Goal: Feedback & Contribution: Contribute content

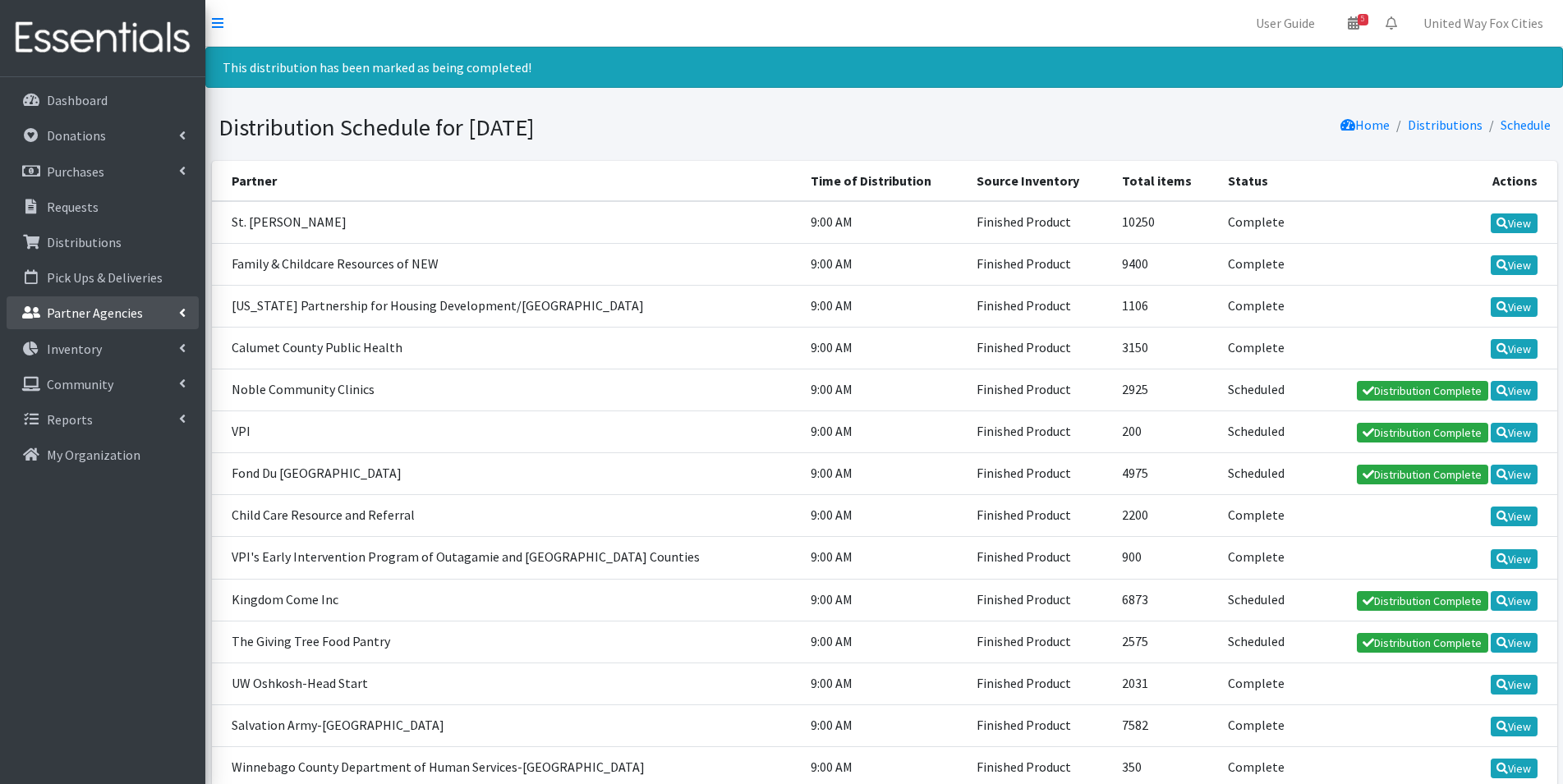
click at [178, 313] on link "Partner Agencies" at bounding box center [103, 313] width 192 height 33
click at [1424, 393] on link "Distribution Complete" at bounding box center [1422, 391] width 131 height 20
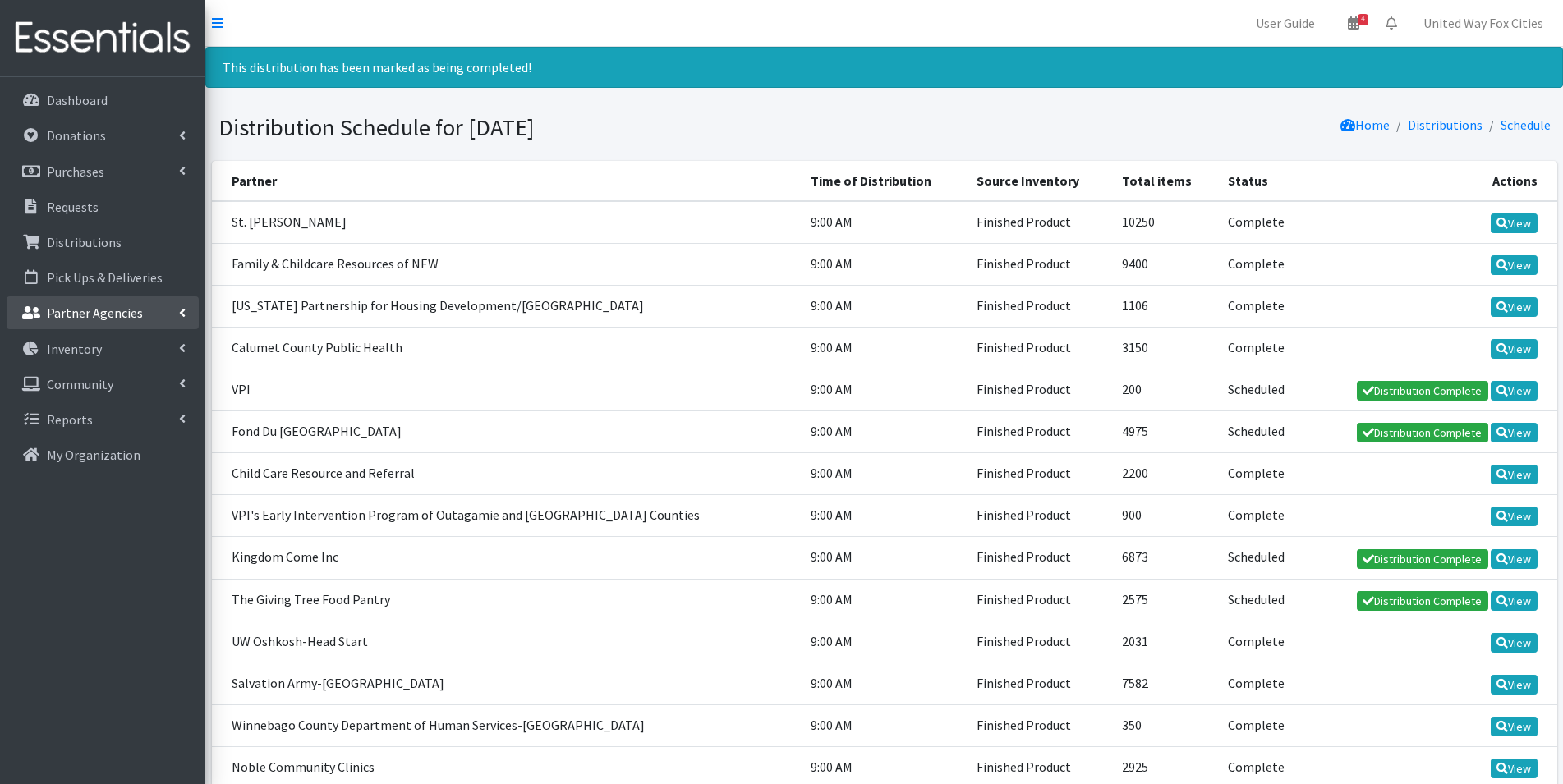
click at [168, 313] on link "Partner Agencies" at bounding box center [103, 313] width 192 height 33
click at [95, 352] on link "All Partners" at bounding box center [103, 349] width 192 height 33
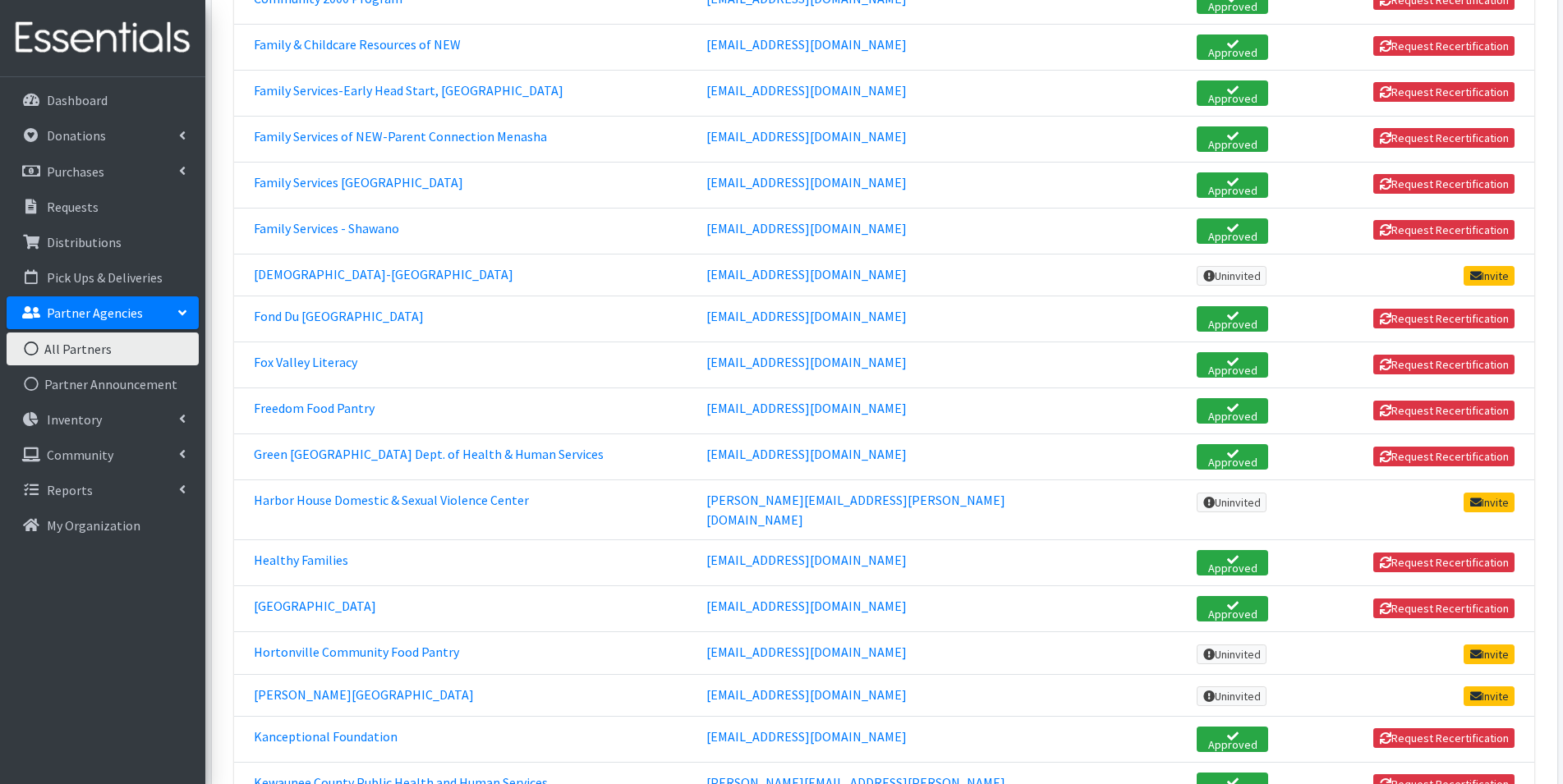
scroll to position [903, 0]
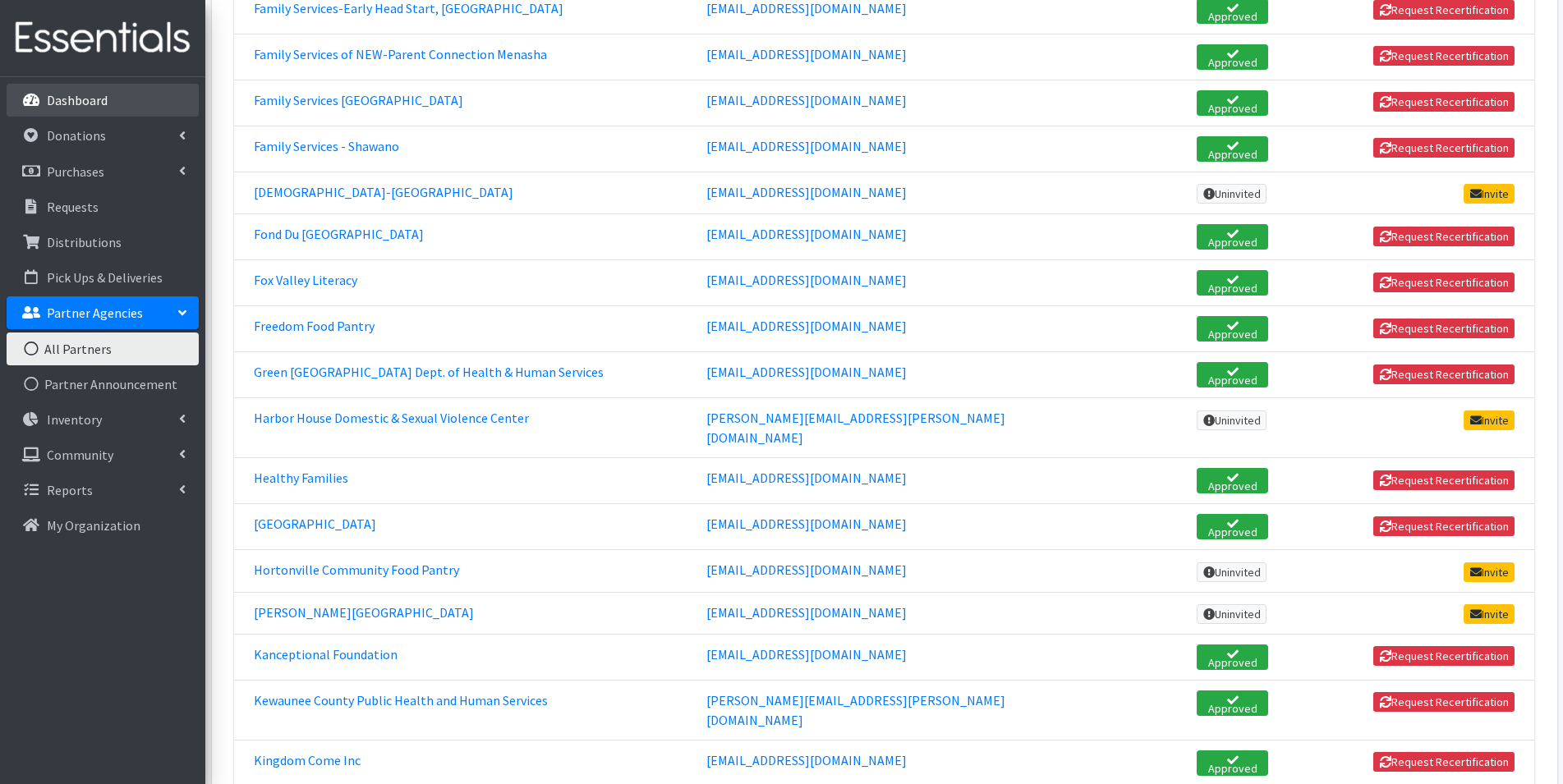
click at [86, 98] on p "Dashboard" at bounding box center [77, 100] width 61 height 16
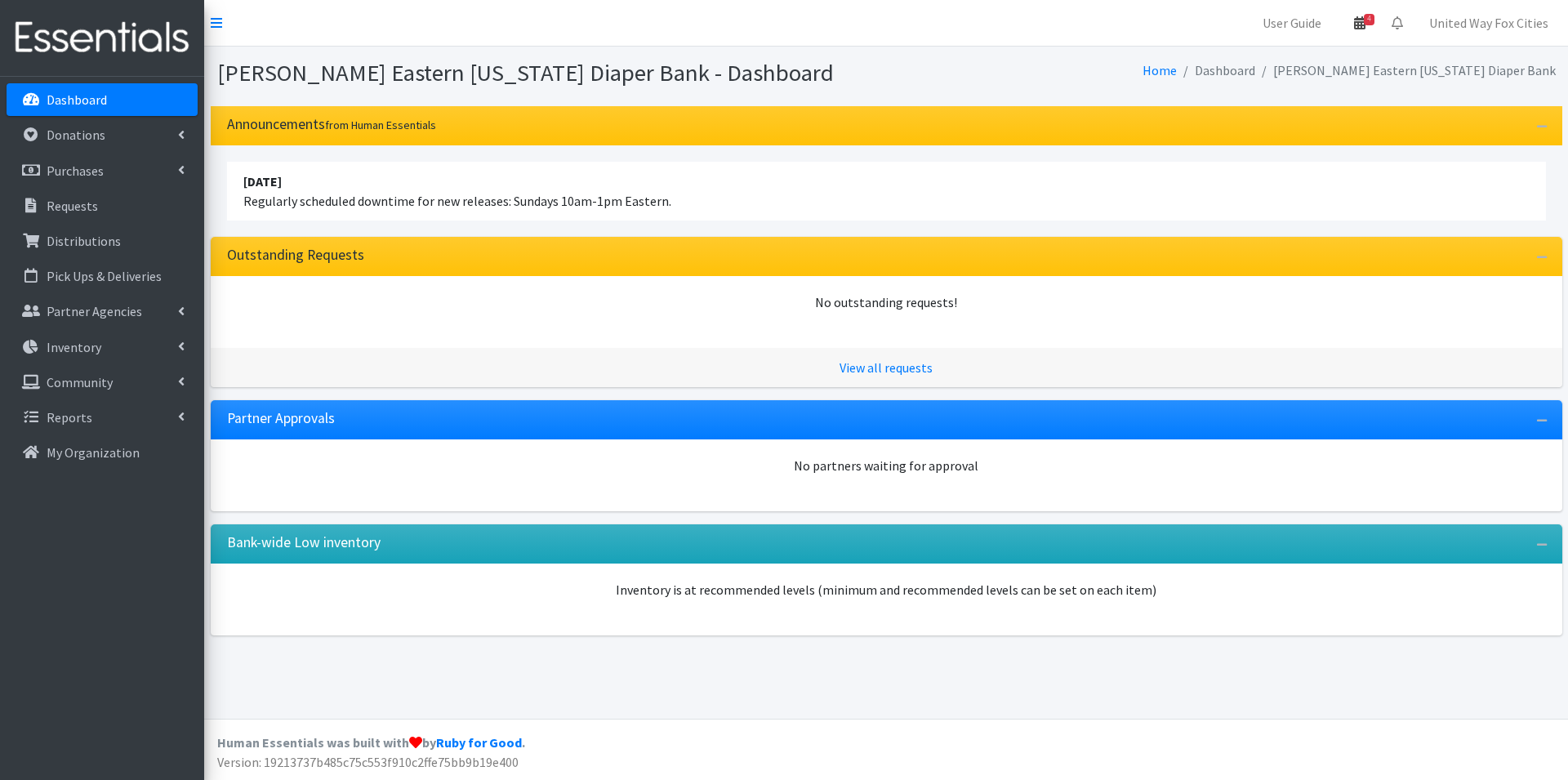
click at [1362, 27] on icon at bounding box center [1360, 23] width 11 height 13
click at [1272, 92] on link "View Calendar" at bounding box center [1264, 90] width 227 height 30
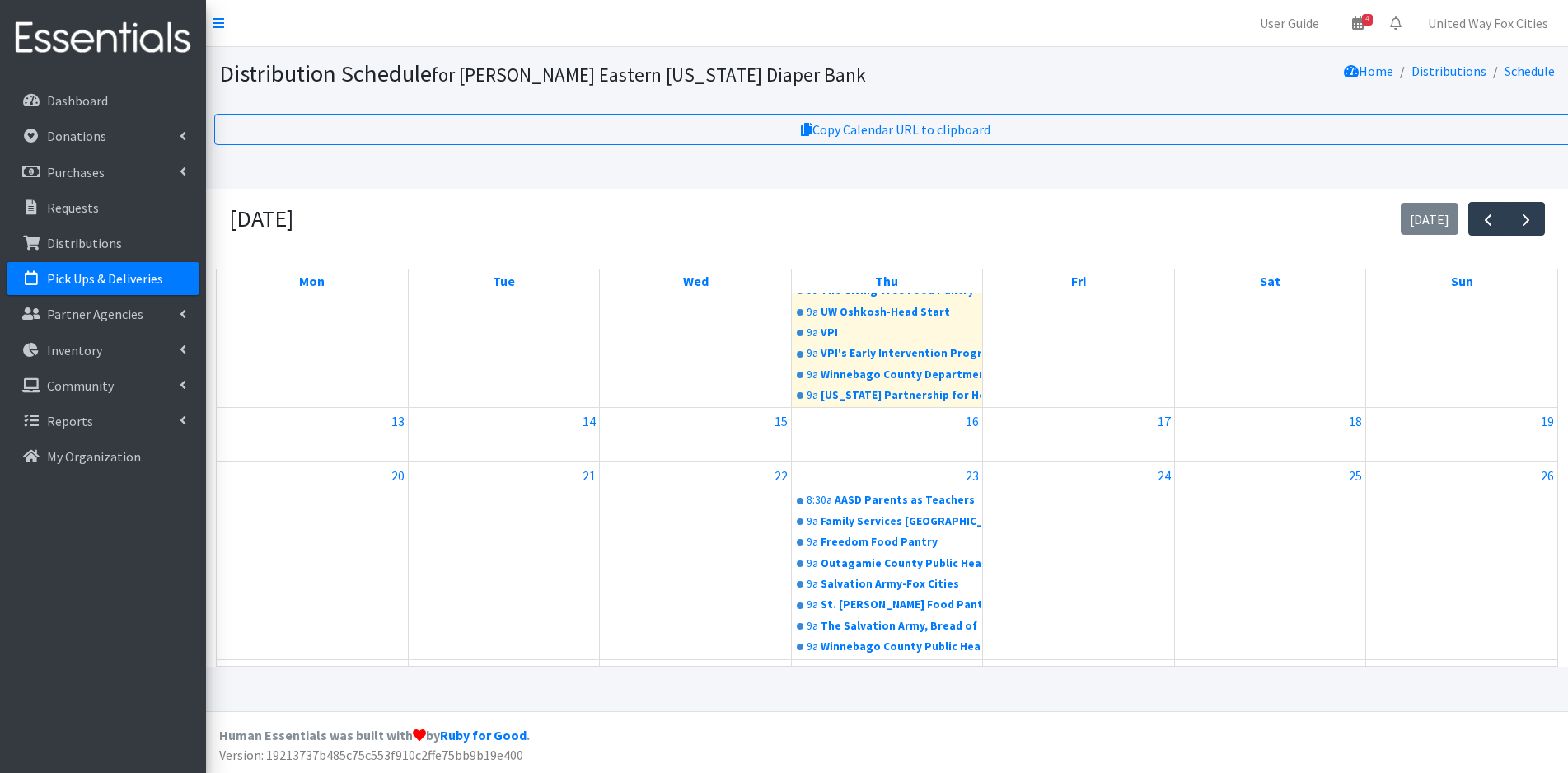
scroll to position [354, 0]
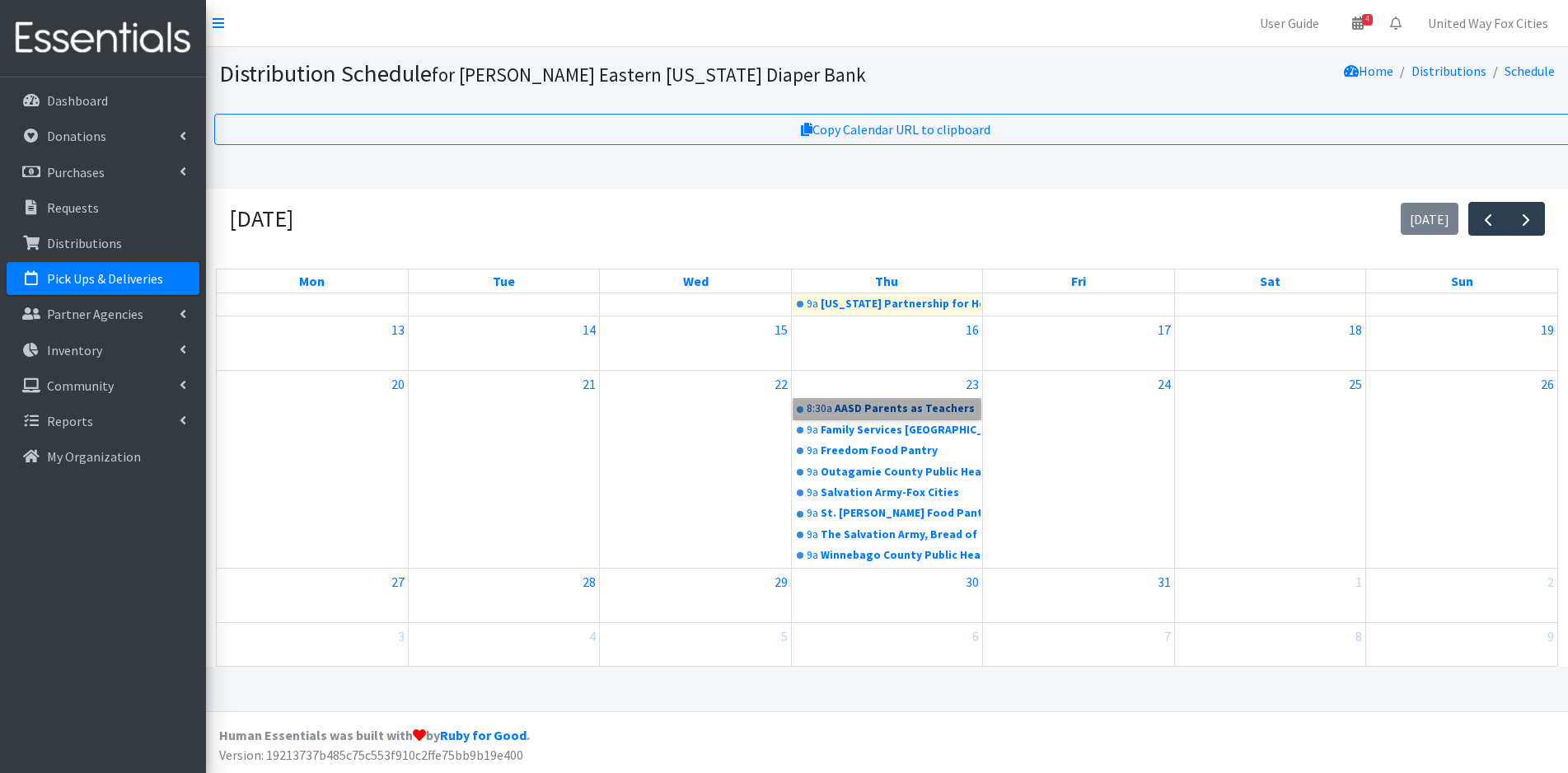
click at [927, 411] on link "8:30a AASD Parents as Teachers" at bounding box center [887, 408] width 187 height 20
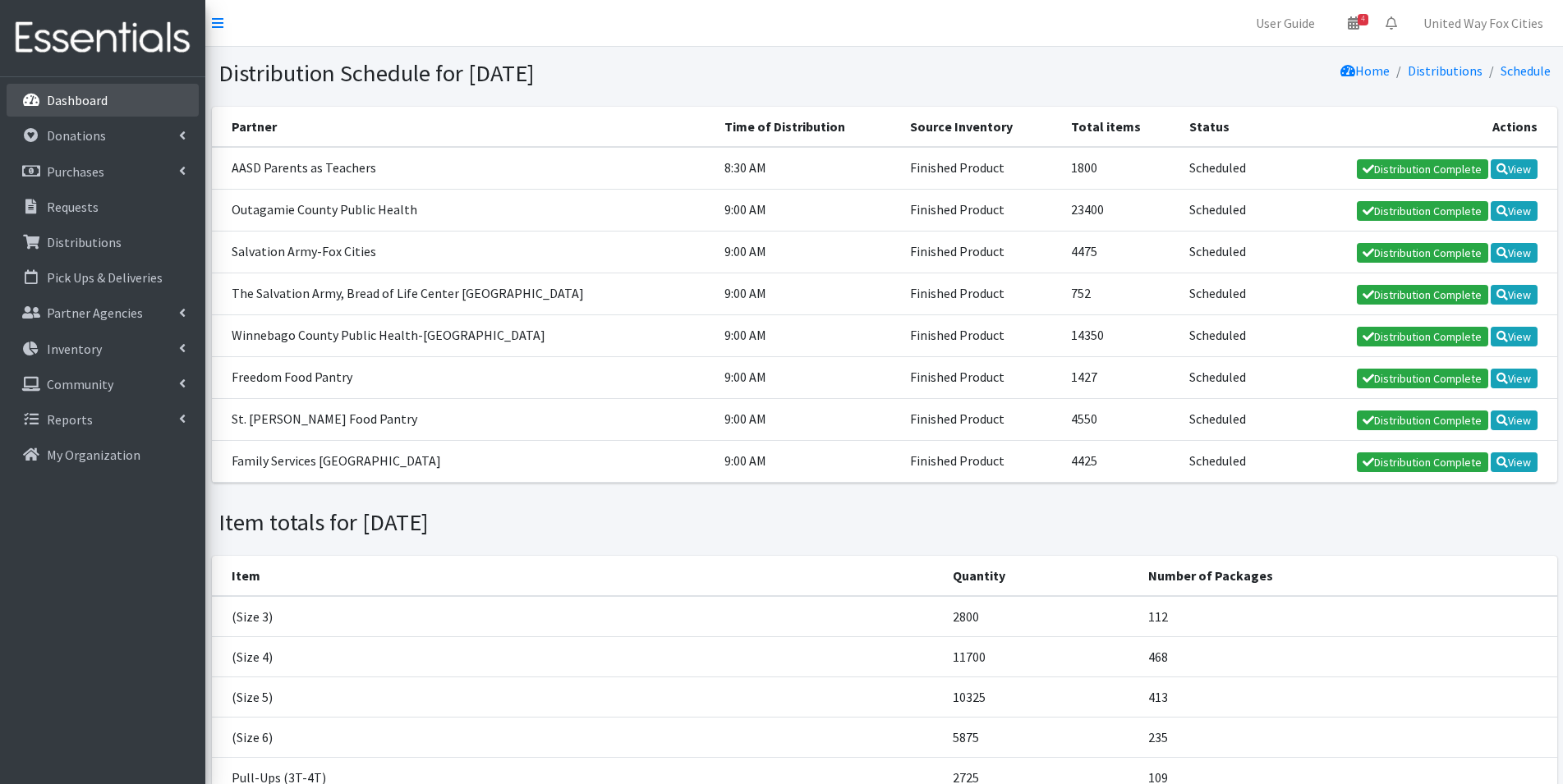
click at [93, 105] on p "Dashboard" at bounding box center [77, 100] width 61 height 16
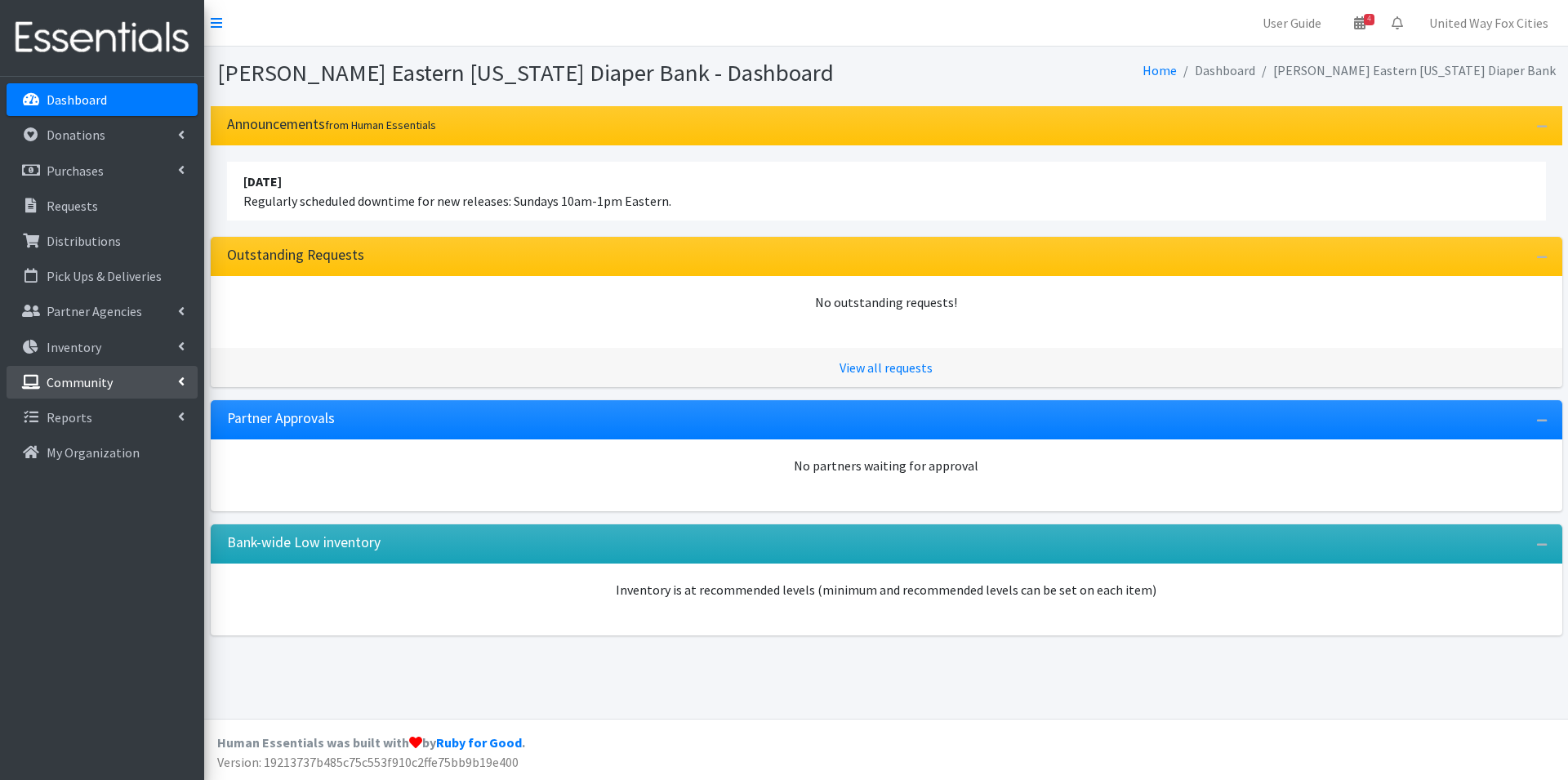
click at [176, 378] on link "Community" at bounding box center [102, 382] width 191 height 33
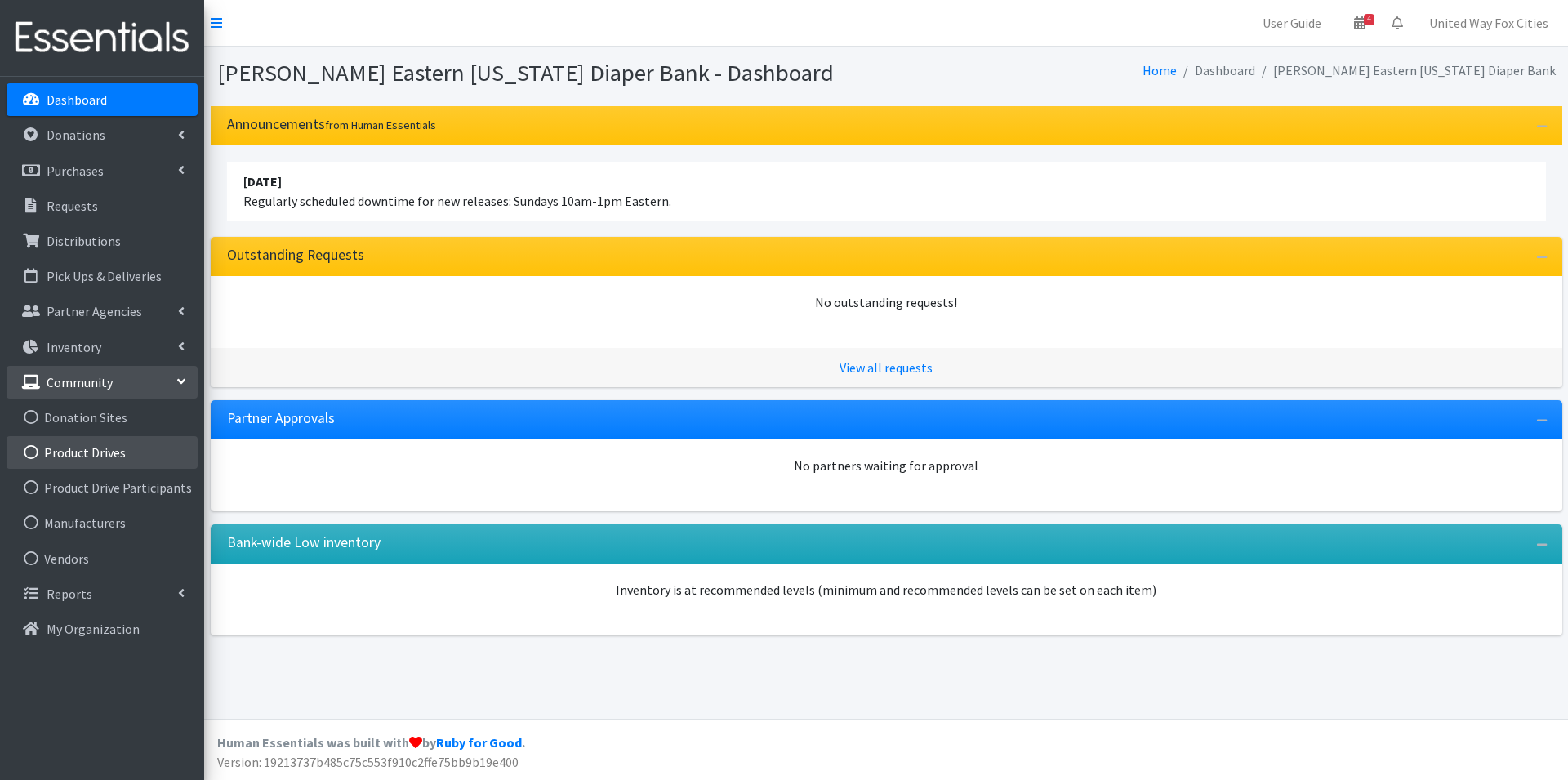
click at [111, 454] on link "Product Drives" at bounding box center [102, 452] width 191 height 33
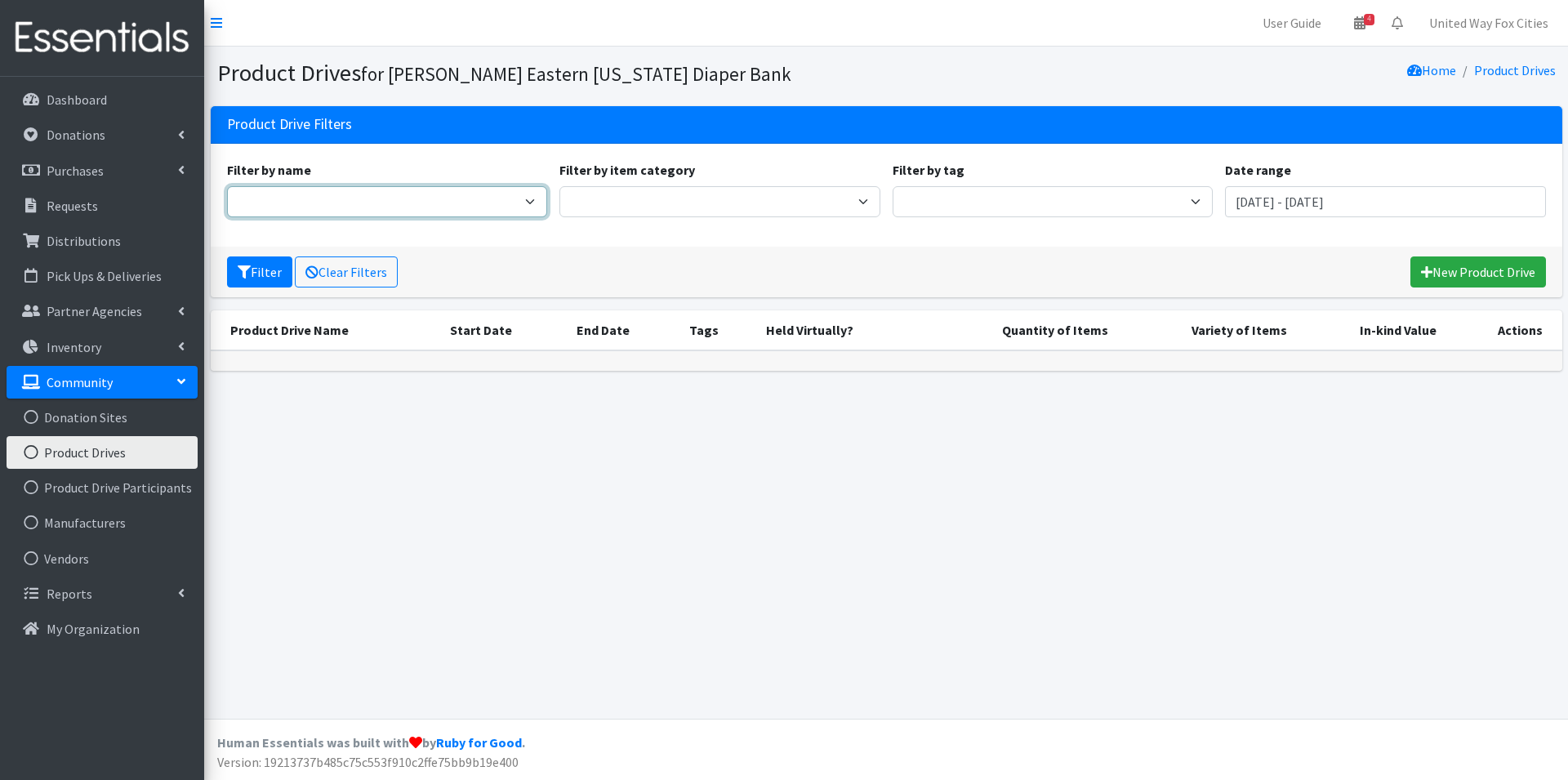
click at [529, 204] on select "Filter by name" at bounding box center [387, 201] width 321 height 31
click at [1510, 279] on link "New Product Drive" at bounding box center [1478, 271] width 135 height 31
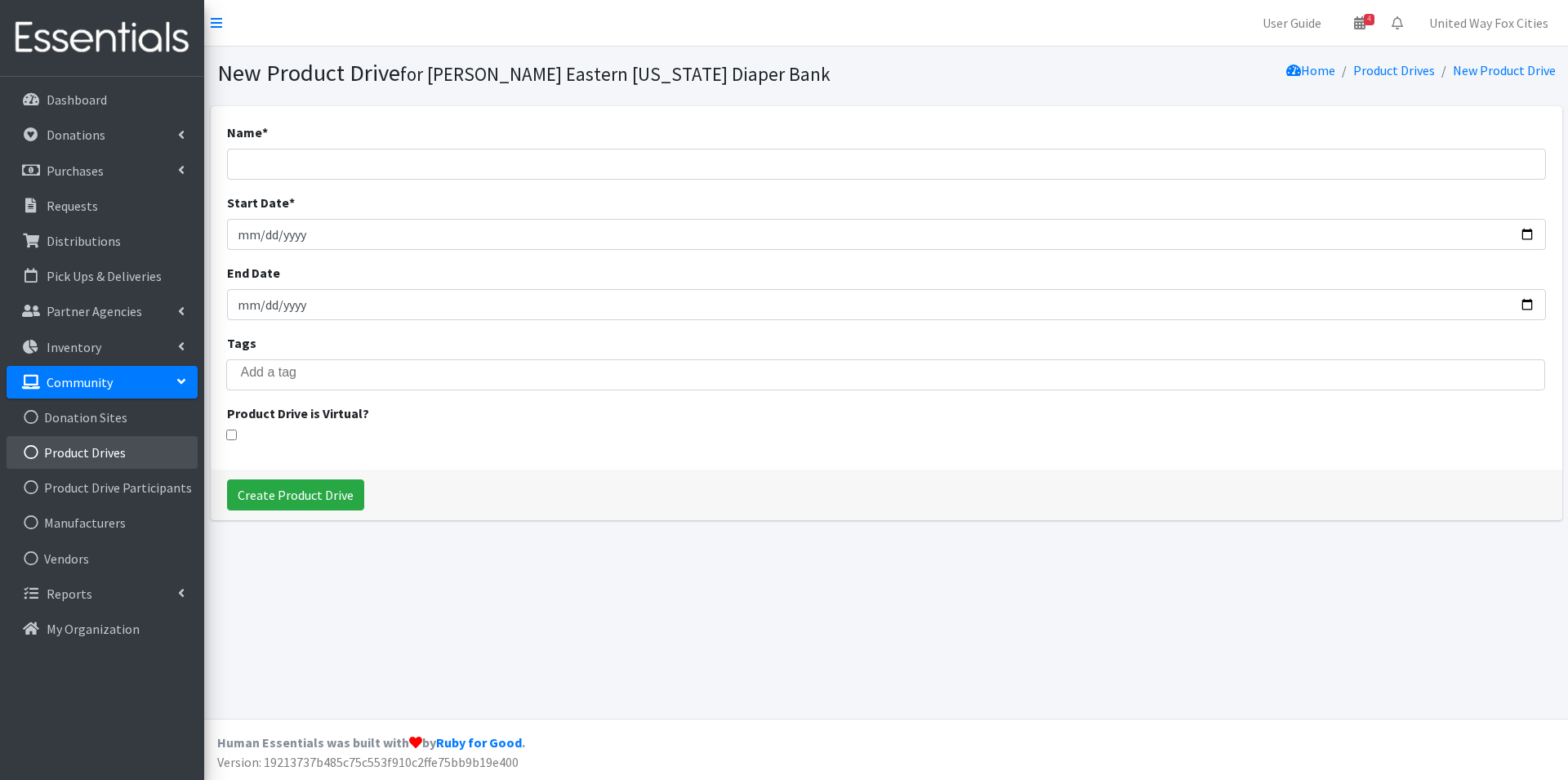
click at [104, 448] on link "Product Drives" at bounding box center [102, 452] width 191 height 33
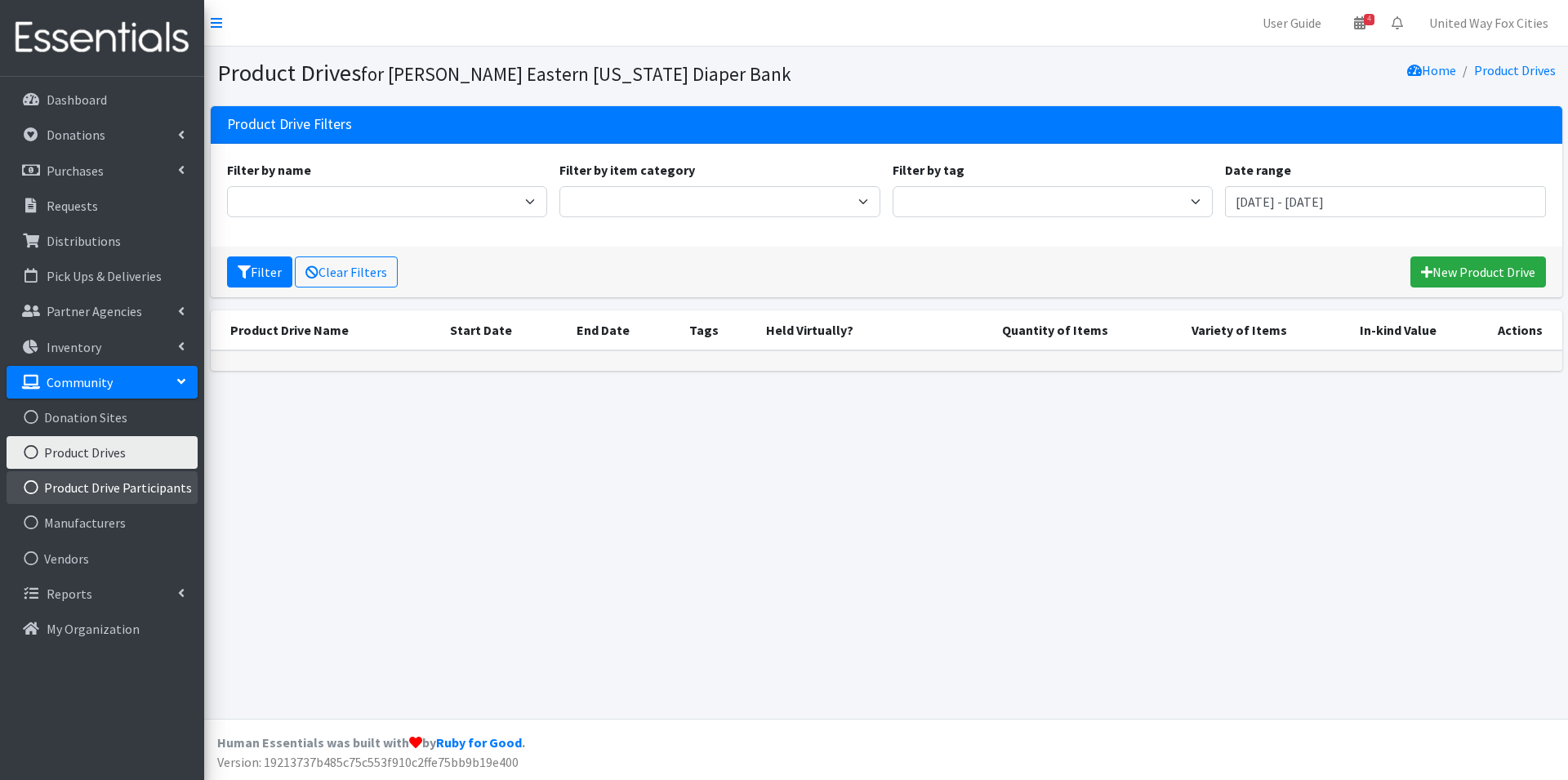
click at [111, 490] on link "Product Drive Participants" at bounding box center [102, 487] width 191 height 33
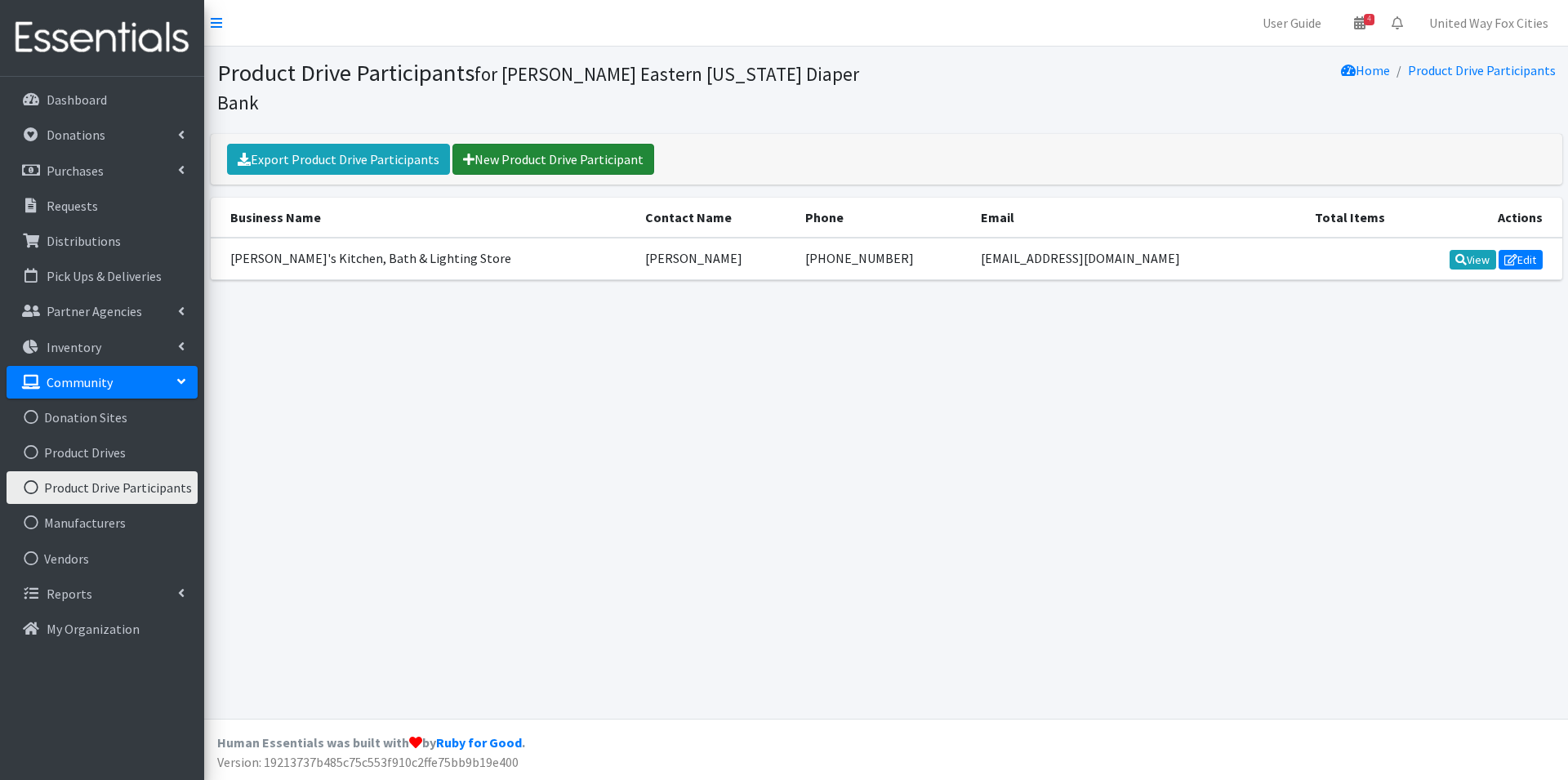
click at [555, 144] on link "New Product Drive Participant" at bounding box center [552, 159] width 201 height 31
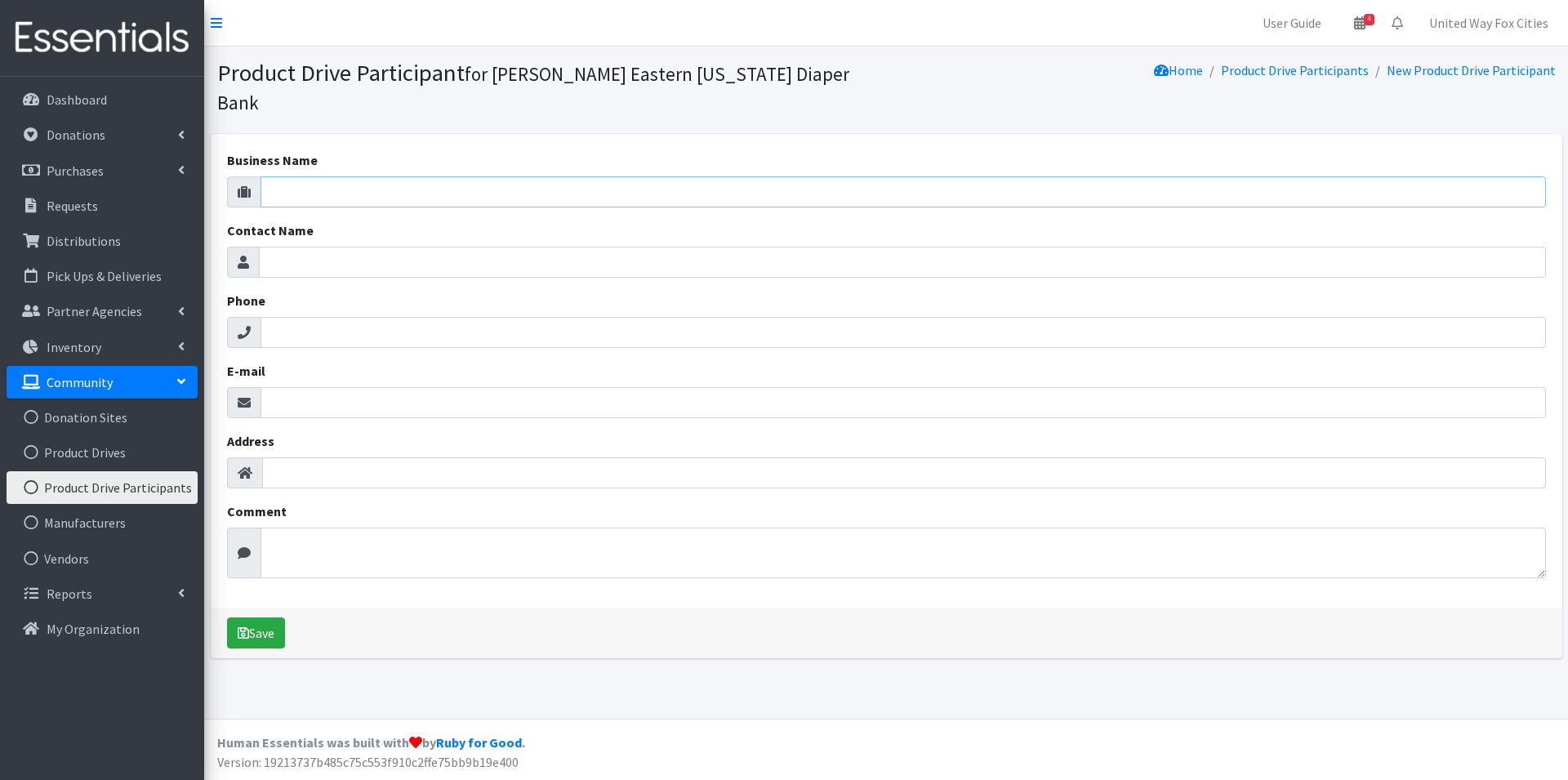
click at [409, 177] on input "Business Name" at bounding box center [903, 192] width 1285 height 31
type input "G"
type input "Badger Globe"
click at [120, 457] on link "Product Drives" at bounding box center [102, 452] width 191 height 33
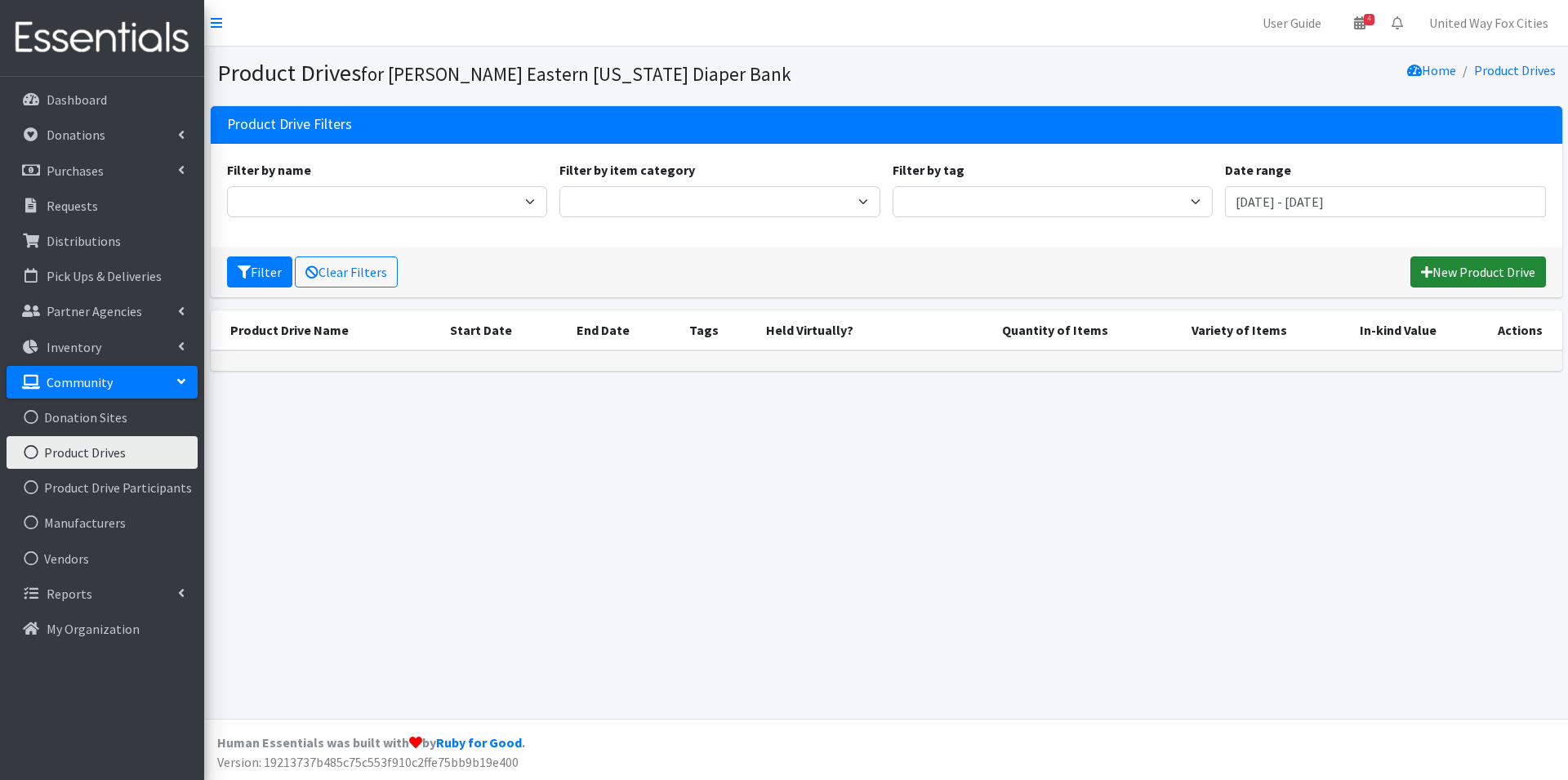
click at [1487, 280] on link "New Product Drive" at bounding box center [1478, 271] width 135 height 31
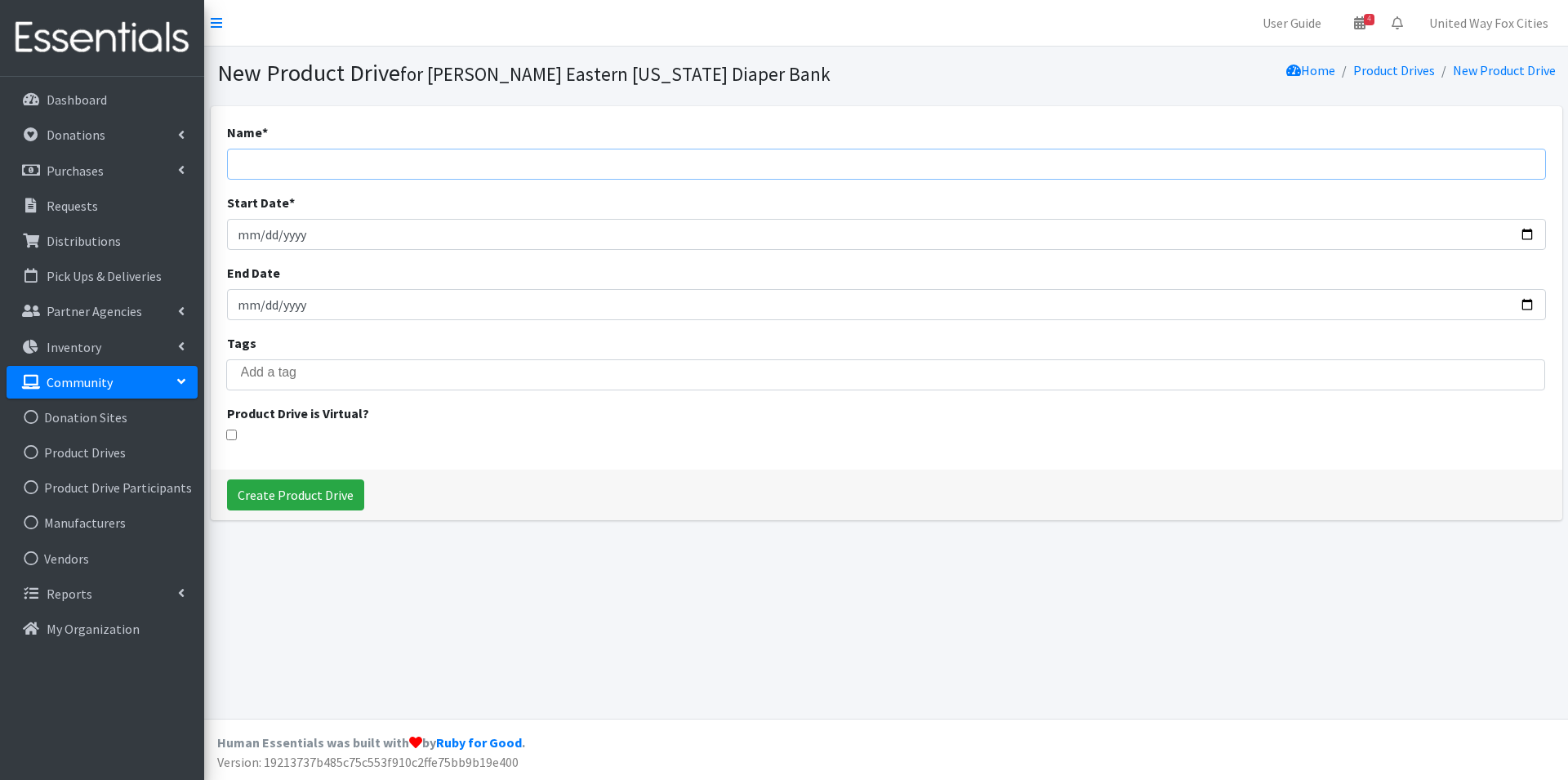
click at [478, 165] on input "Name *" at bounding box center [886, 164] width 1319 height 31
type input "Badger Globe"
click at [365, 234] on input "Start Date *" at bounding box center [886, 234] width 1319 height 31
click at [1529, 230] on input "Start Date *" at bounding box center [886, 234] width 1319 height 31
type input "2025-09-01"
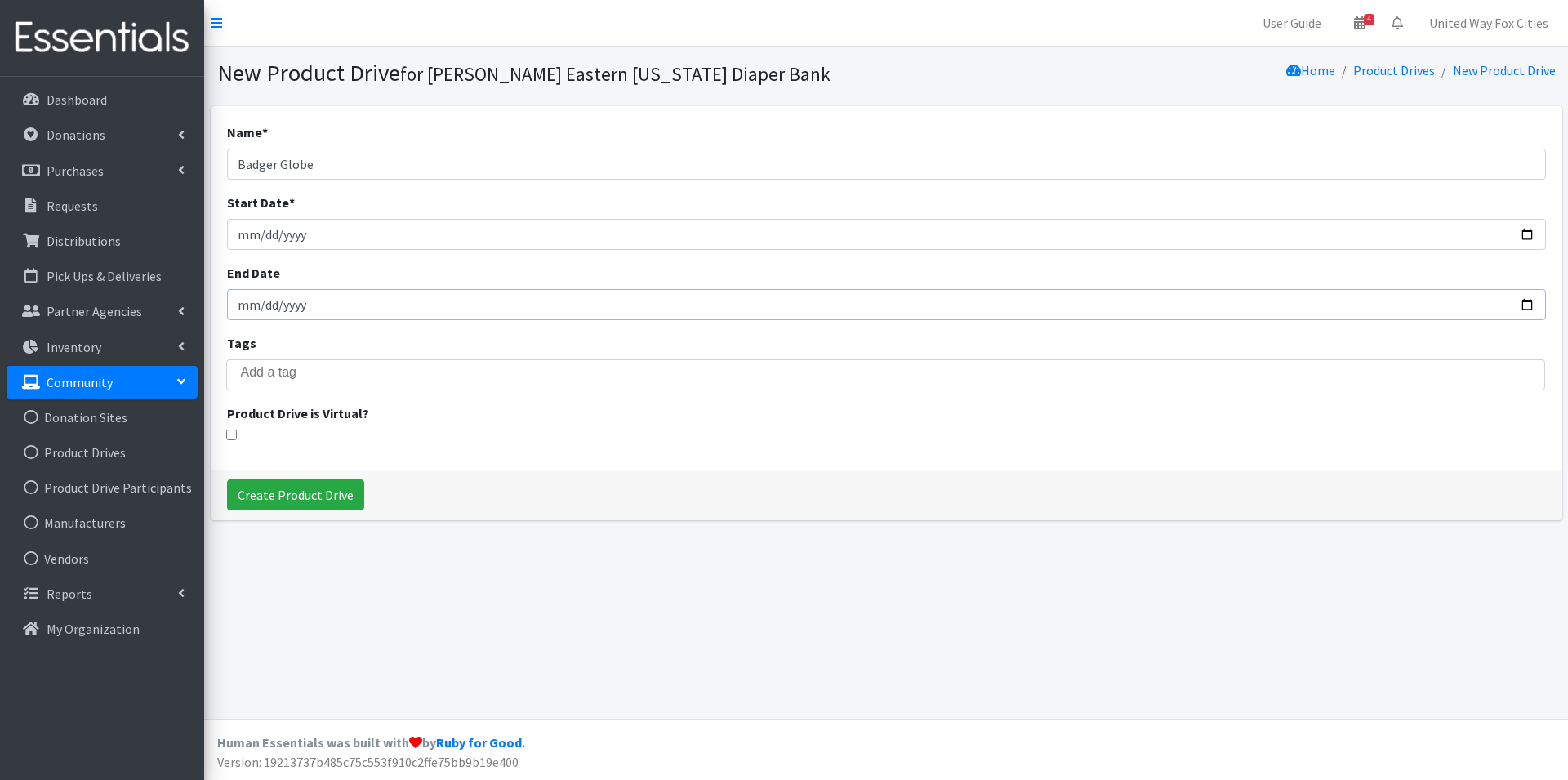
click at [1529, 304] on input "End Date" at bounding box center [886, 304] width 1319 height 31
click at [1524, 305] on input "2025-10-31" at bounding box center [886, 304] width 1319 height 31
type input "2025-09-30"
click at [319, 375] on input "search" at bounding box center [897, 373] width 1314 height 15
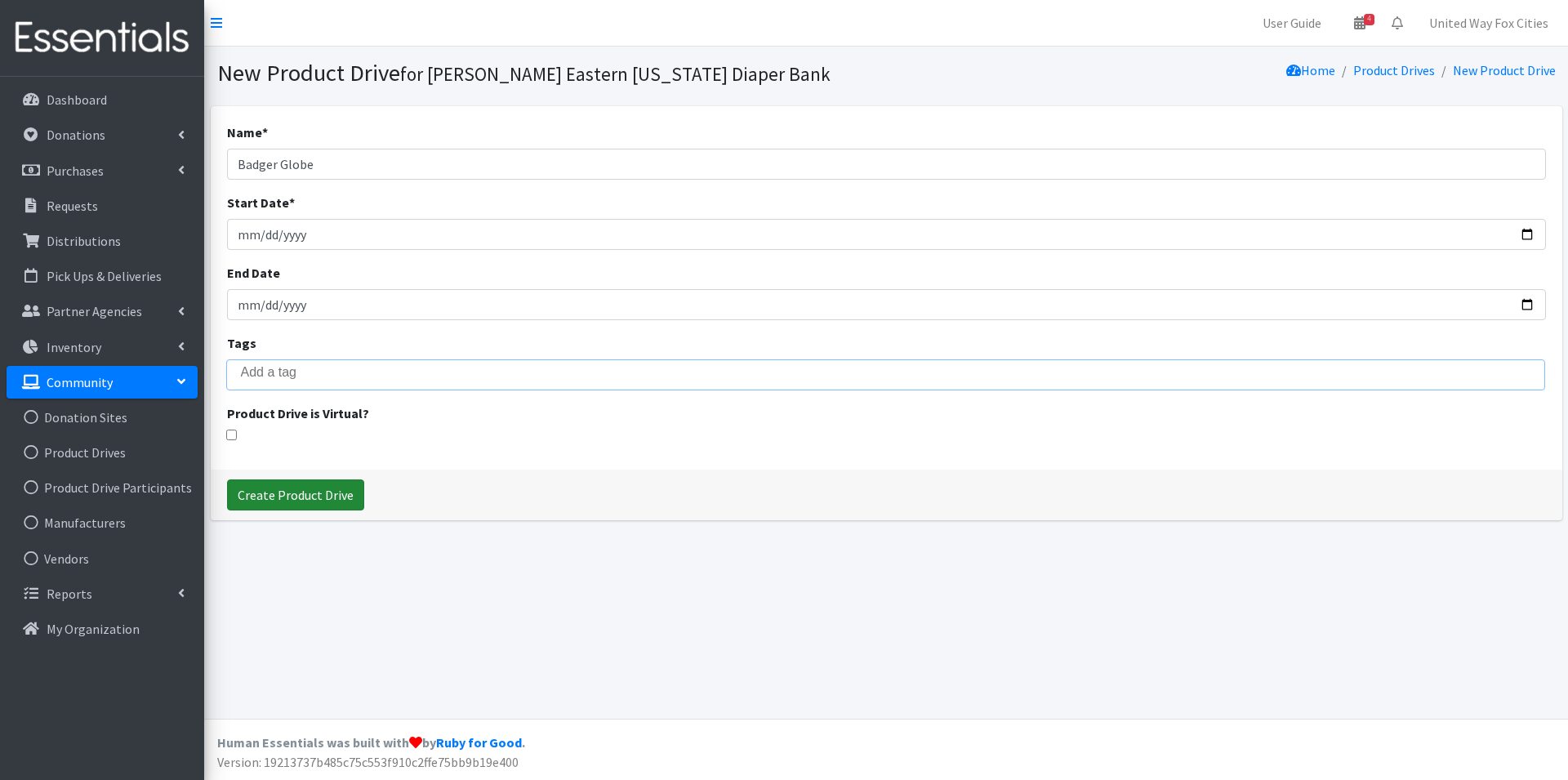
click at [321, 501] on input "Create Product Drive" at bounding box center [295, 494] width 137 height 31
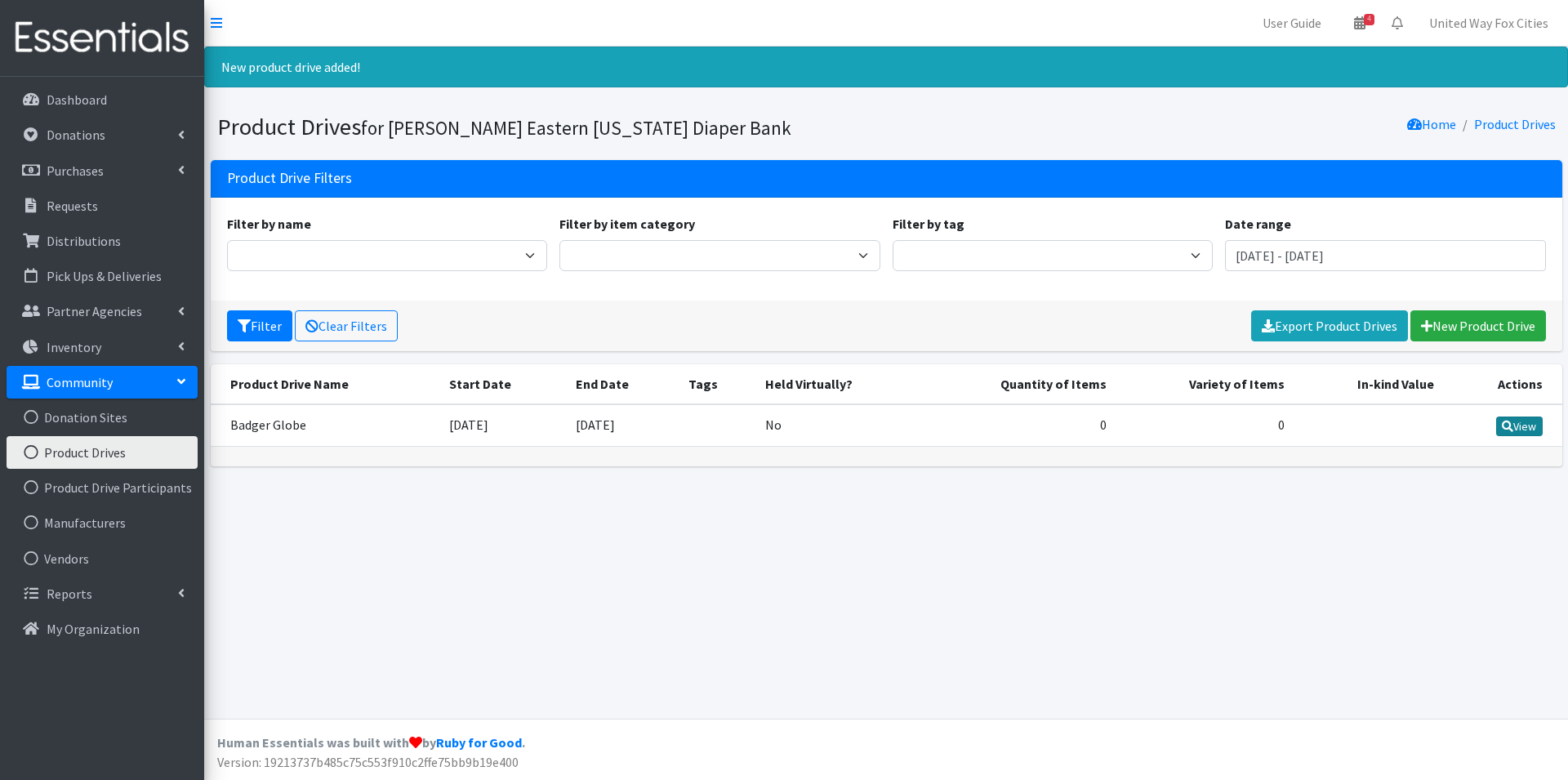
click at [1520, 428] on link "View" at bounding box center [1519, 425] width 46 height 20
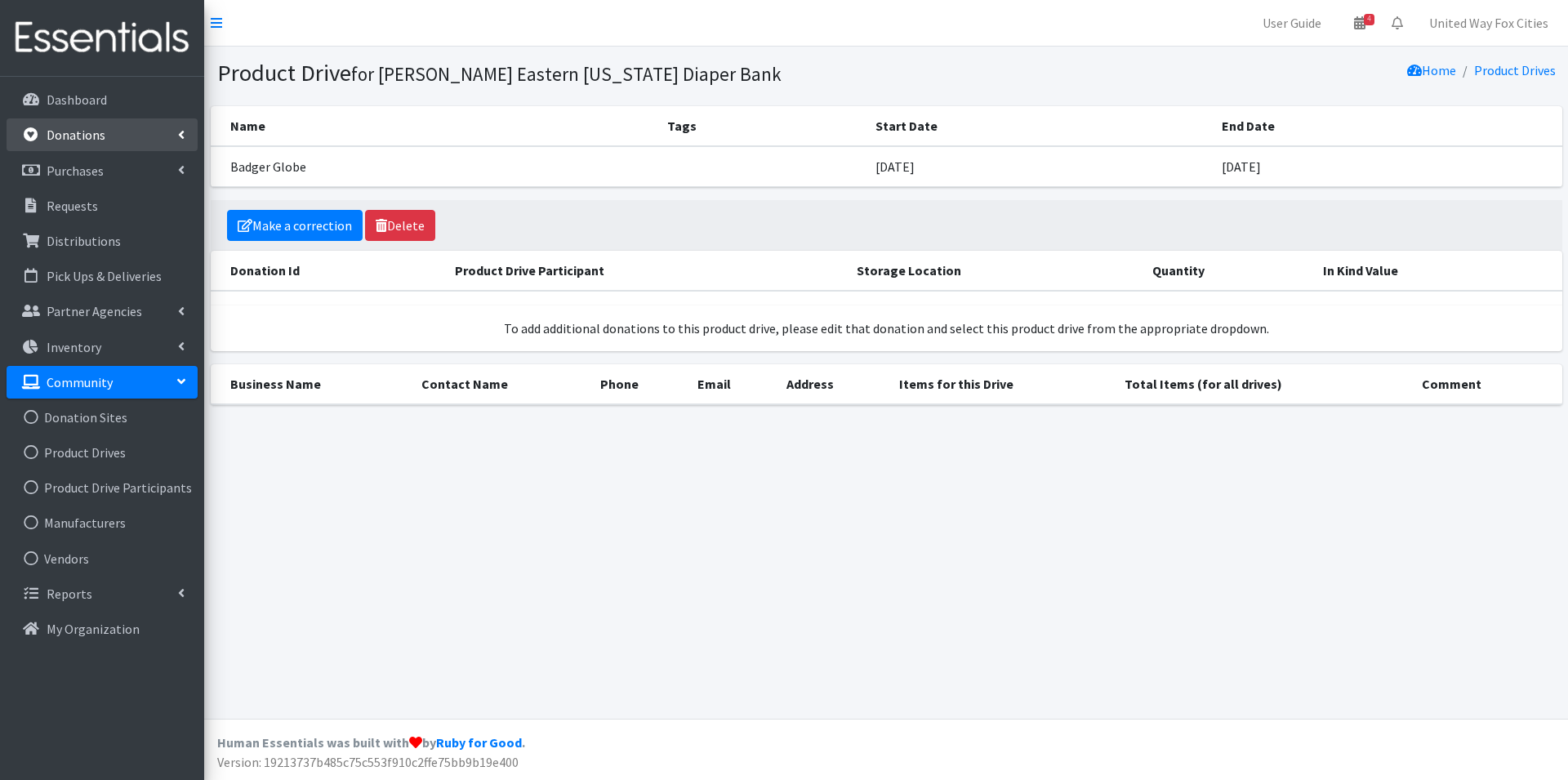
click at [90, 136] on p "Donations" at bounding box center [76, 134] width 59 height 16
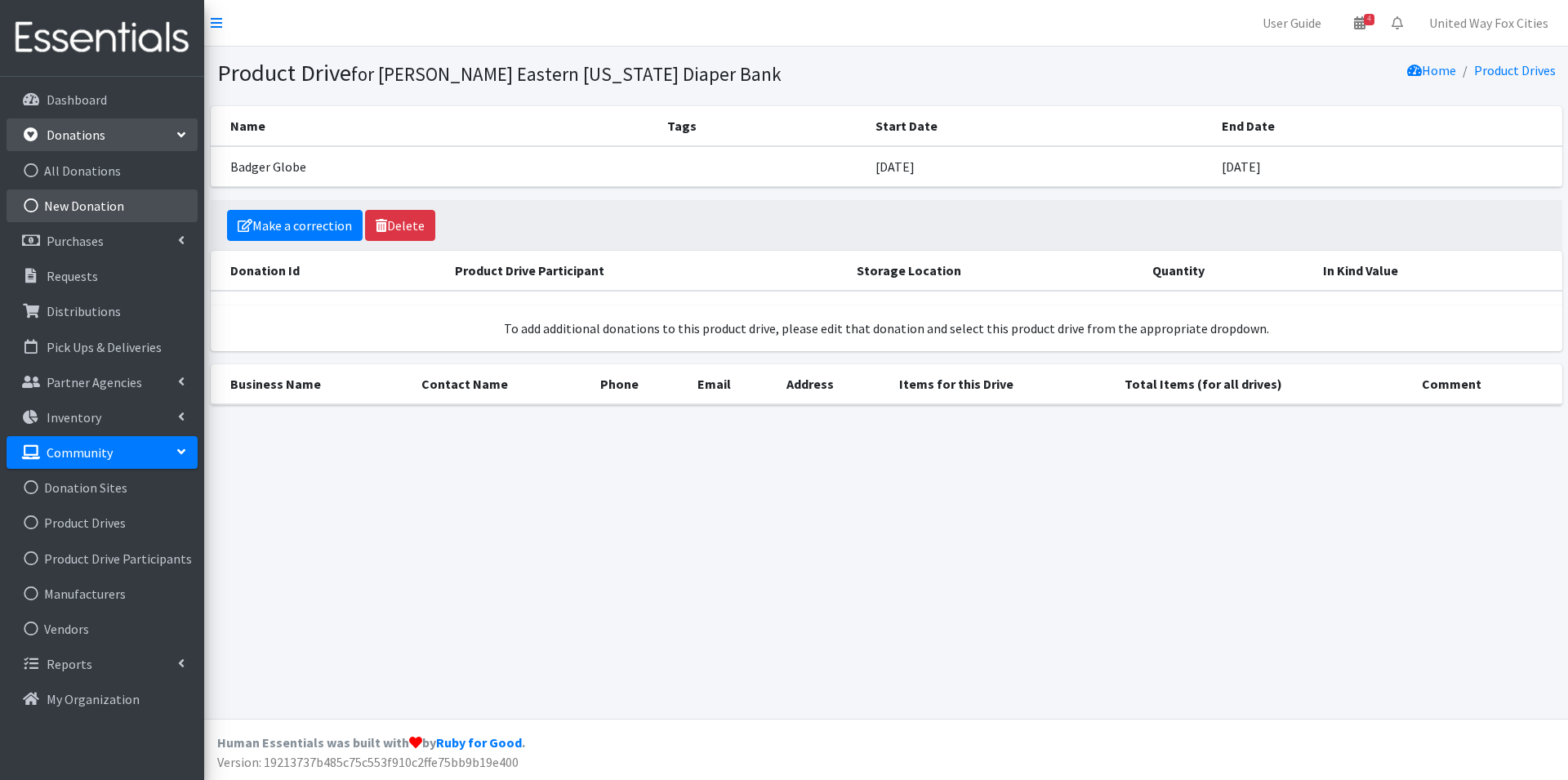
click at [92, 199] on link "New Donation" at bounding box center [102, 205] width 191 height 33
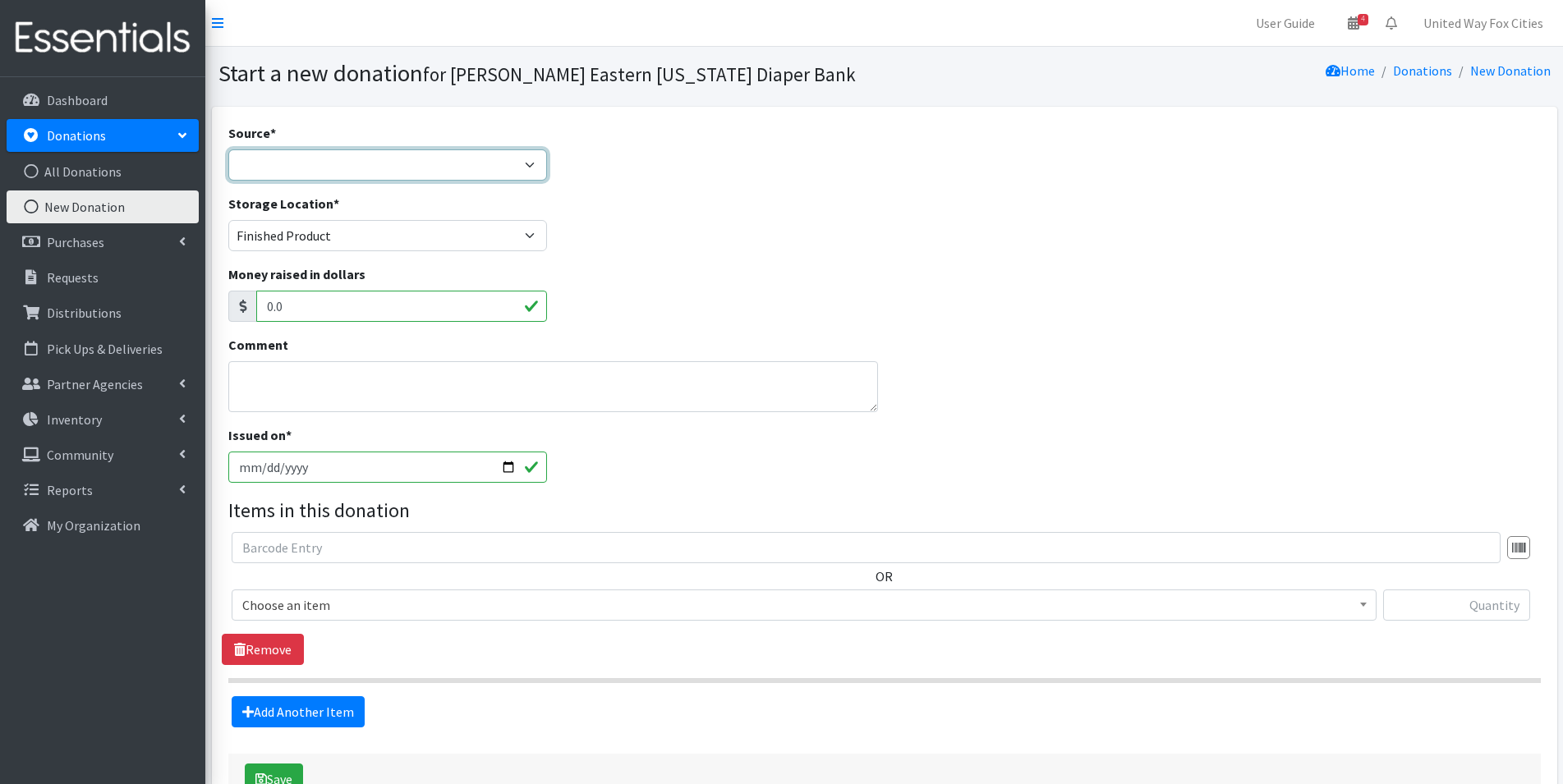
click at [529, 163] on select "Product Drive Manufacturer Donation Site Misc. Donation" at bounding box center [387, 164] width 318 height 31
select select "Product Drive"
click at [228, 149] on select "Product Drive Manufacturer Donation Site Misc. Donation" at bounding box center [387, 164] width 318 height 31
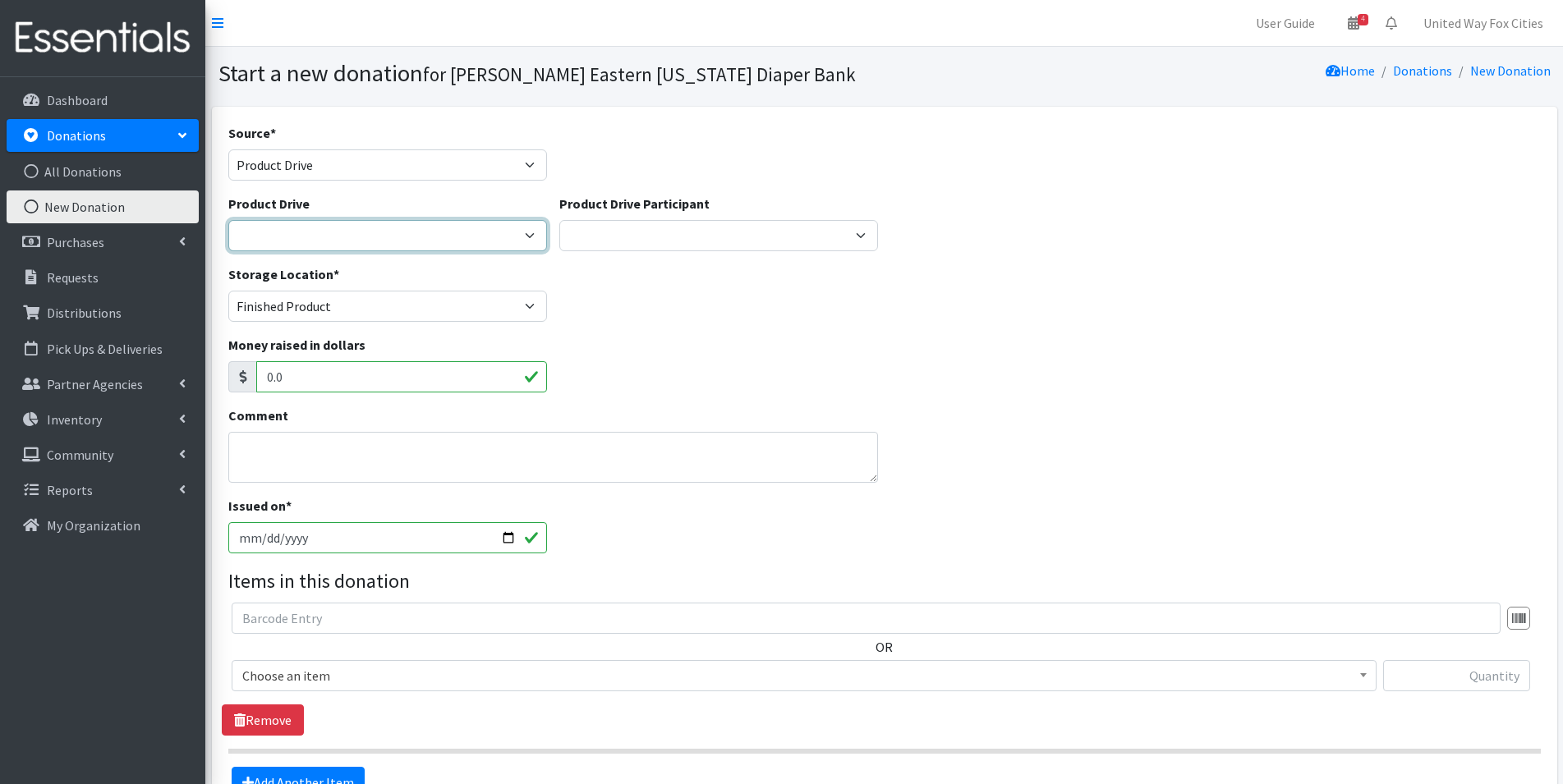
click at [524, 240] on select "Badger Globe [PERSON_NAME]'s Kitchen, Bath & Lighting Store ---Create new Produ…" at bounding box center [387, 235] width 318 height 31
select select "3587"
click at [228, 220] on select "Badger Globe [PERSON_NAME]'s Kitchen, Bath & Lighting Store ---Create new Produ…" at bounding box center [387, 235] width 318 height 31
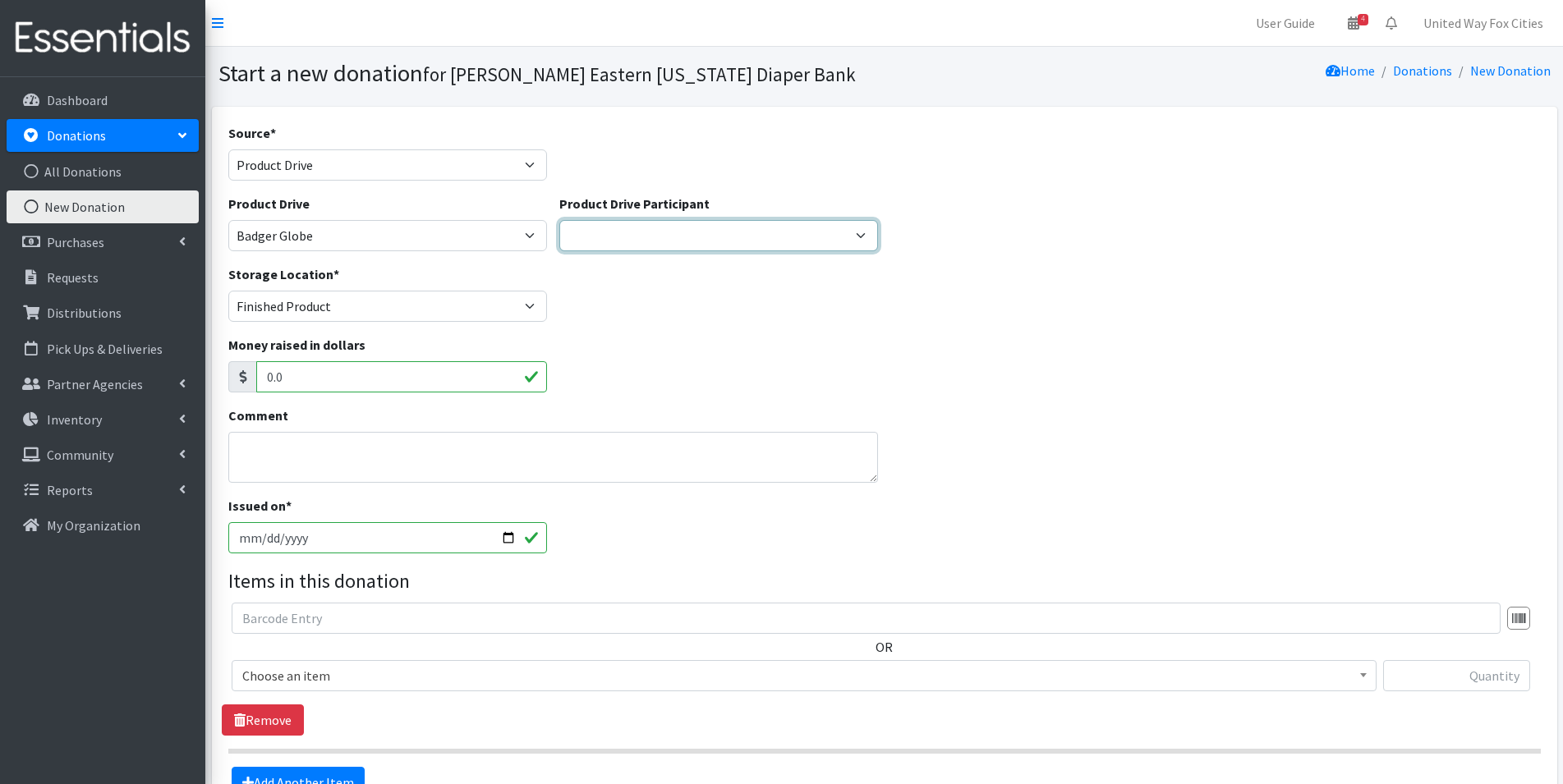
click at [863, 232] on select "Gerhard's Kitchen, Bath & Lighting Store ---Create new Participant---" at bounding box center [718, 235] width 318 height 31
click at [467, 195] on div "Product Drive Badger Globe Gerhard's Kitchen, Bath & Lighting Store ---Create n…" at bounding box center [387, 222] width 318 height 57
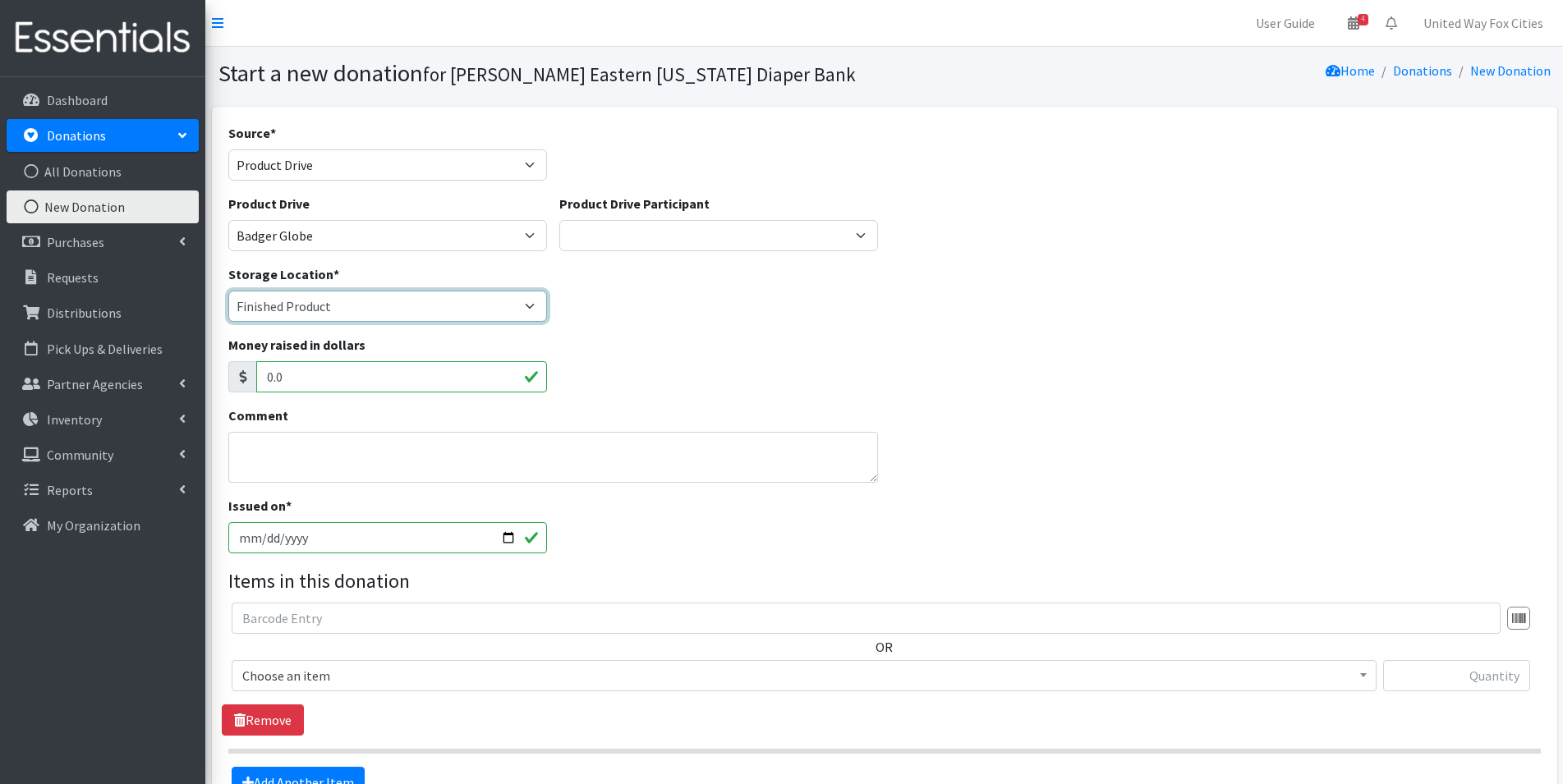
click at [526, 304] on select "Cloth Diapers Finished Product RAW Product" at bounding box center [387, 306] width 318 height 31
select select "448"
click at [228, 291] on select "Cloth Diapers Finished Product RAW Product" at bounding box center [387, 306] width 318 height 31
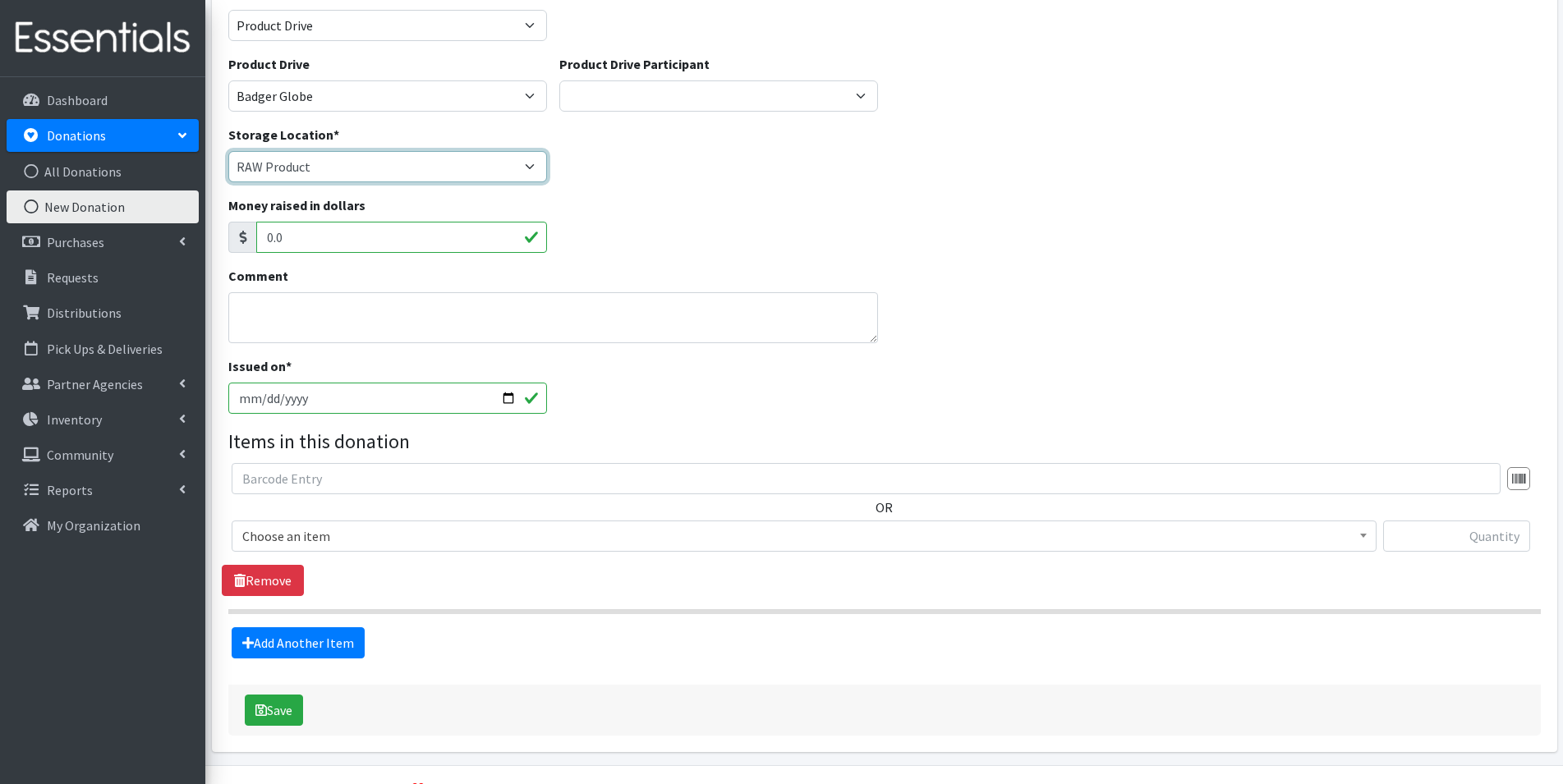
scroll to position [182, 0]
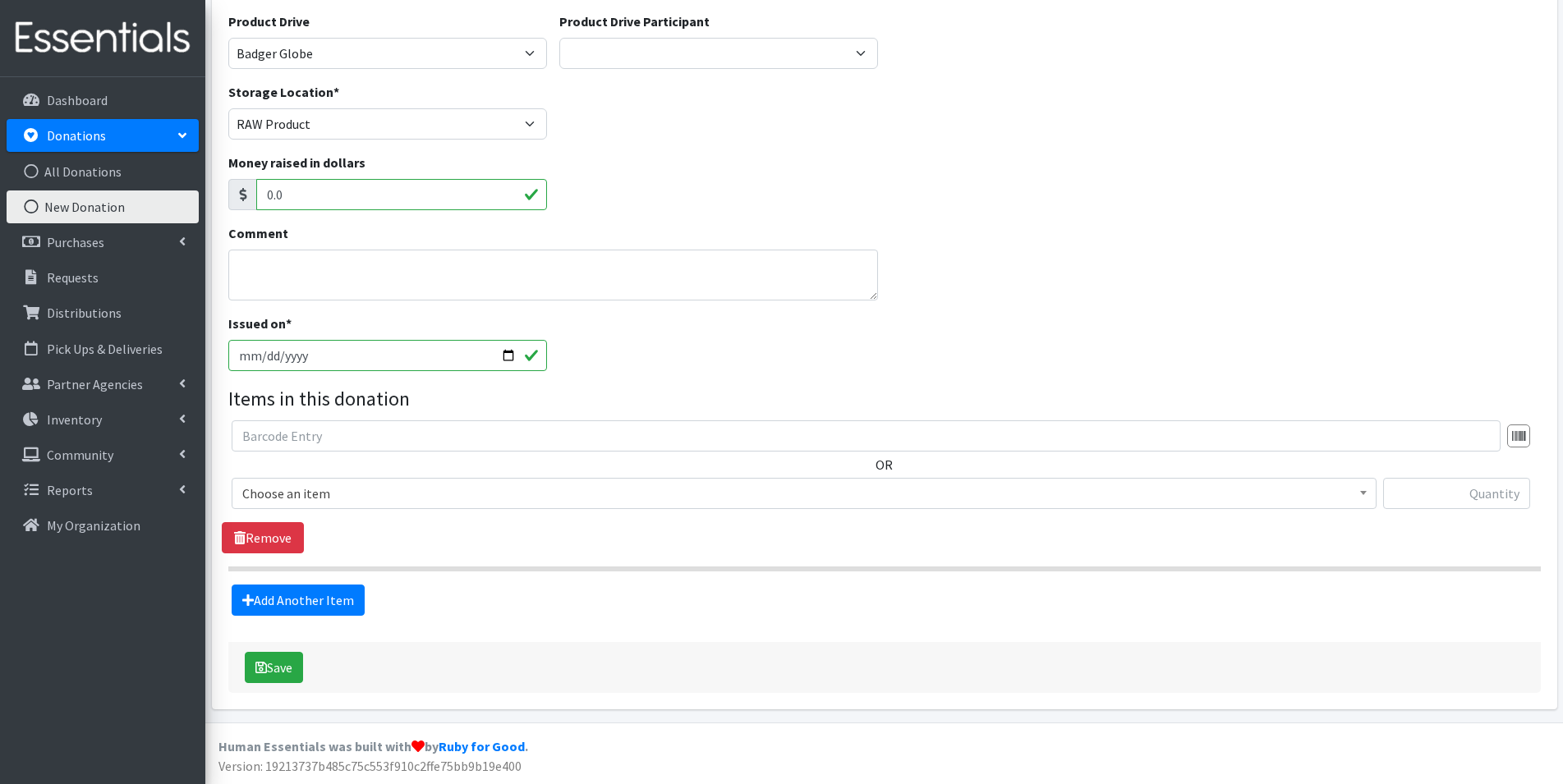
click at [433, 502] on span "Choose an item" at bounding box center [803, 493] width 1123 height 23
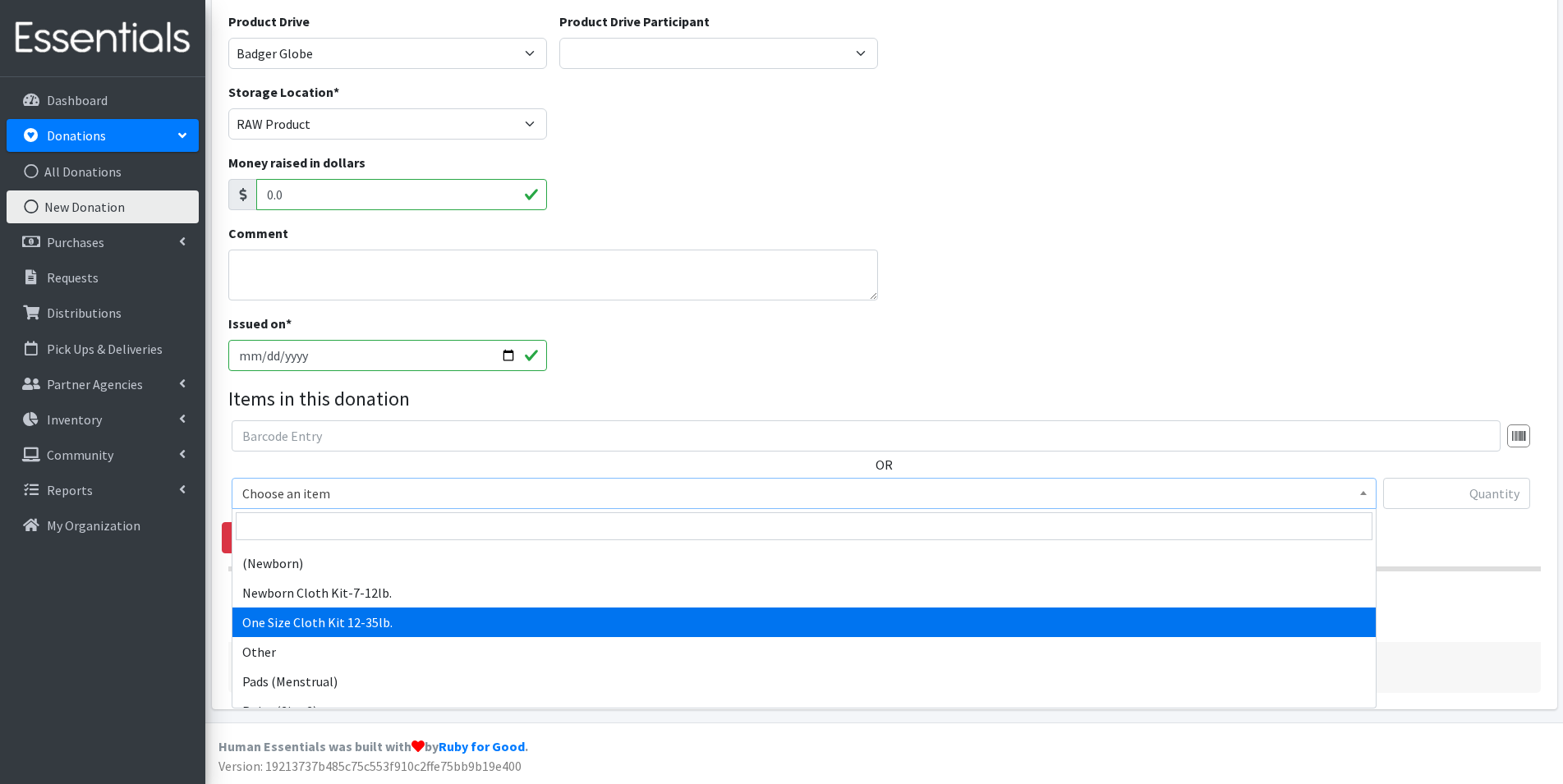
scroll to position [1067, 0]
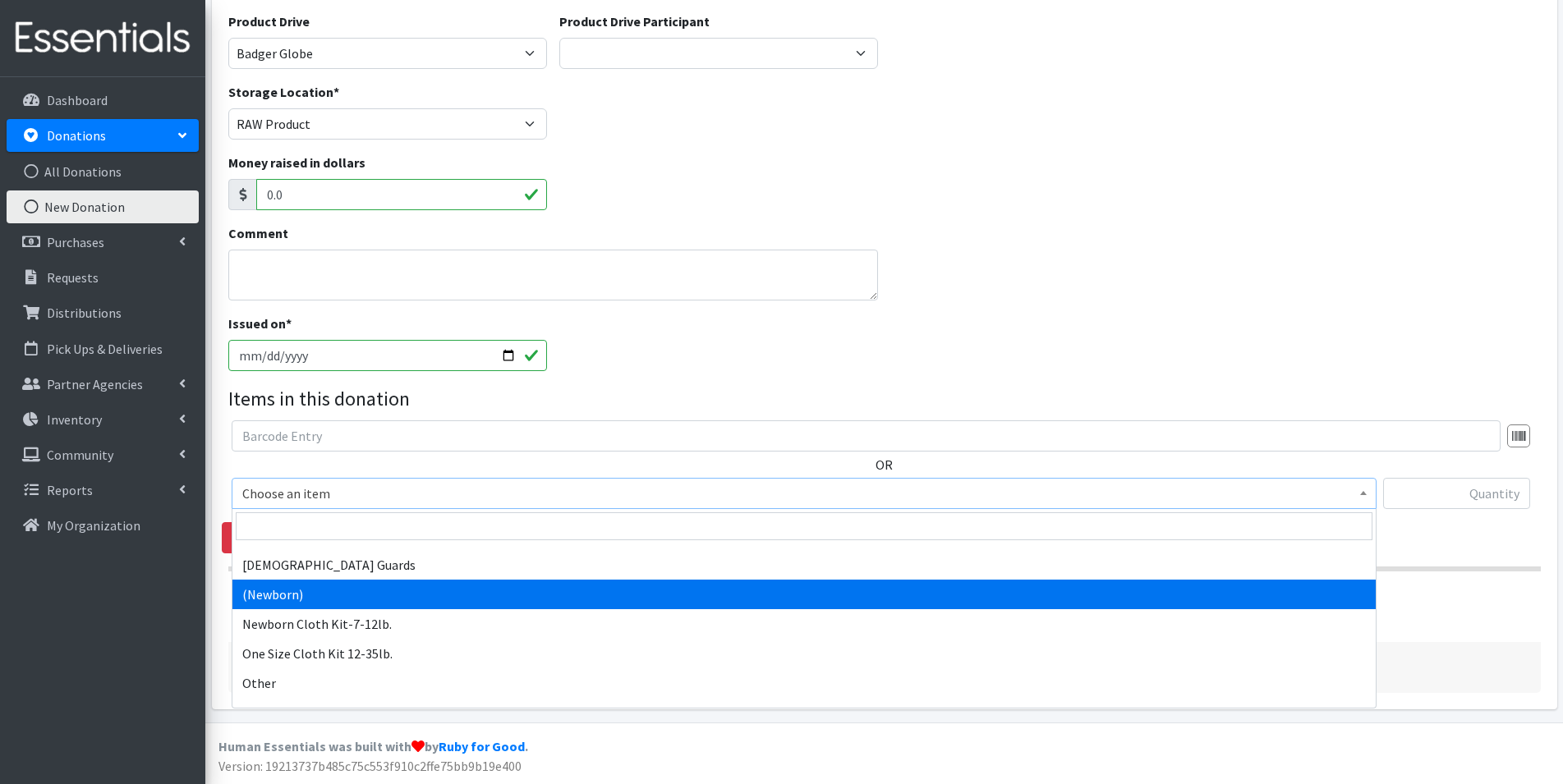
select select "14508"
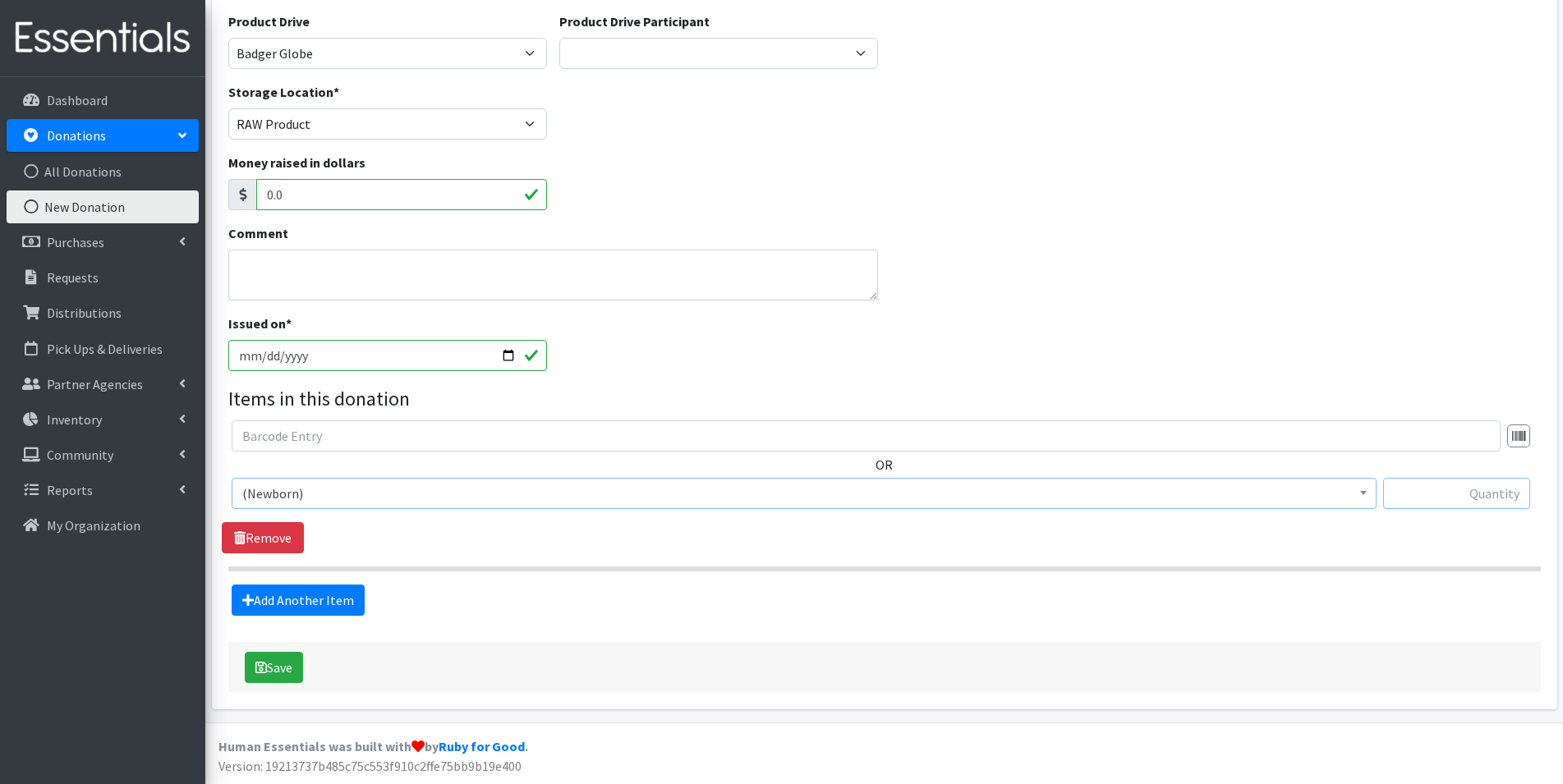
click at [1455, 503] on input "text" at bounding box center [1456, 493] width 147 height 31
type input "136"
click at [312, 606] on link "Add Another Item" at bounding box center [299, 600] width 133 height 31
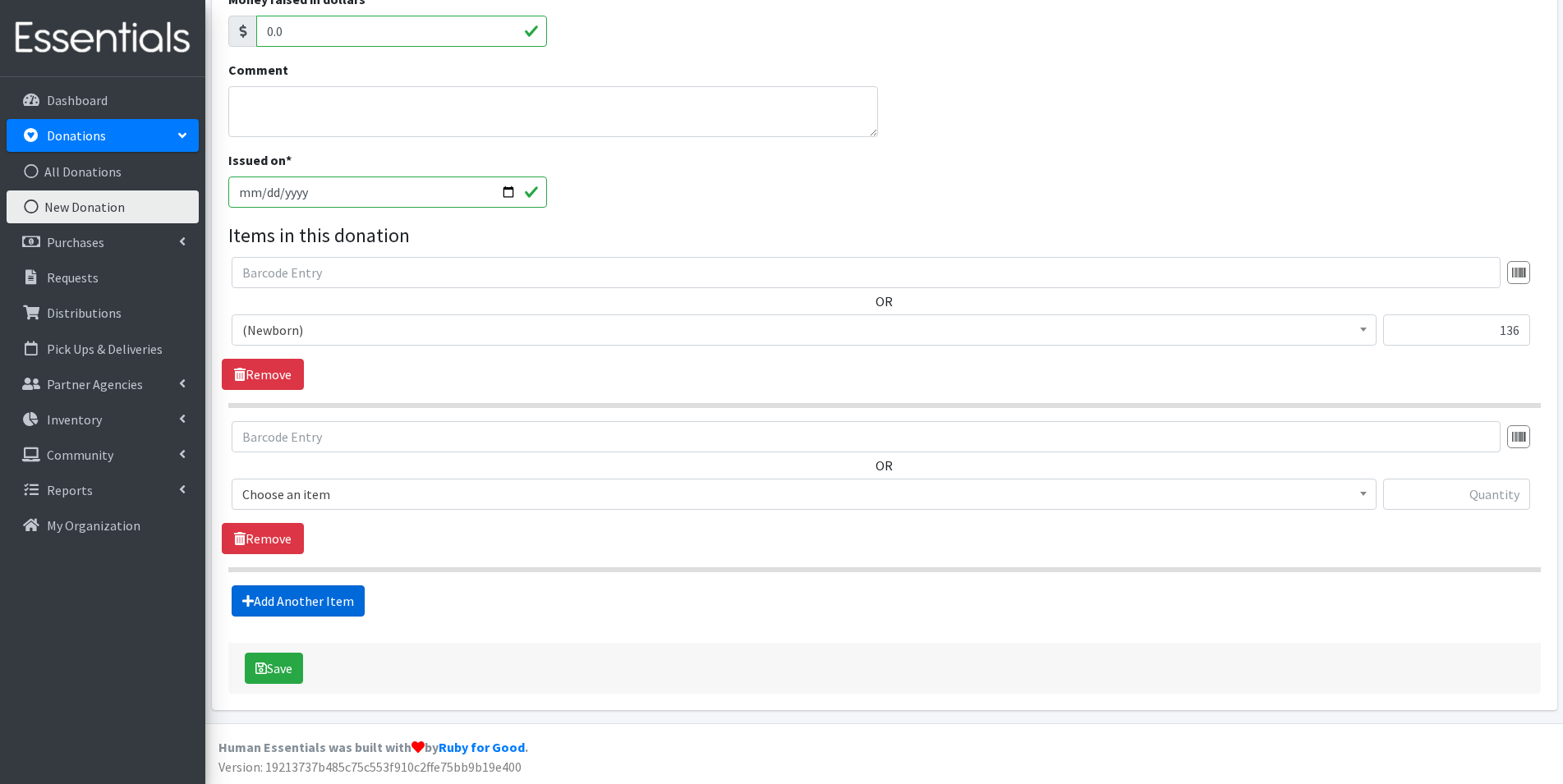
scroll to position [346, 0]
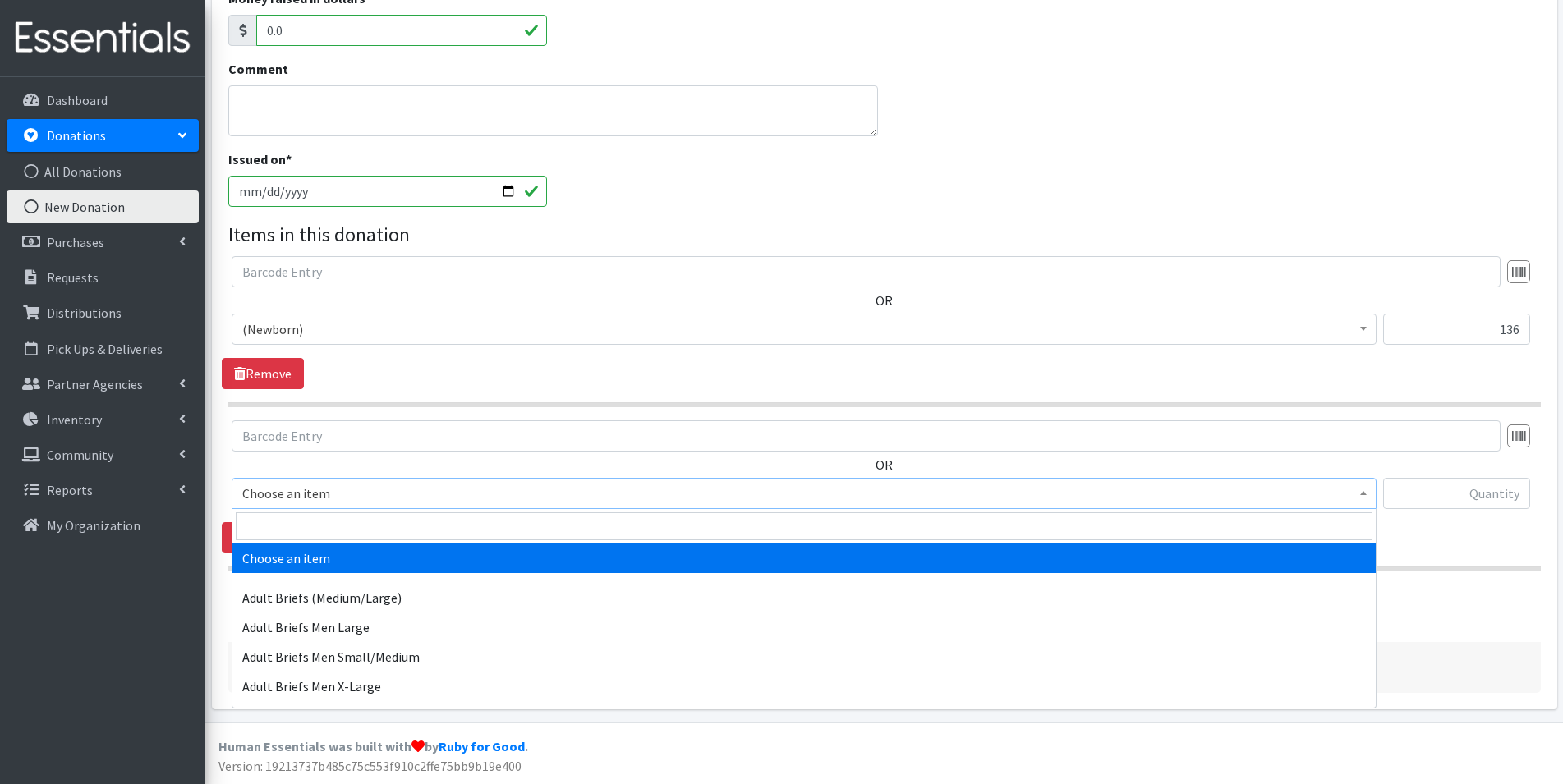
click at [357, 495] on span "Choose an item" at bounding box center [803, 493] width 1123 height 23
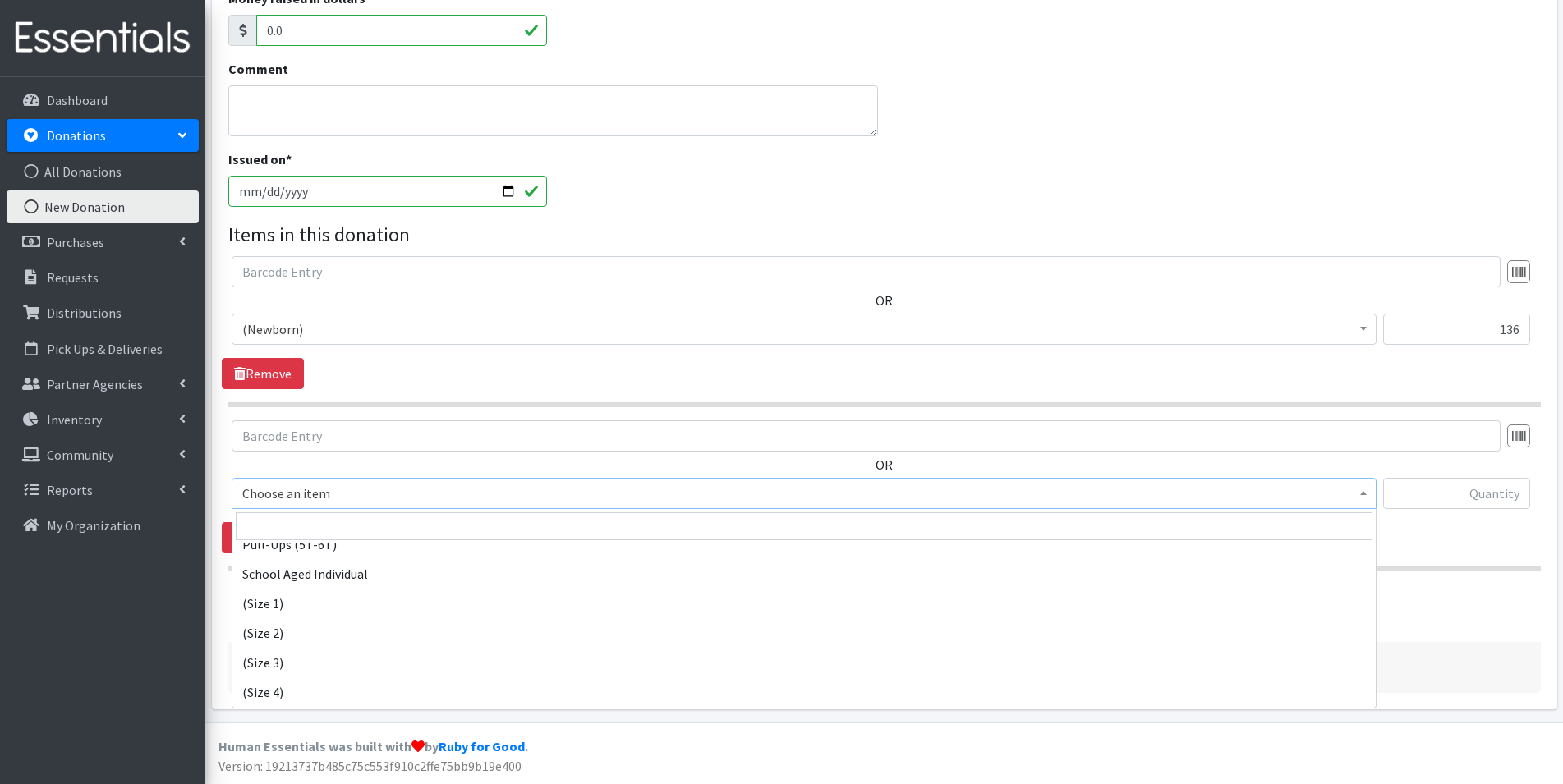
scroll to position [1559, 0]
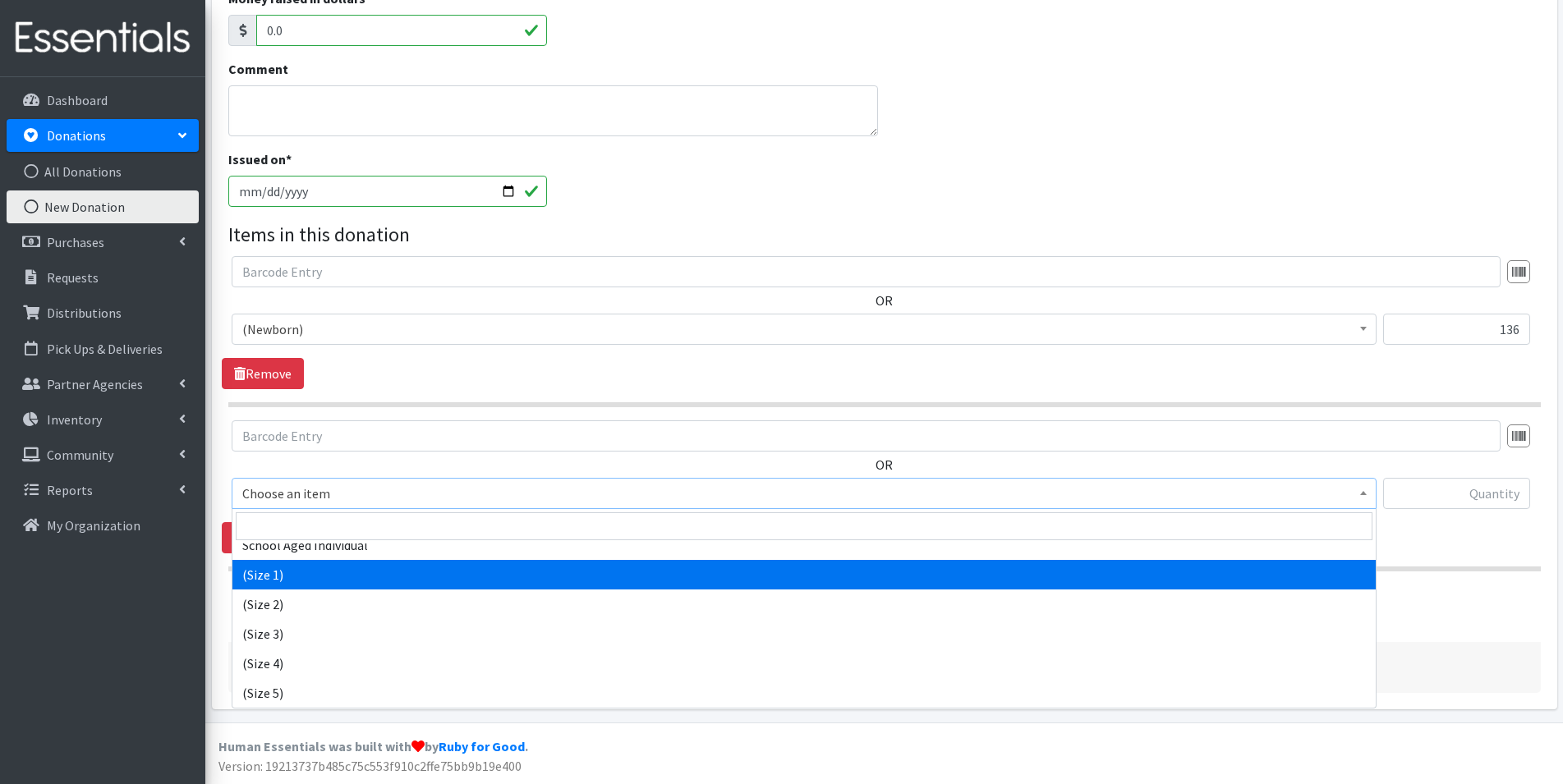
select select "14509"
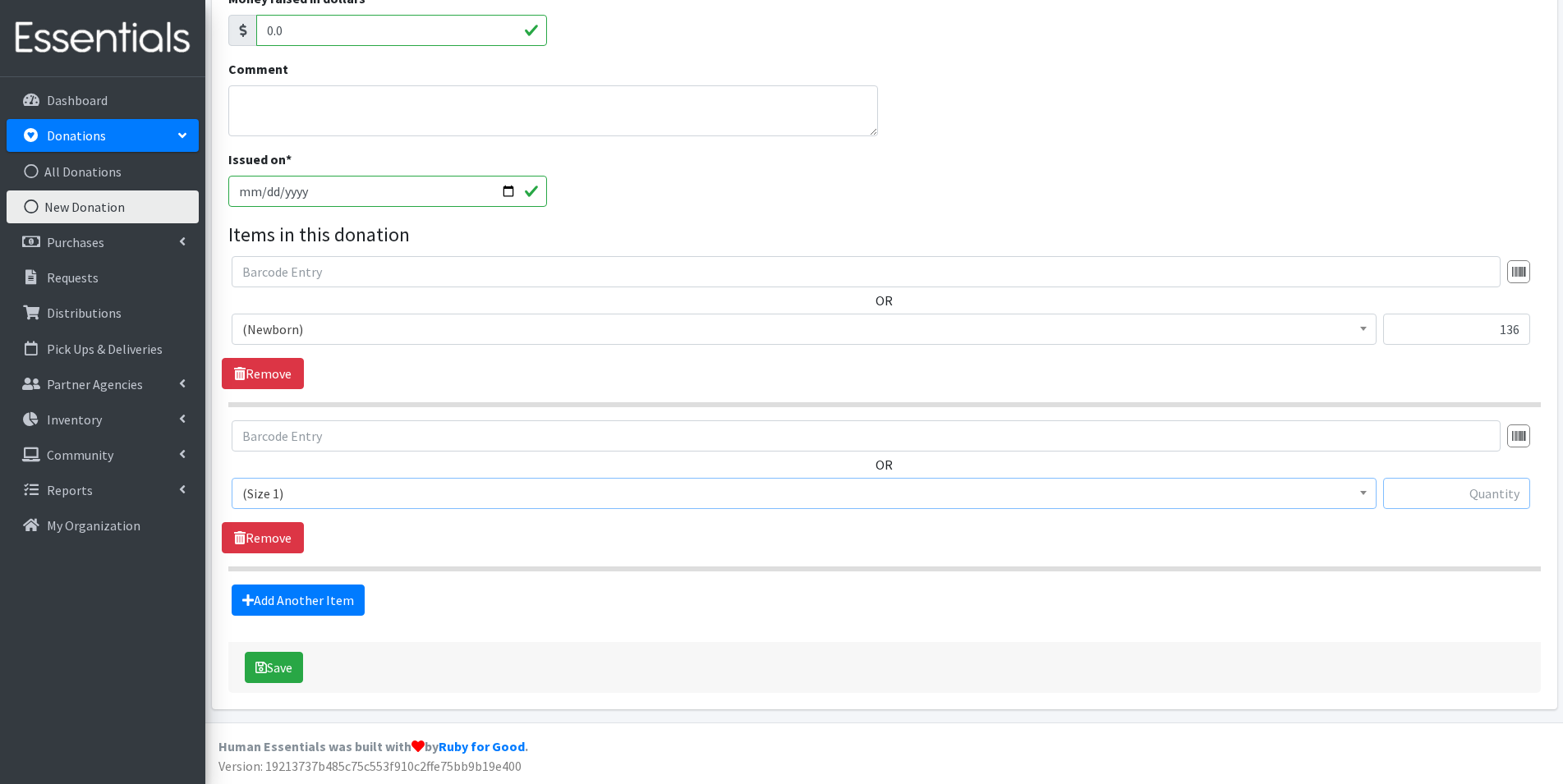
click at [1490, 490] on input "text" at bounding box center [1456, 493] width 147 height 31
type input "432"
click at [292, 607] on link "Add Another Item" at bounding box center [299, 600] width 133 height 31
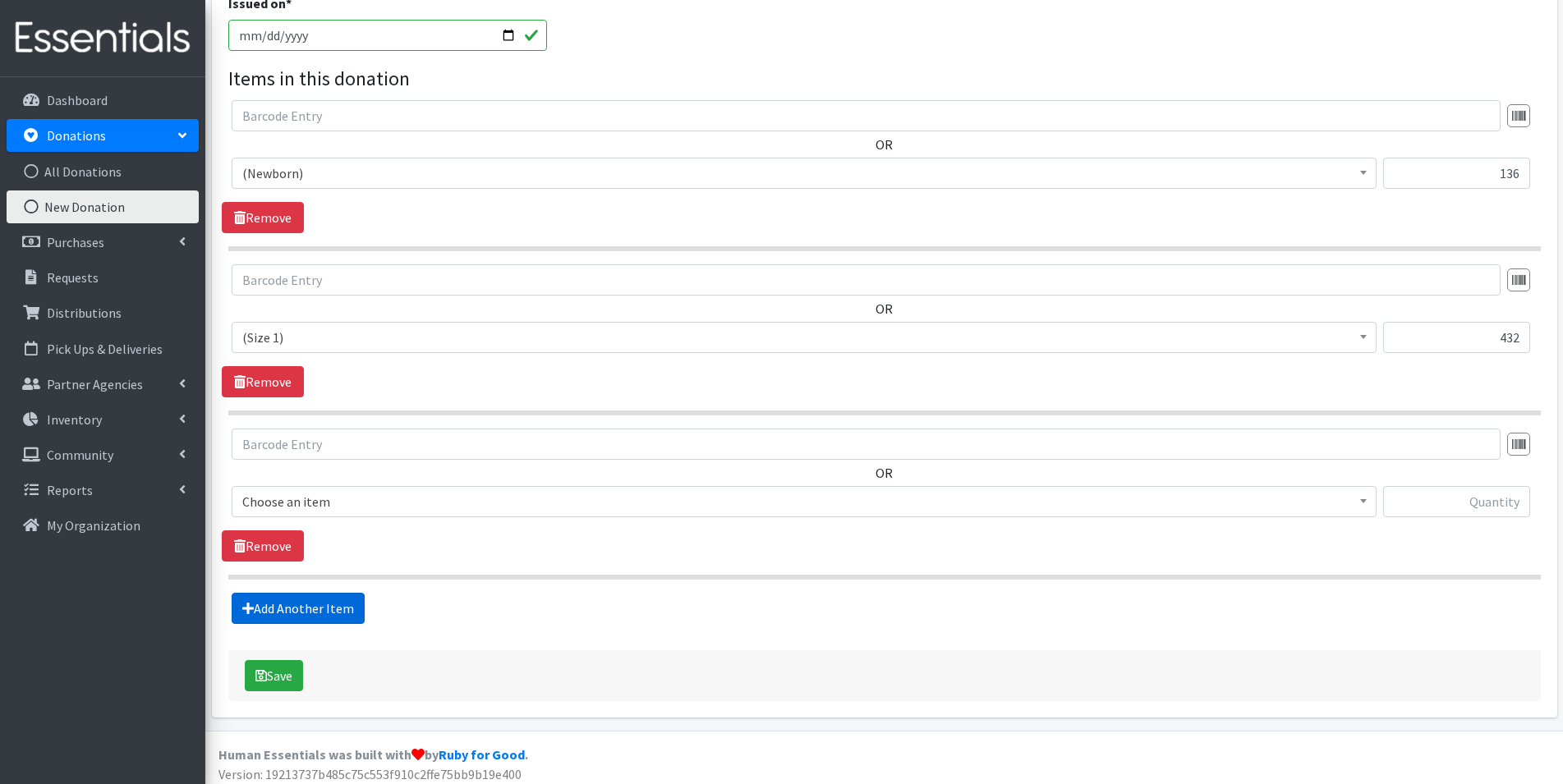
scroll to position [510, 0]
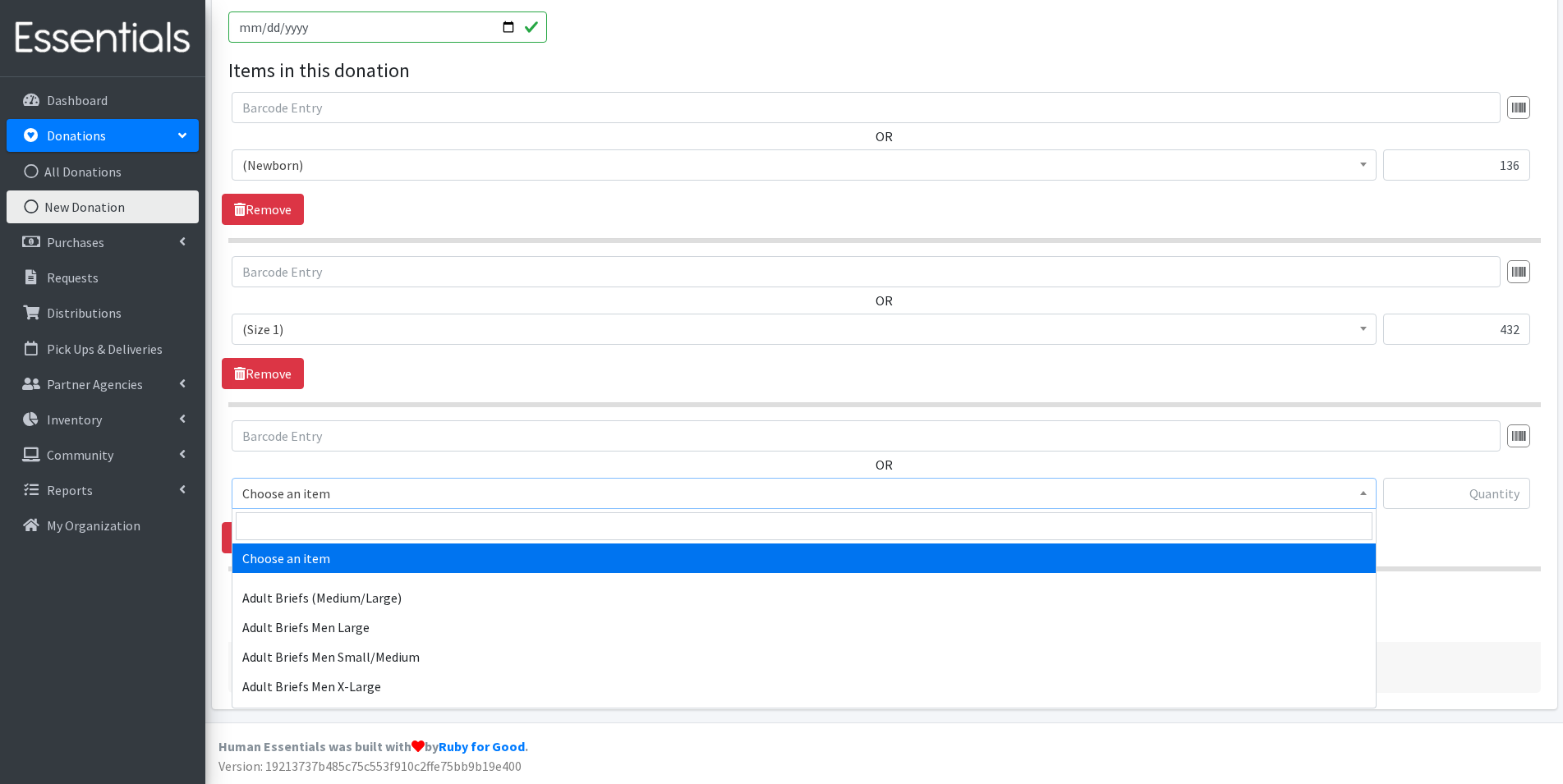
click at [339, 499] on span "Choose an item" at bounding box center [803, 493] width 1123 height 23
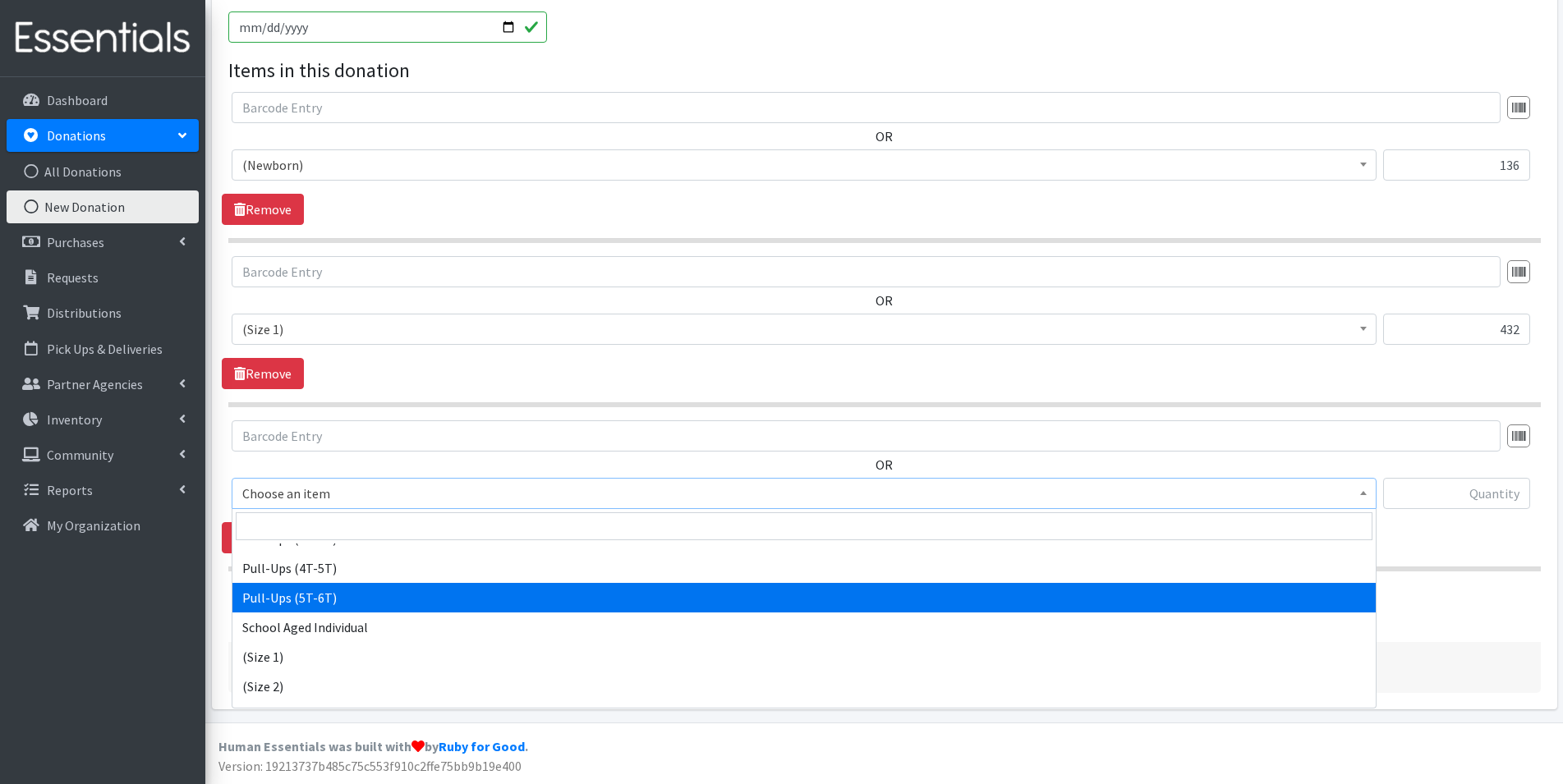
scroll to position [1559, 0]
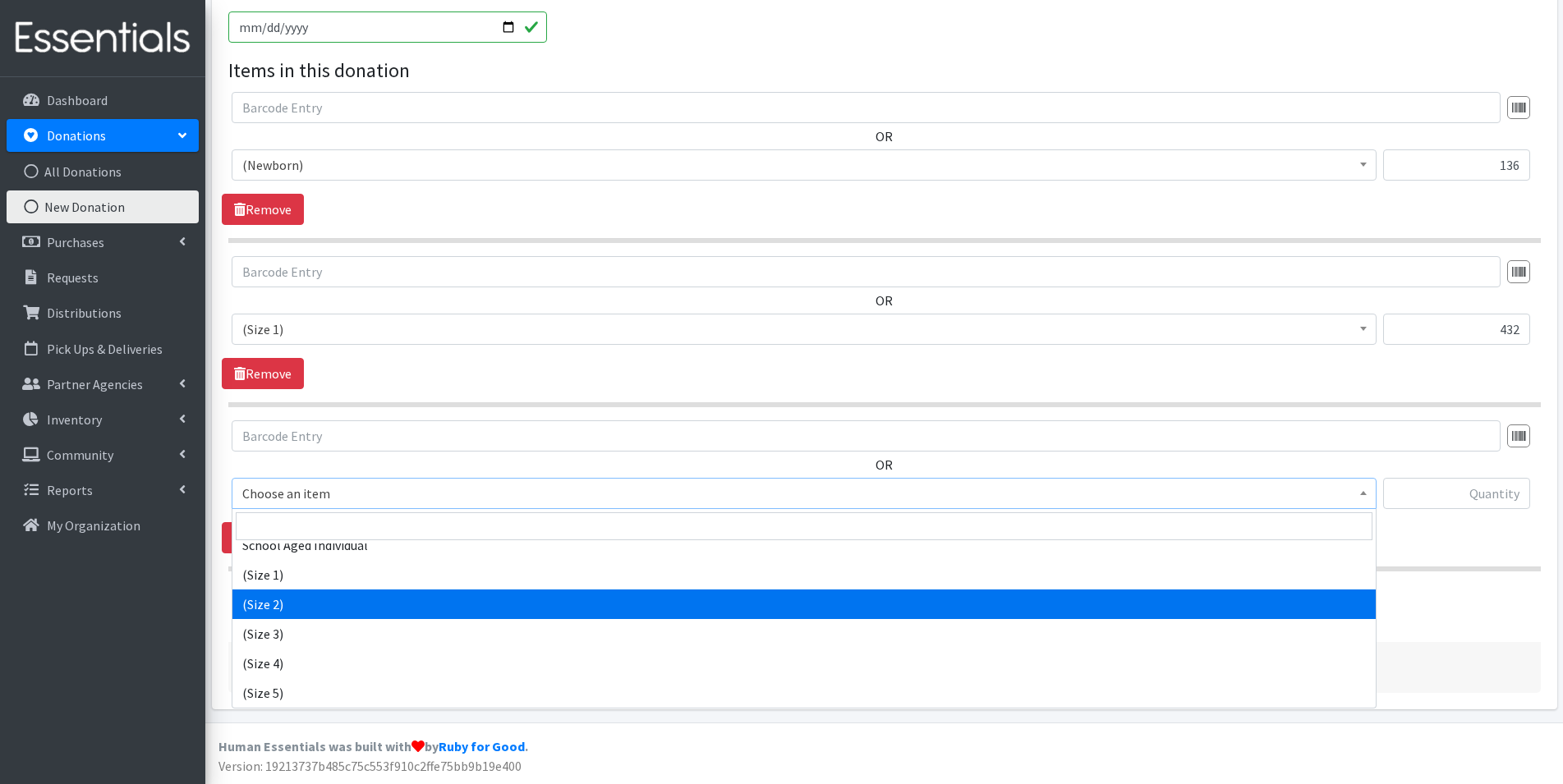
select select "14510"
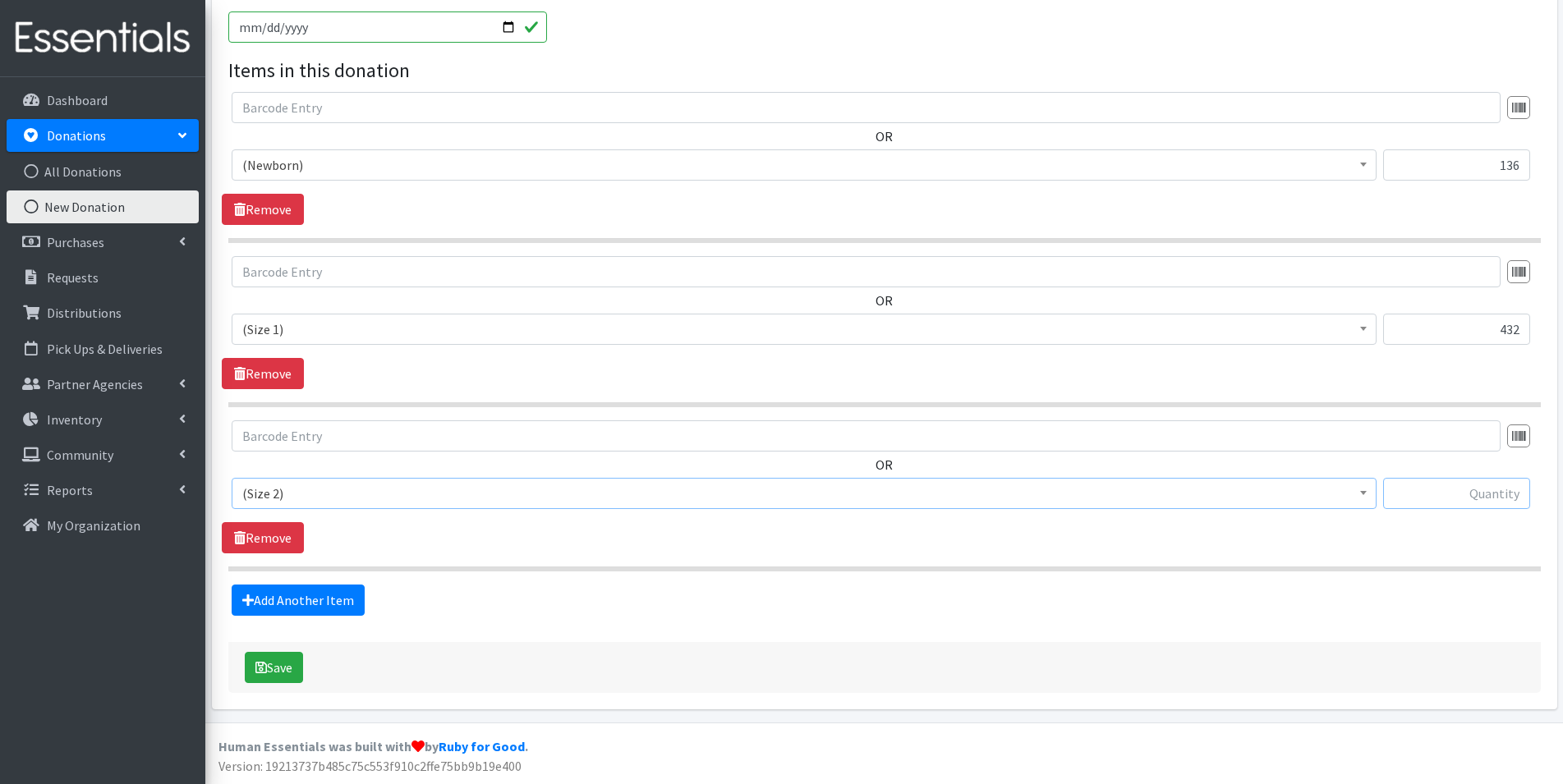
click at [1515, 492] on input "text" at bounding box center [1456, 493] width 147 height 31
type input "231"
click at [286, 607] on link "Add Another Item" at bounding box center [299, 600] width 133 height 31
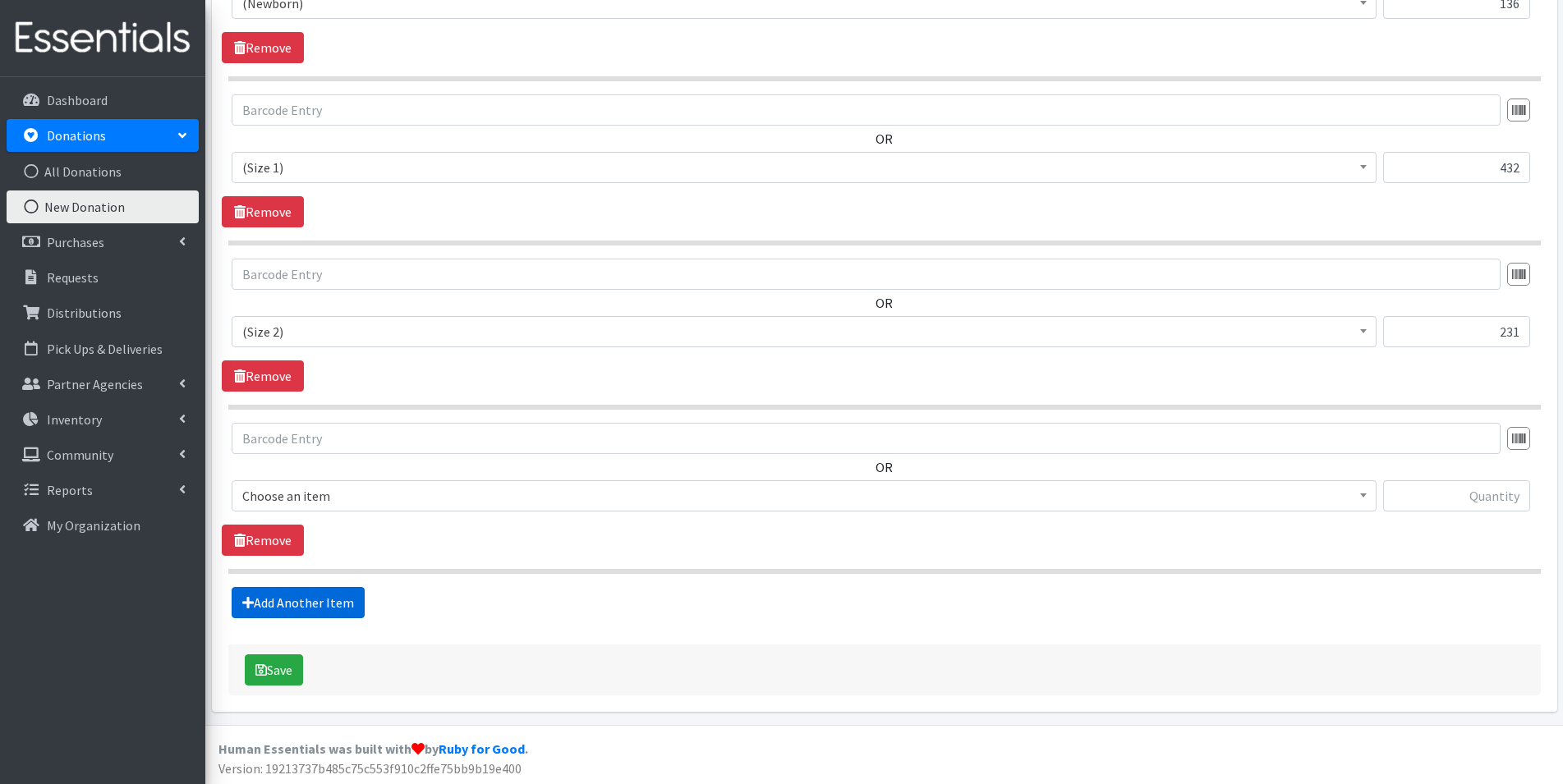
scroll to position [675, 0]
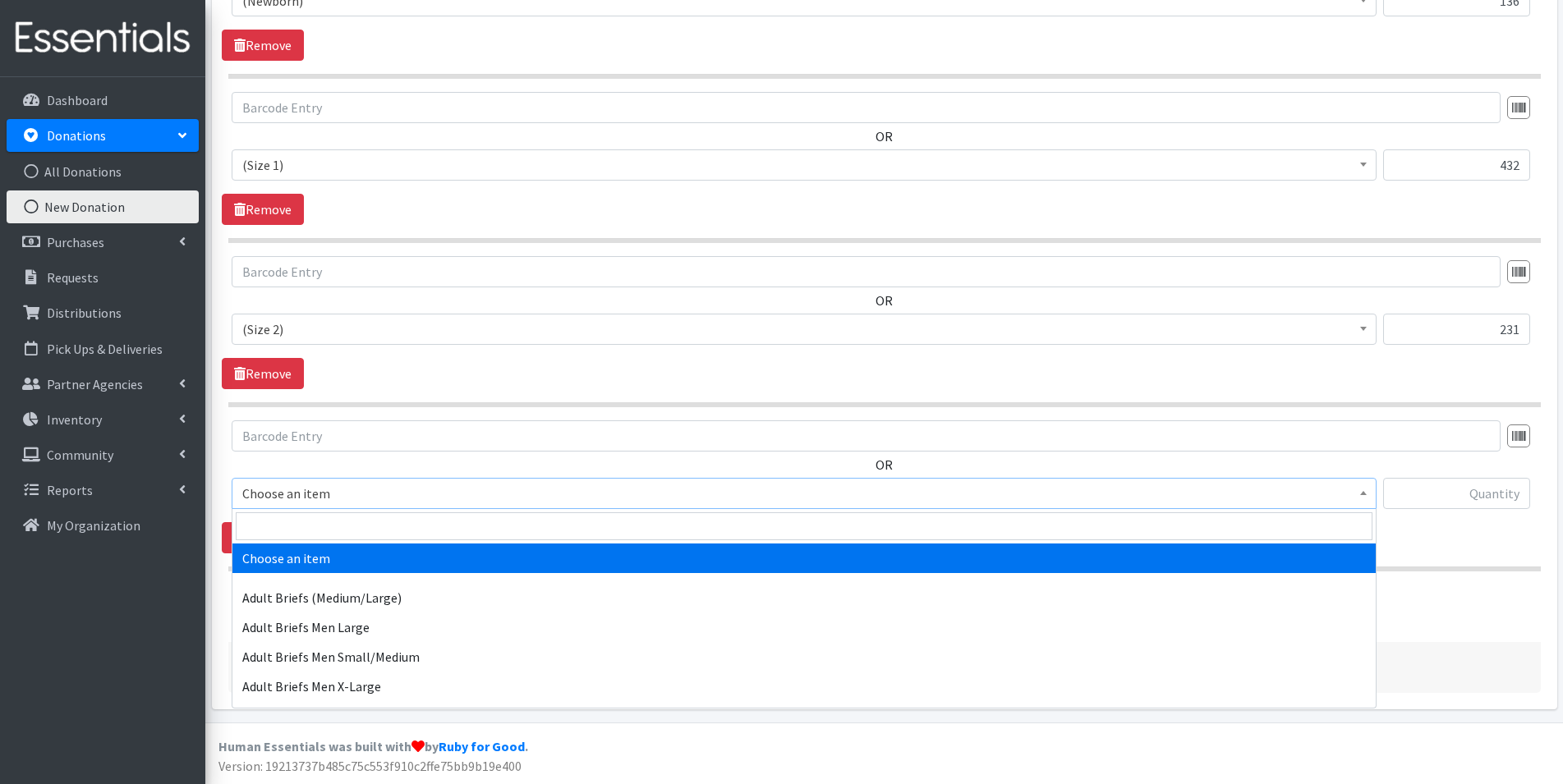
click at [450, 502] on span "Choose an item" at bounding box center [803, 493] width 1123 height 23
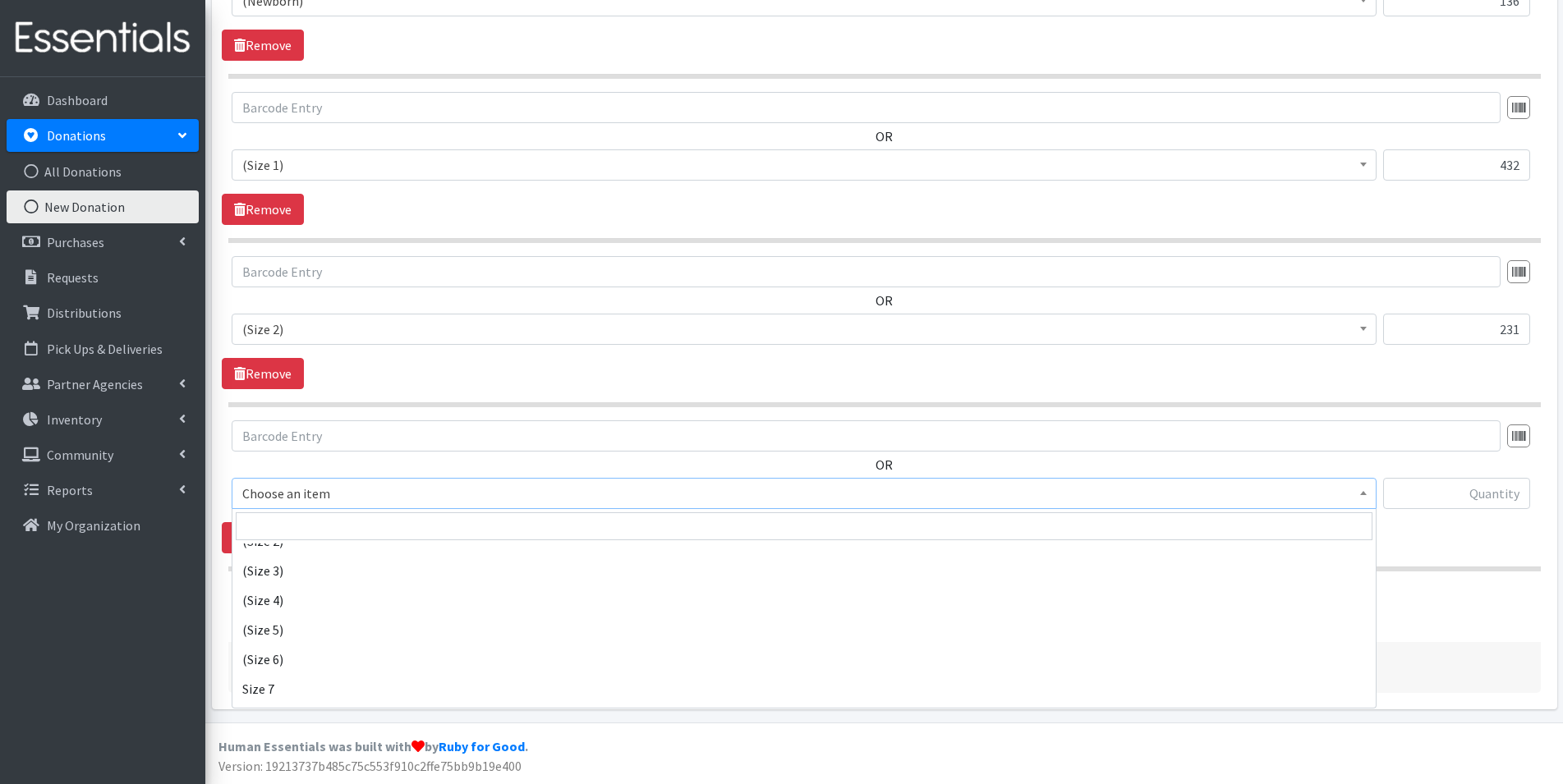
scroll to position [1641, 0]
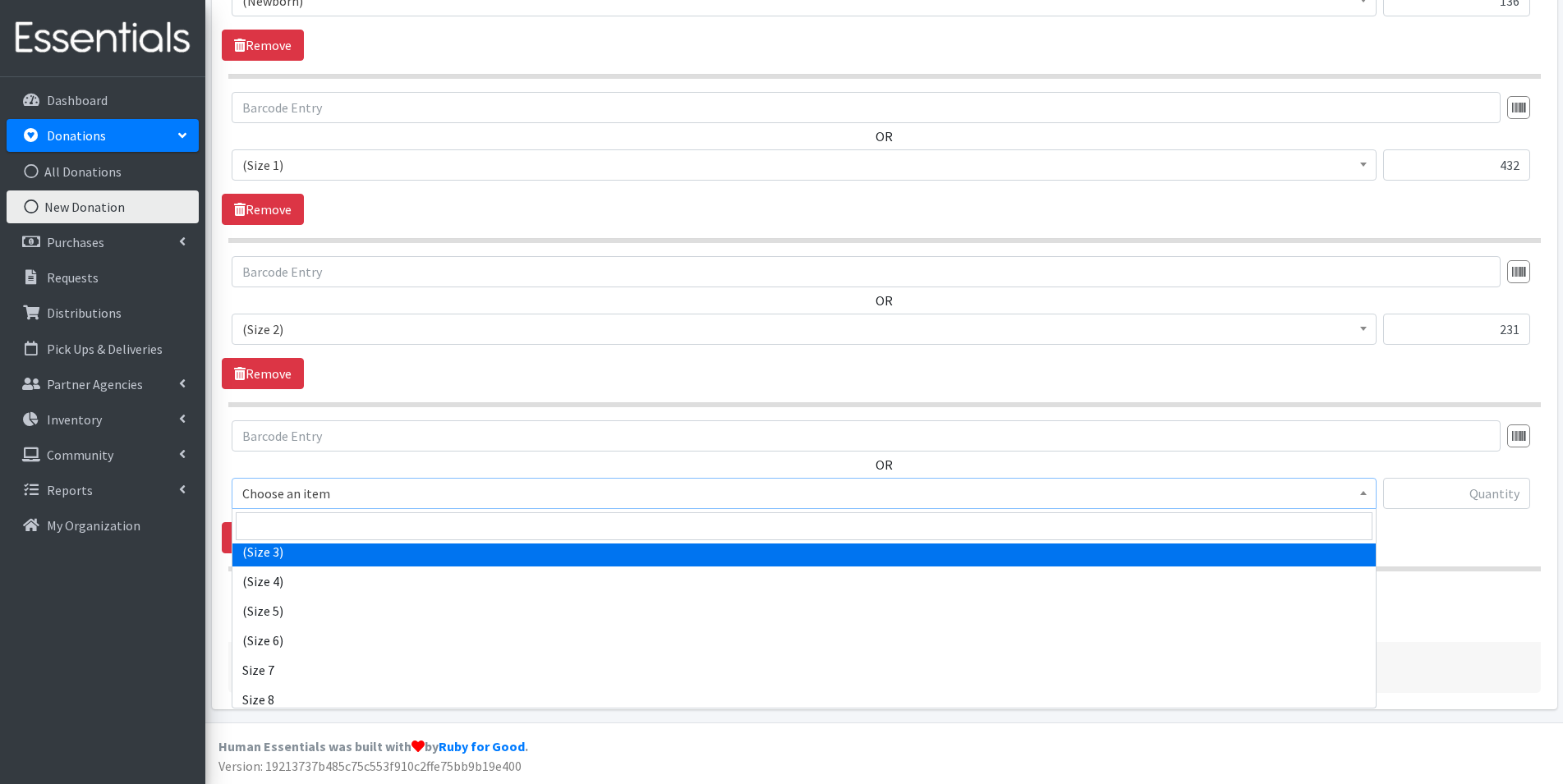
select select "14507"
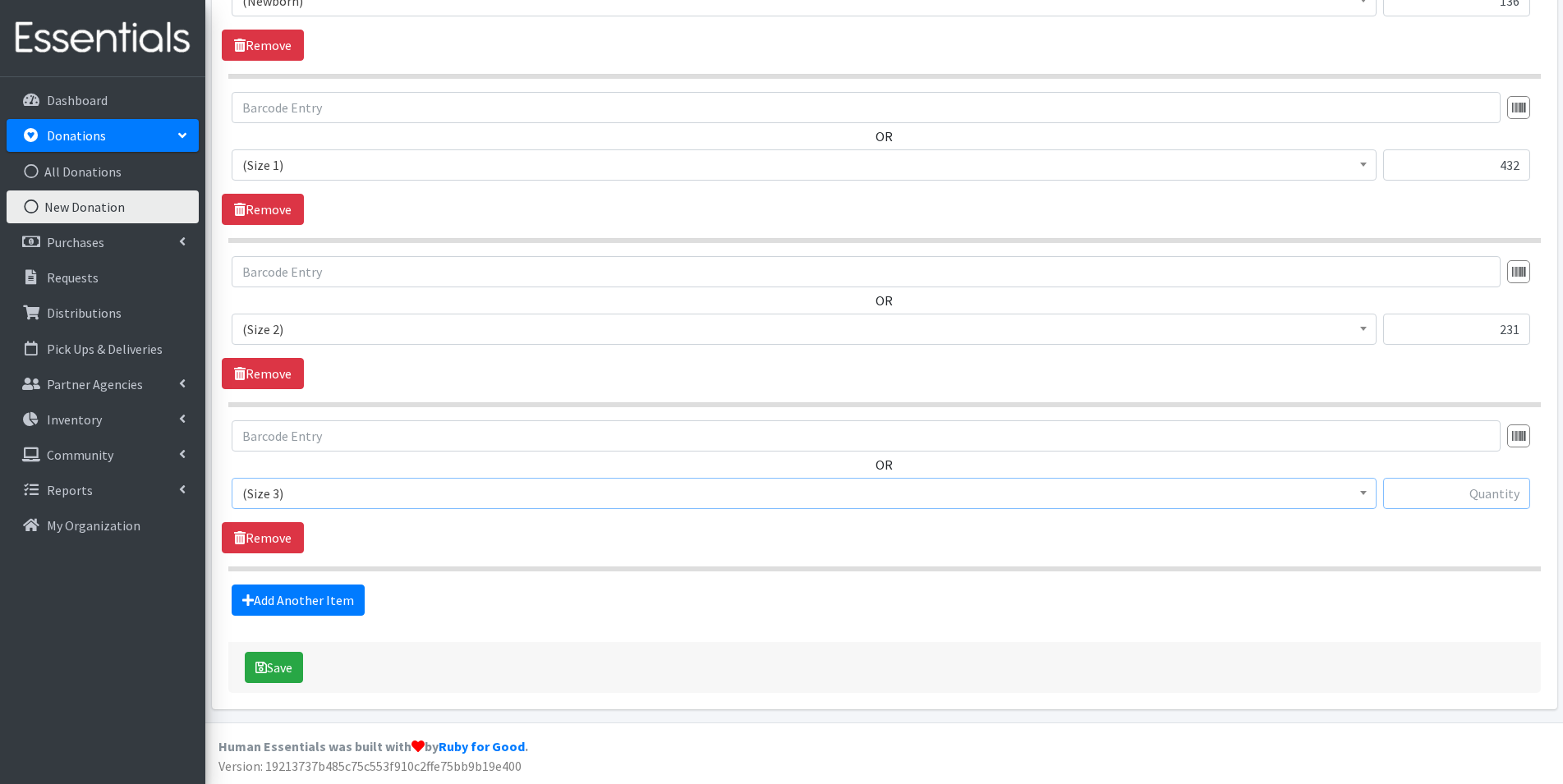
click at [1496, 497] on input "text" at bounding box center [1456, 493] width 147 height 31
type input "291"
click at [301, 607] on link "Add Another Item" at bounding box center [299, 600] width 133 height 31
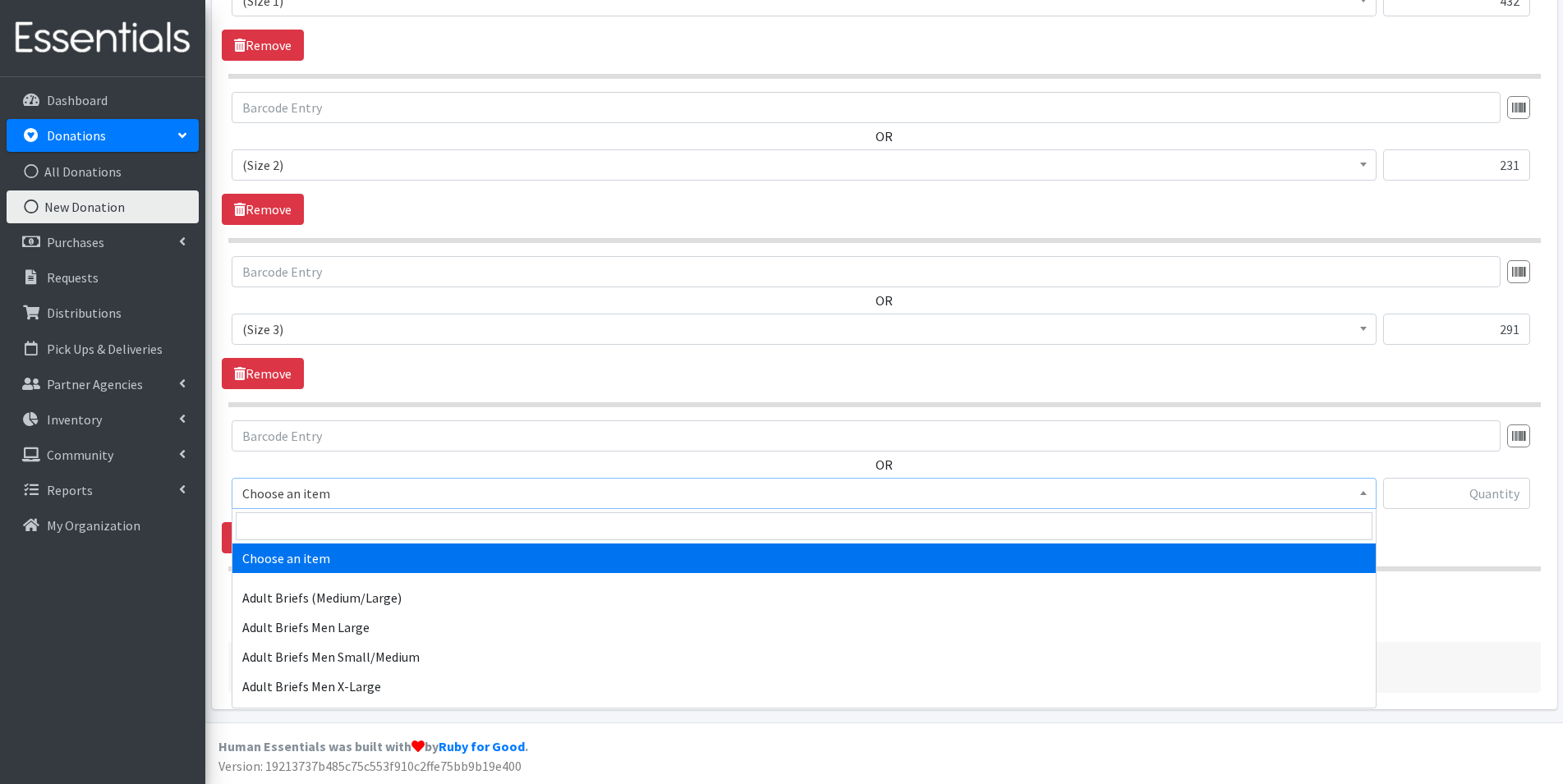
click at [389, 492] on span "Choose an item" at bounding box center [803, 493] width 1123 height 23
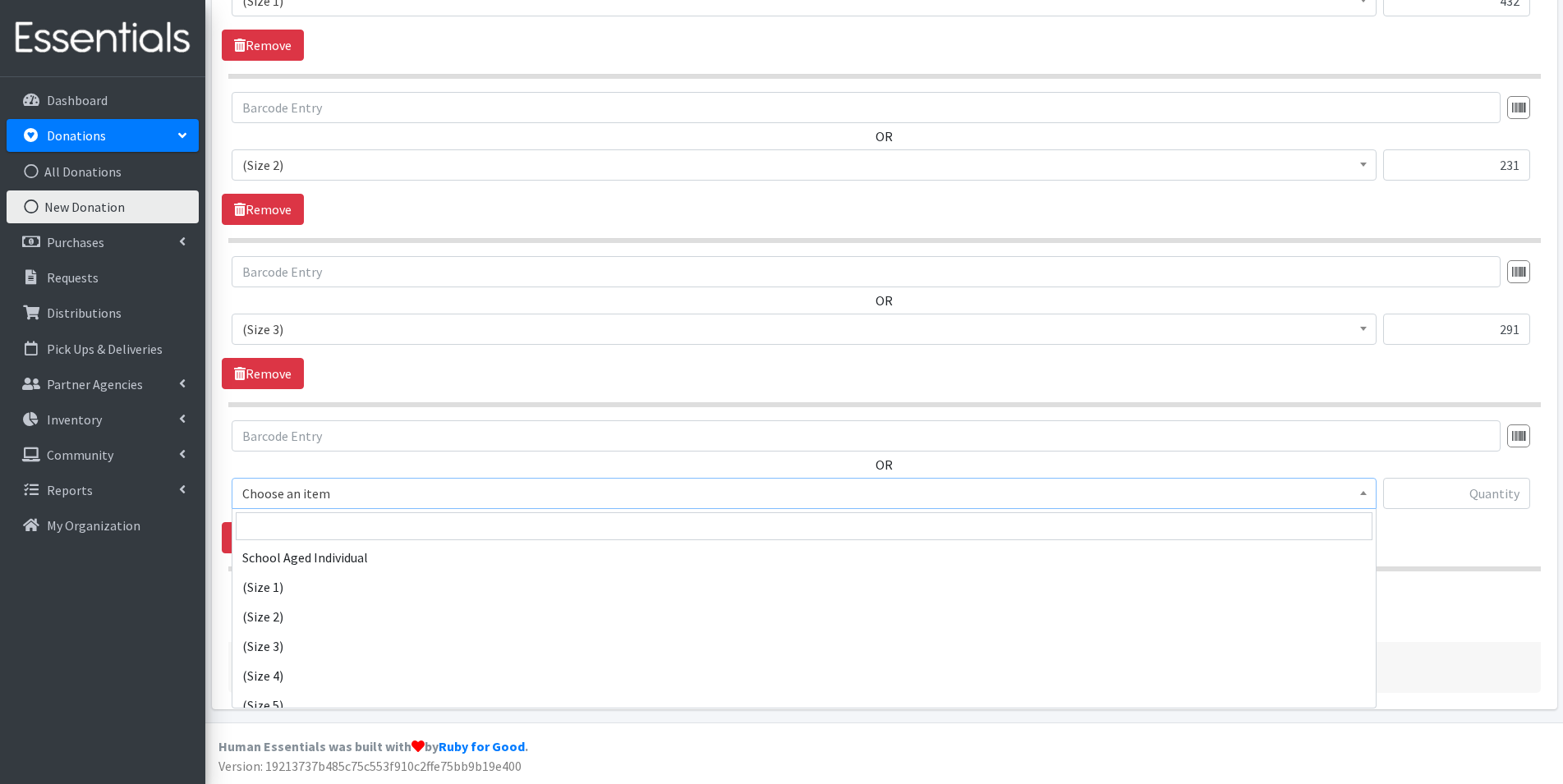
scroll to position [1559, 0]
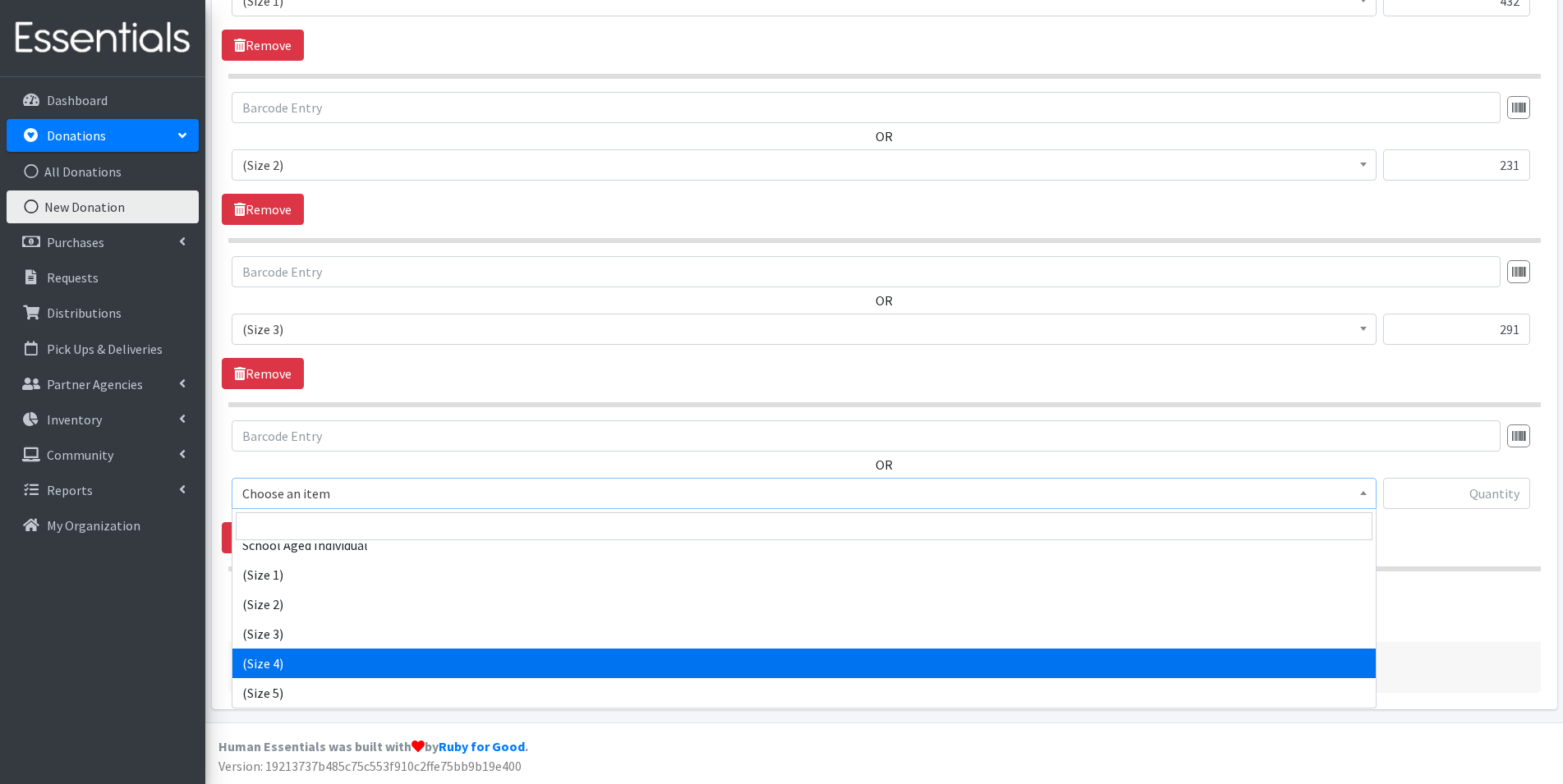
select select "14512"
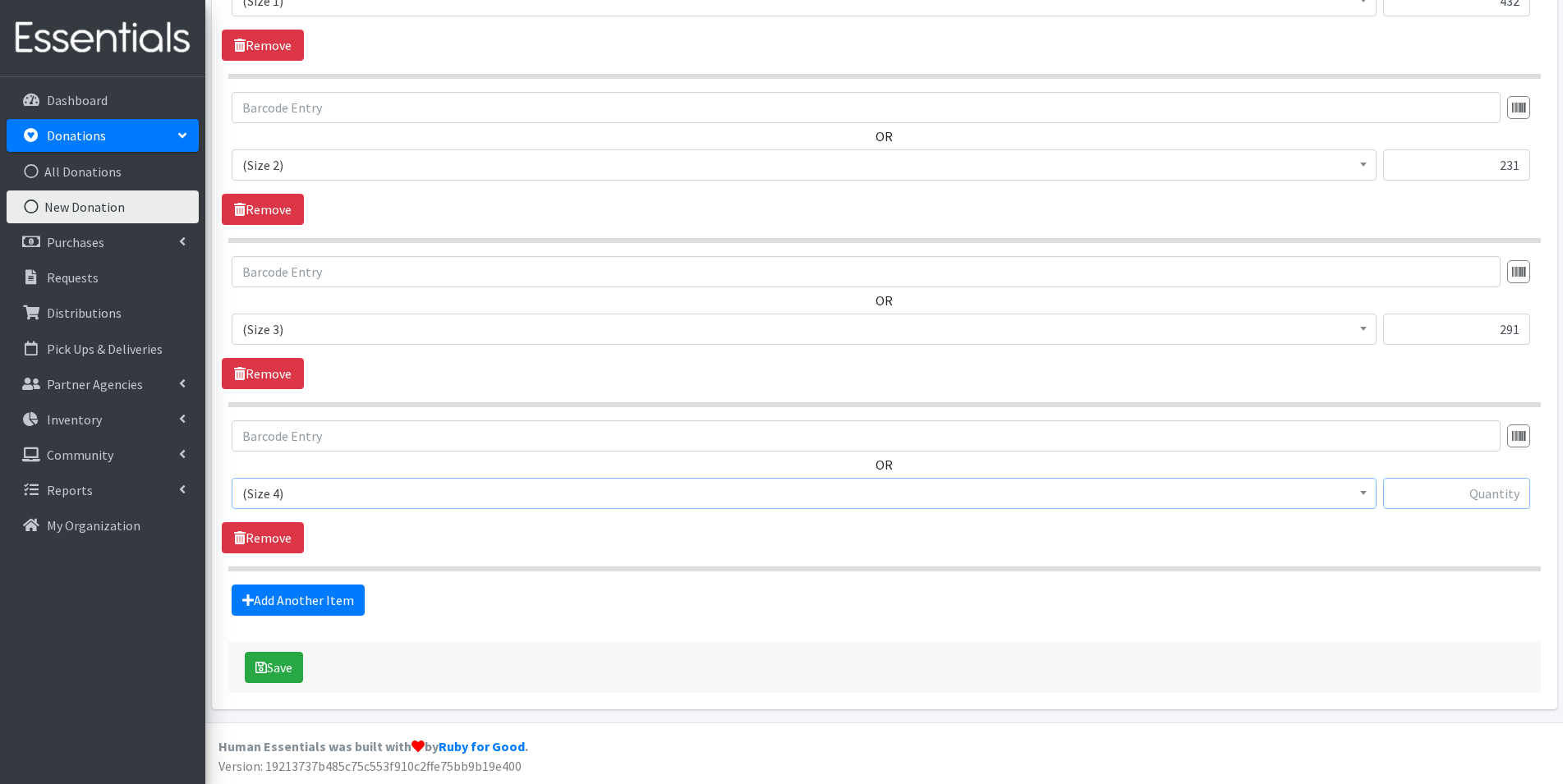
click at [1517, 492] on input "text" at bounding box center [1456, 493] width 147 height 31
type input "871"
click at [299, 606] on link "Add Another Item" at bounding box center [299, 600] width 133 height 31
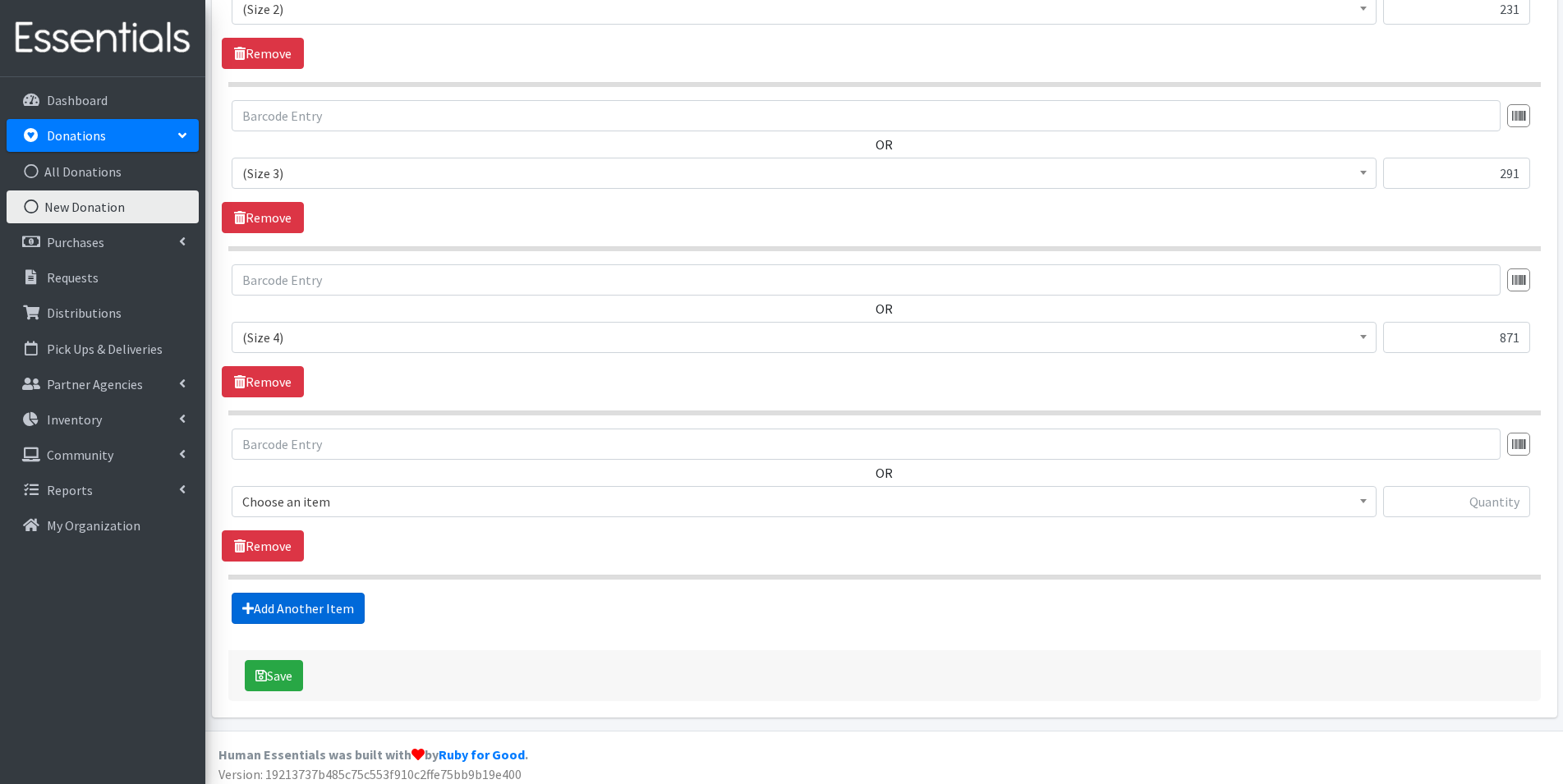
scroll to position [1003, 0]
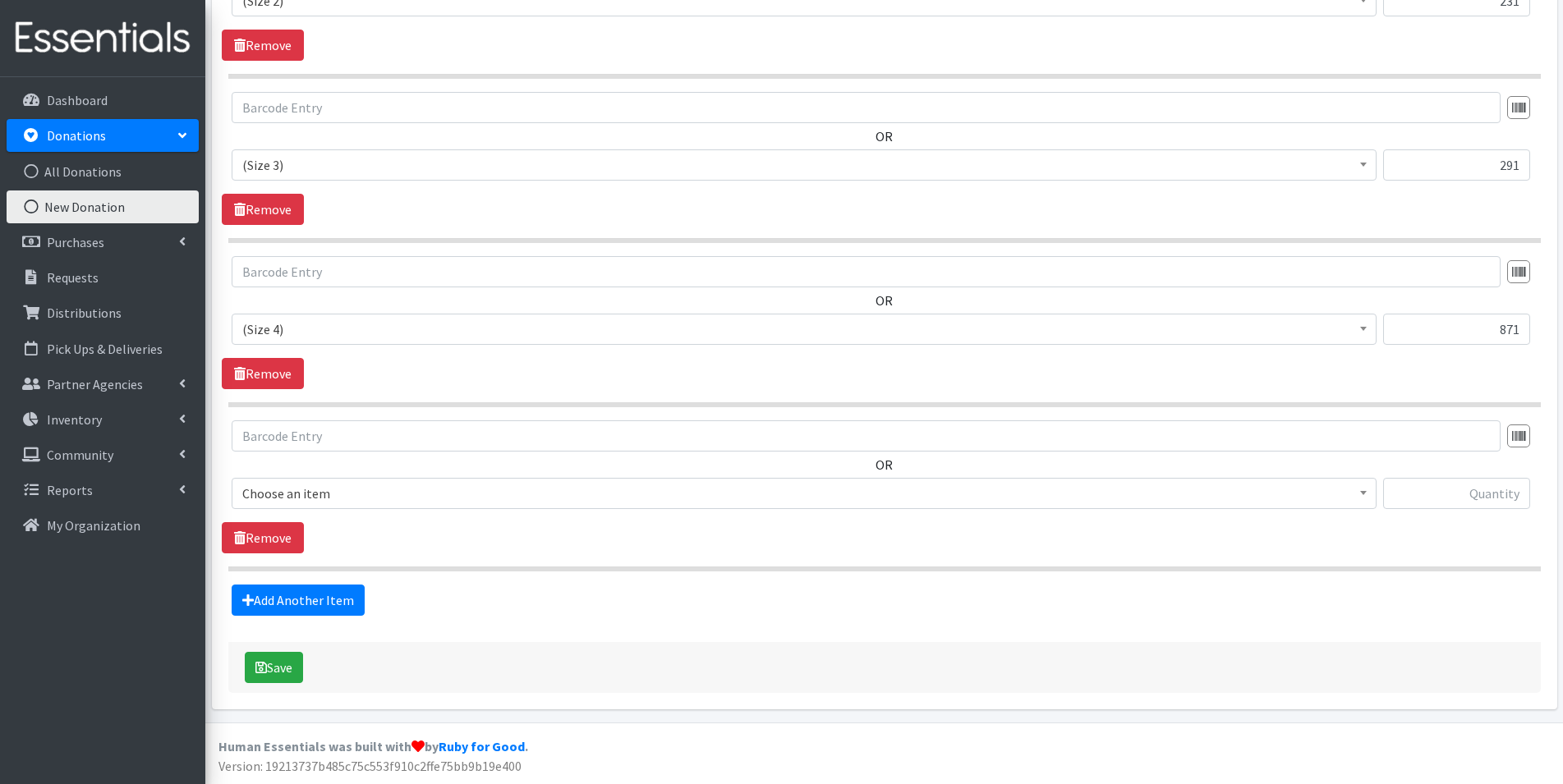
click at [328, 496] on span "Choose an item" at bounding box center [803, 493] width 1123 height 23
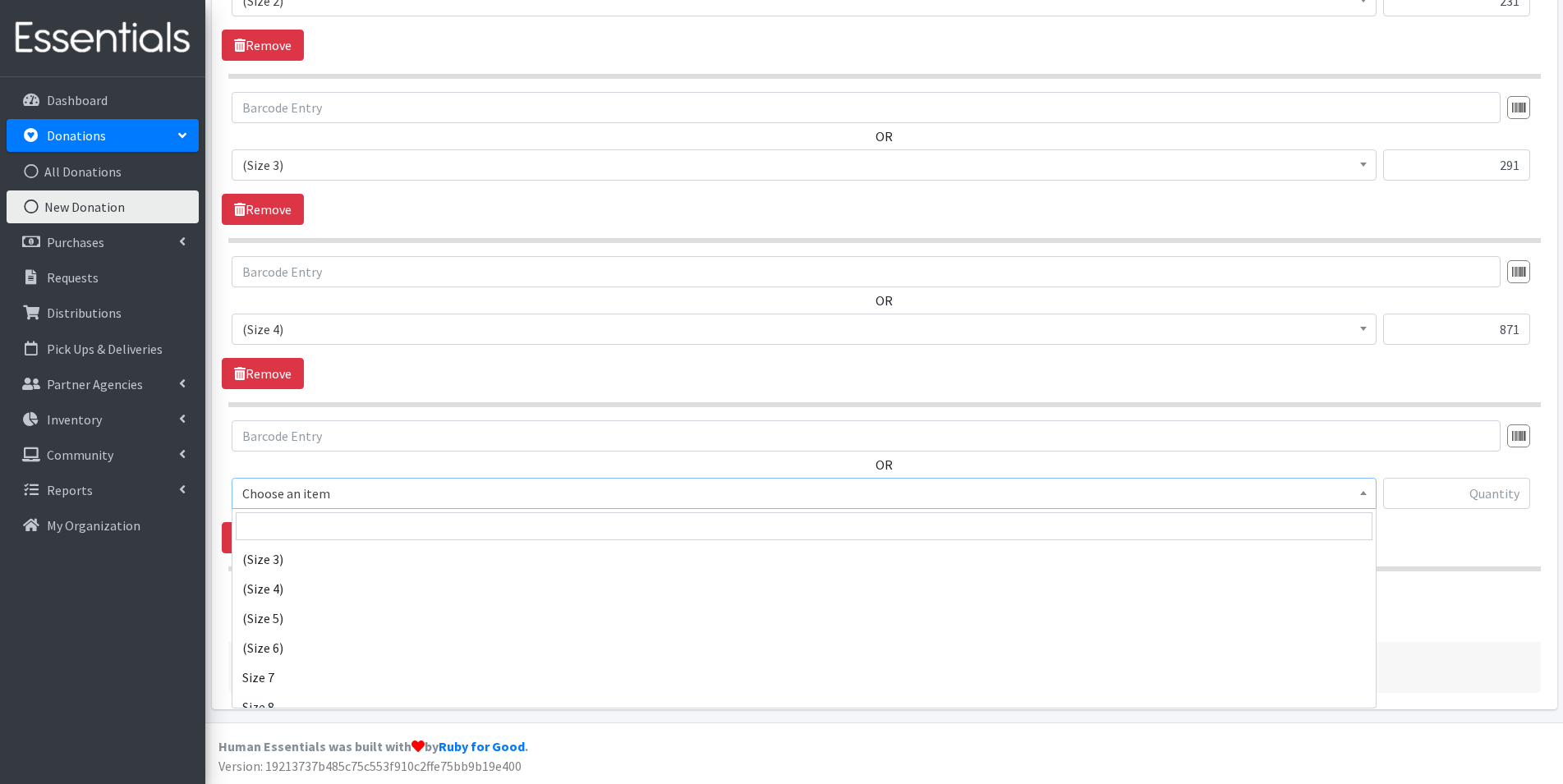
scroll to position [1641, 0]
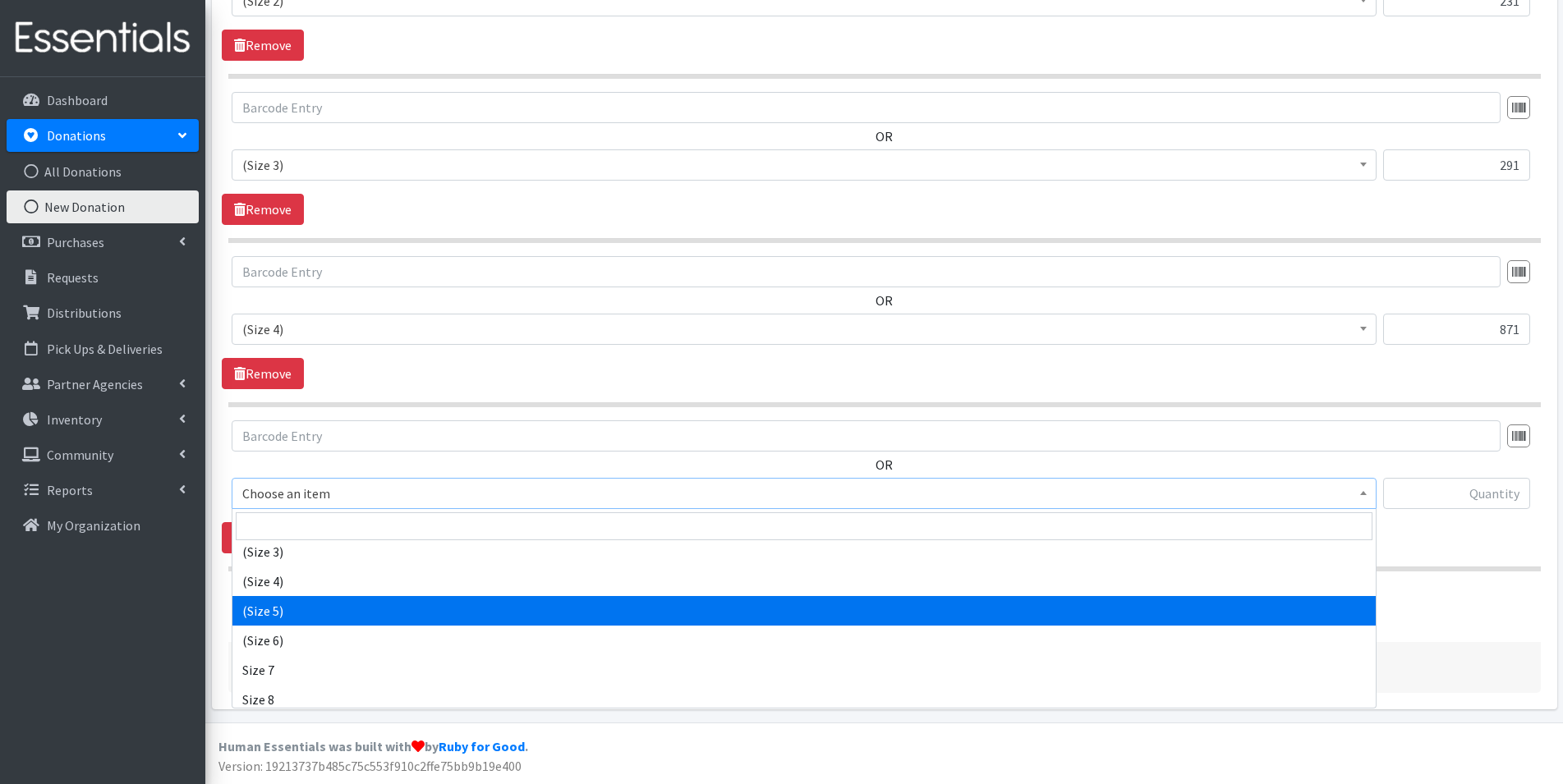
select select "14488"
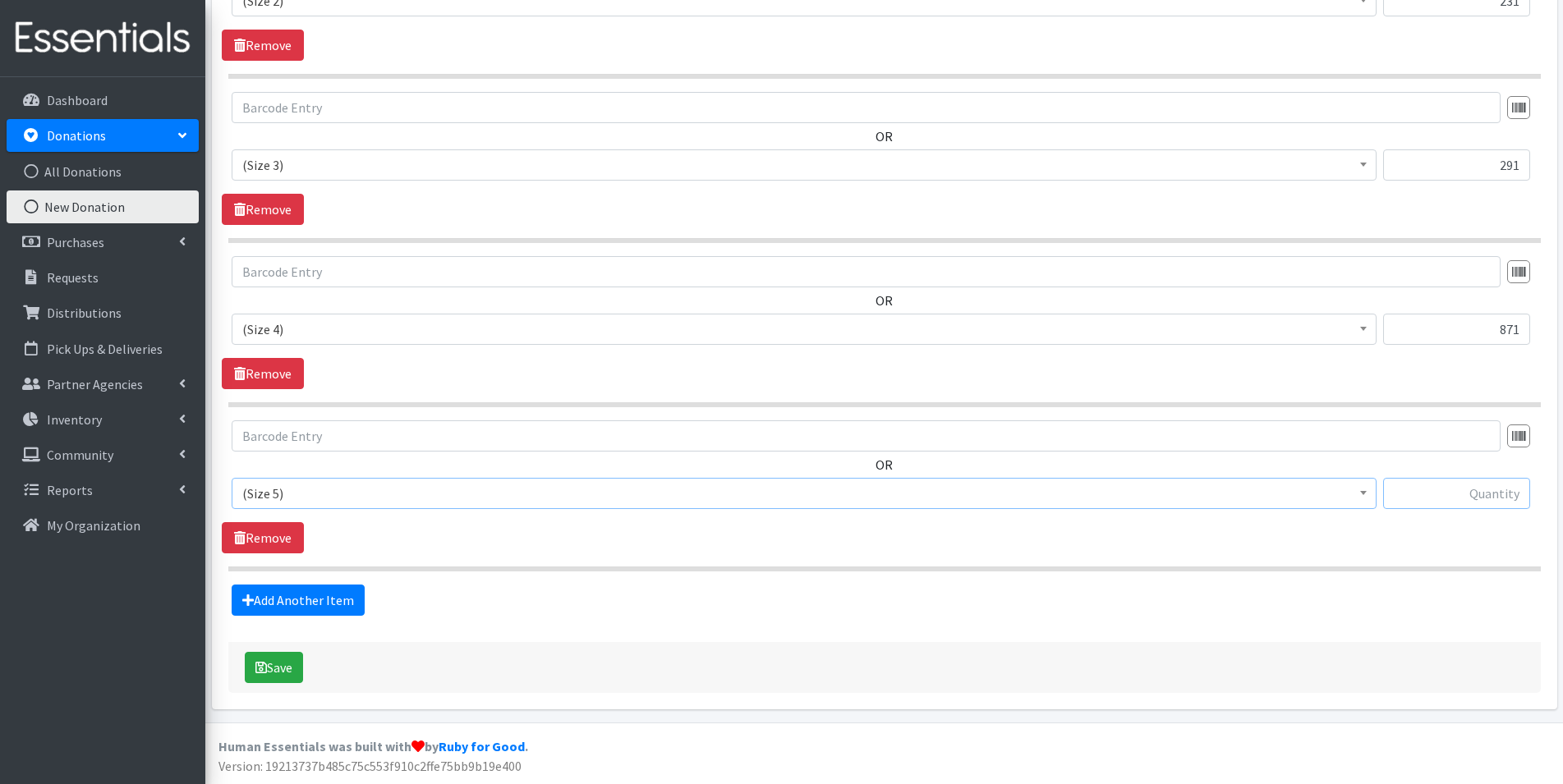
click at [1501, 490] on input "text" at bounding box center [1456, 493] width 147 height 31
type input "219"
click at [280, 669] on button "Save" at bounding box center [273, 667] width 58 height 31
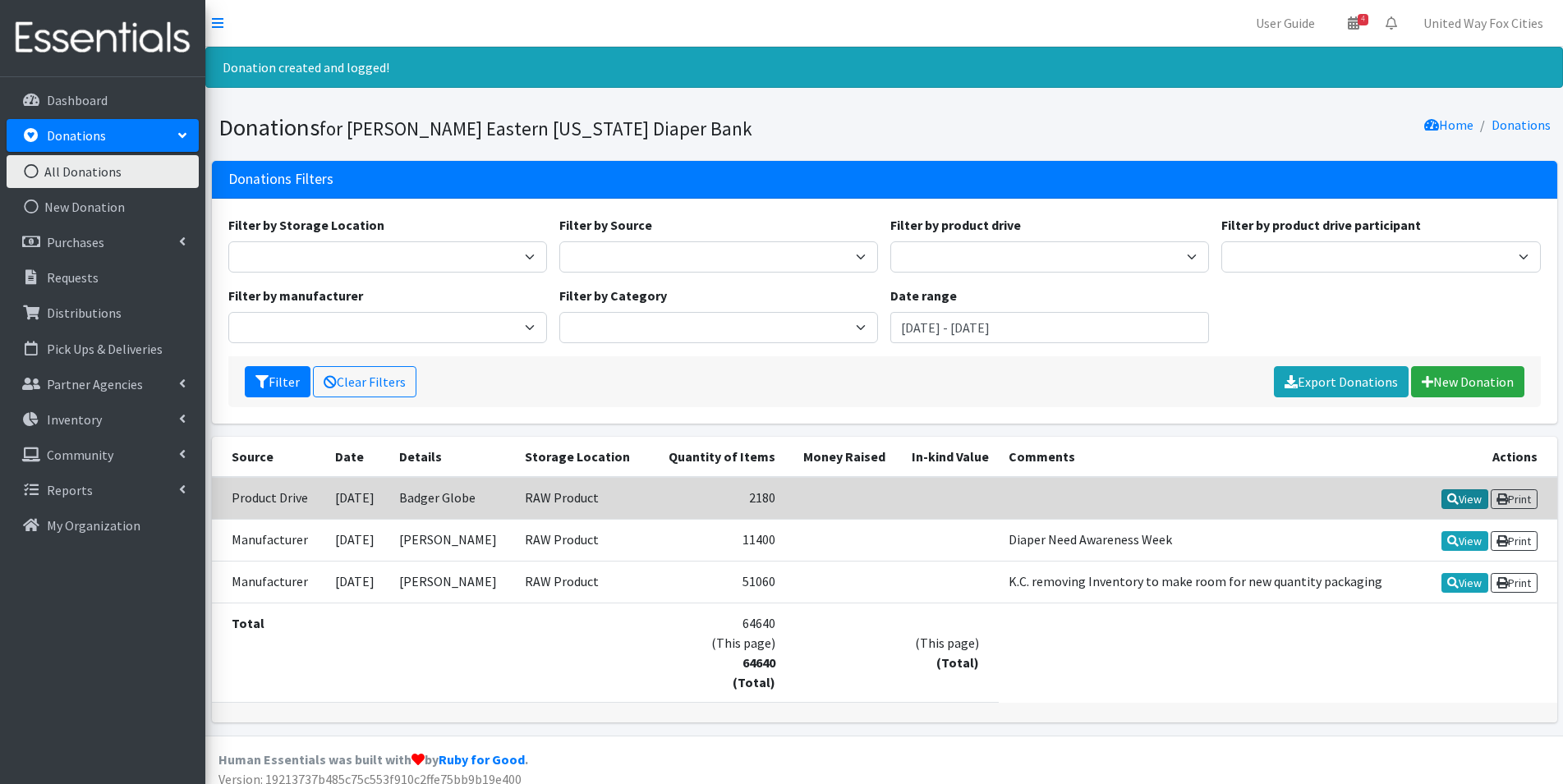
click at [1467, 498] on link "View" at bounding box center [1464, 499] width 47 height 20
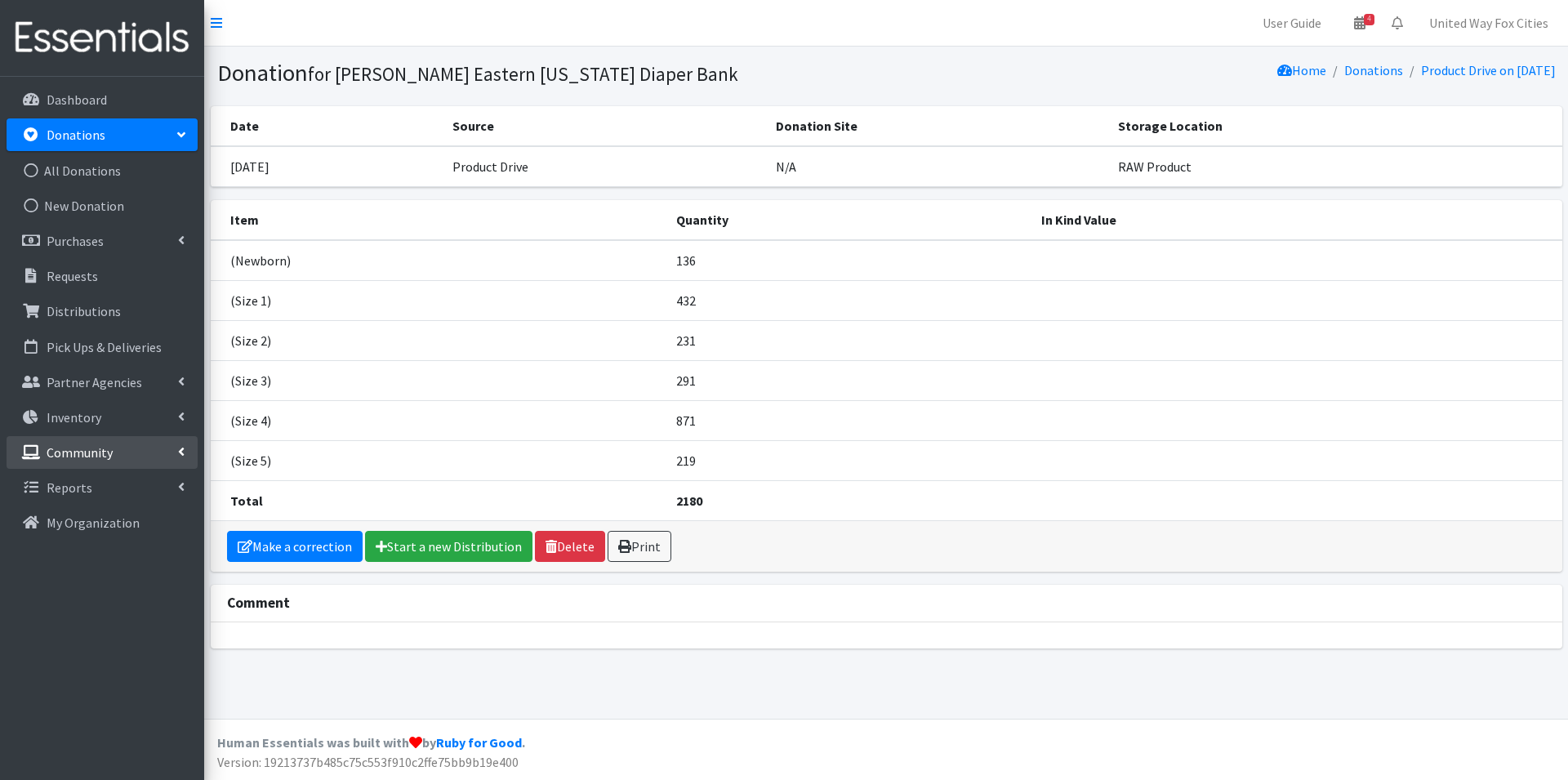
click at [173, 451] on link "Community" at bounding box center [102, 452] width 191 height 33
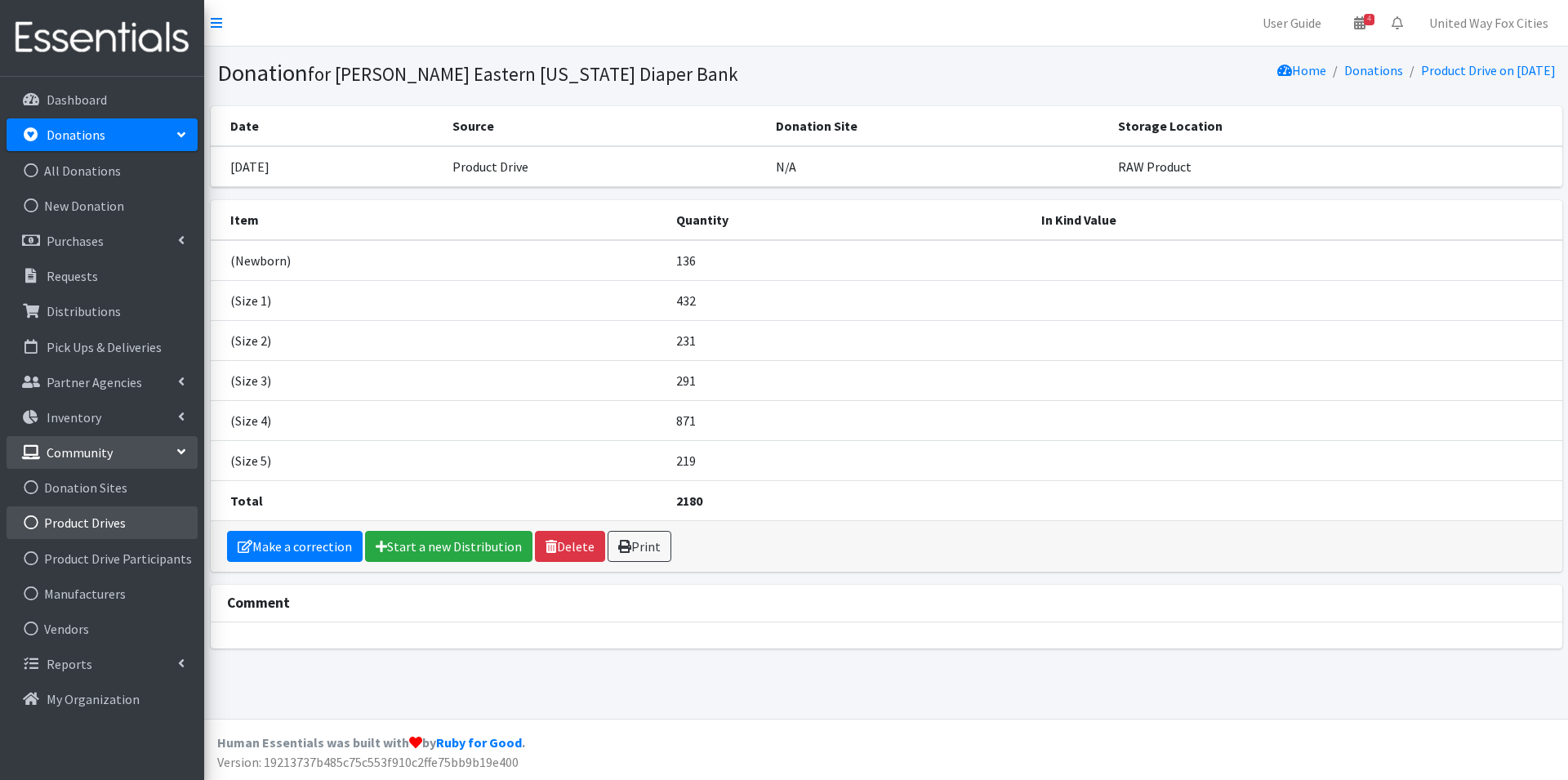
click at [108, 524] on link "Product Drives" at bounding box center [102, 522] width 191 height 33
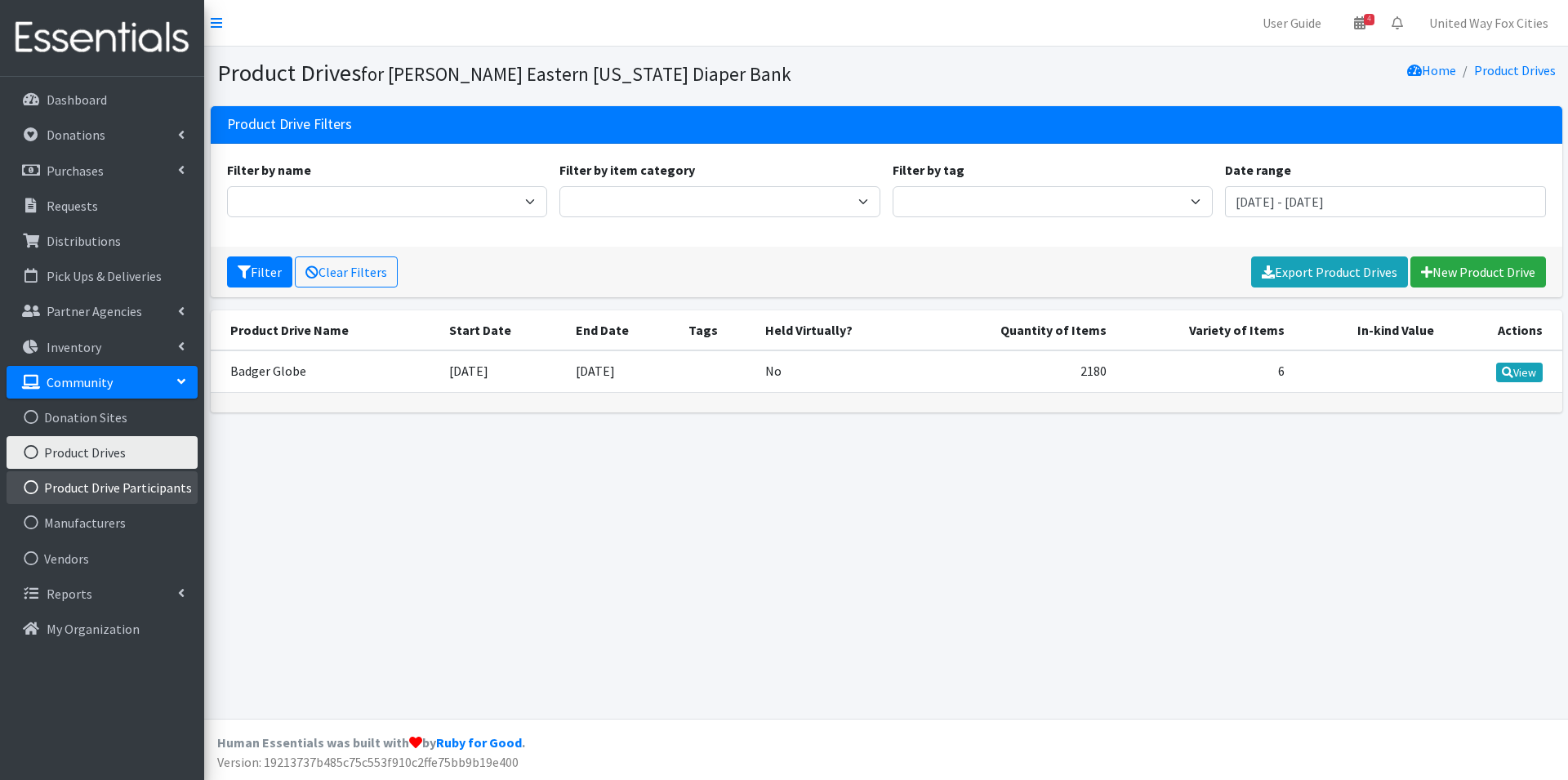
click at [116, 491] on link "Product Drive Participants" at bounding box center [102, 487] width 191 height 33
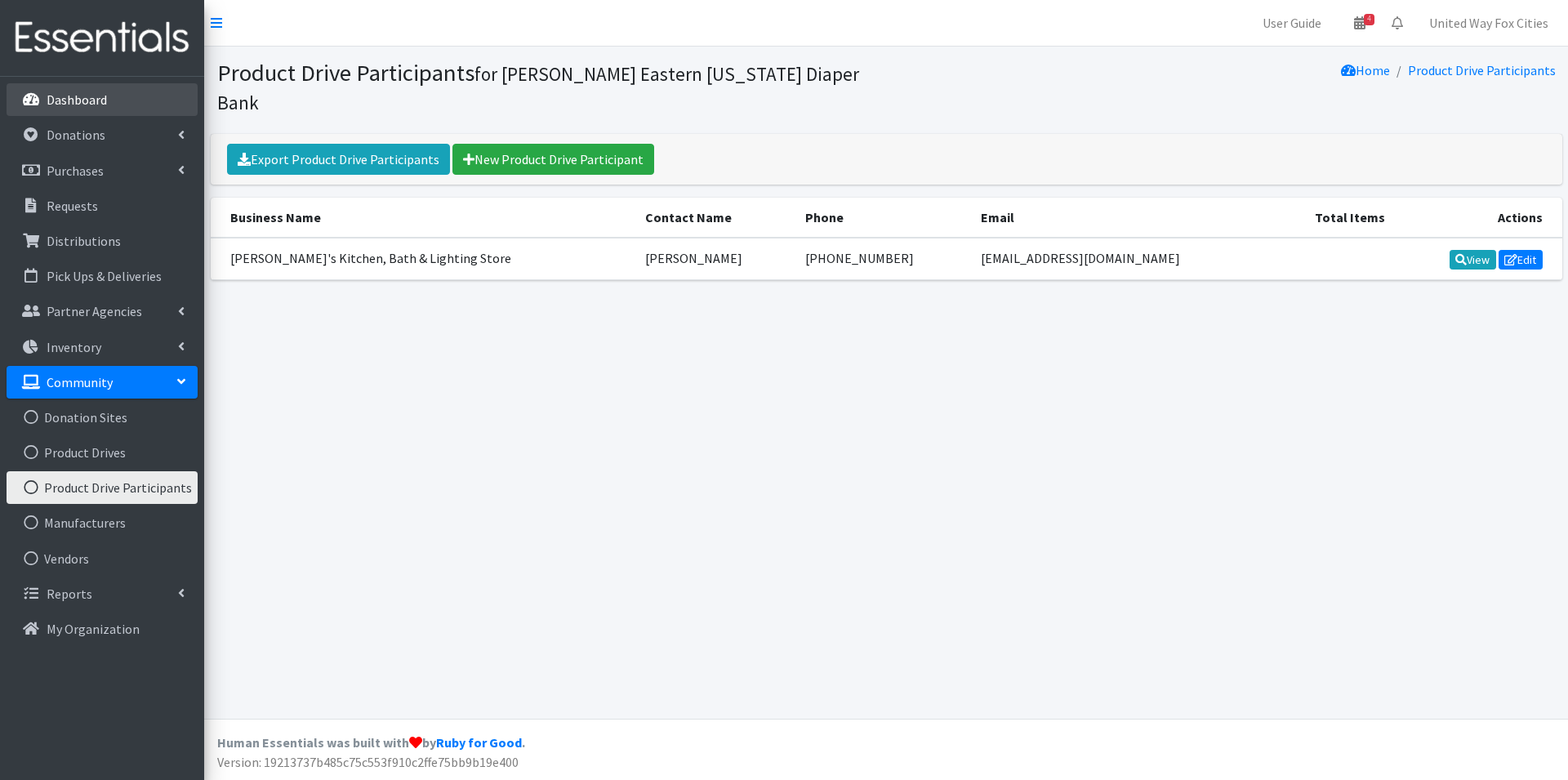
click at [80, 100] on p "Dashboard" at bounding box center [77, 99] width 61 height 16
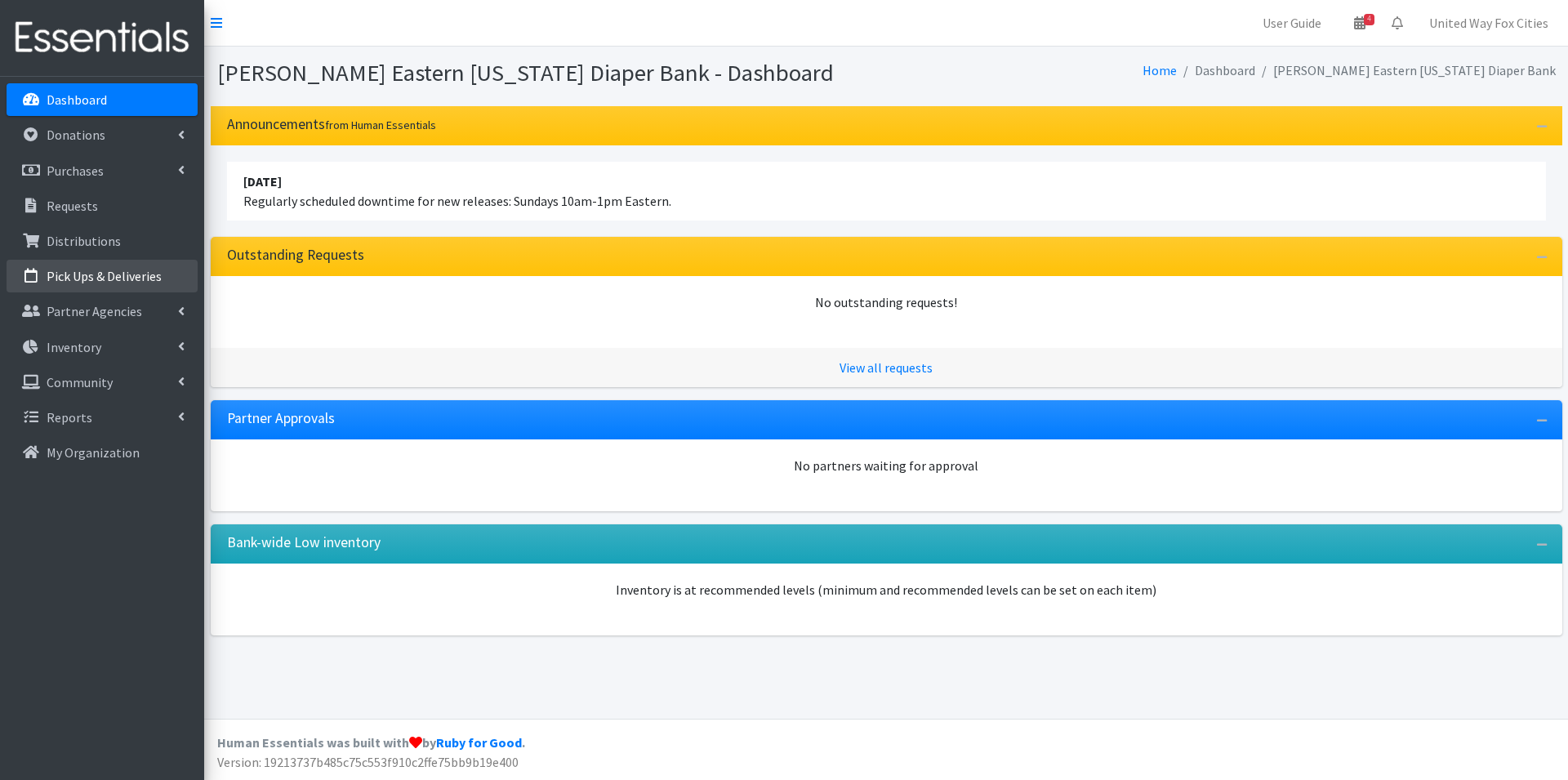
click at [117, 281] on p "Pick Ups & Deliveries" at bounding box center [104, 275] width 115 height 16
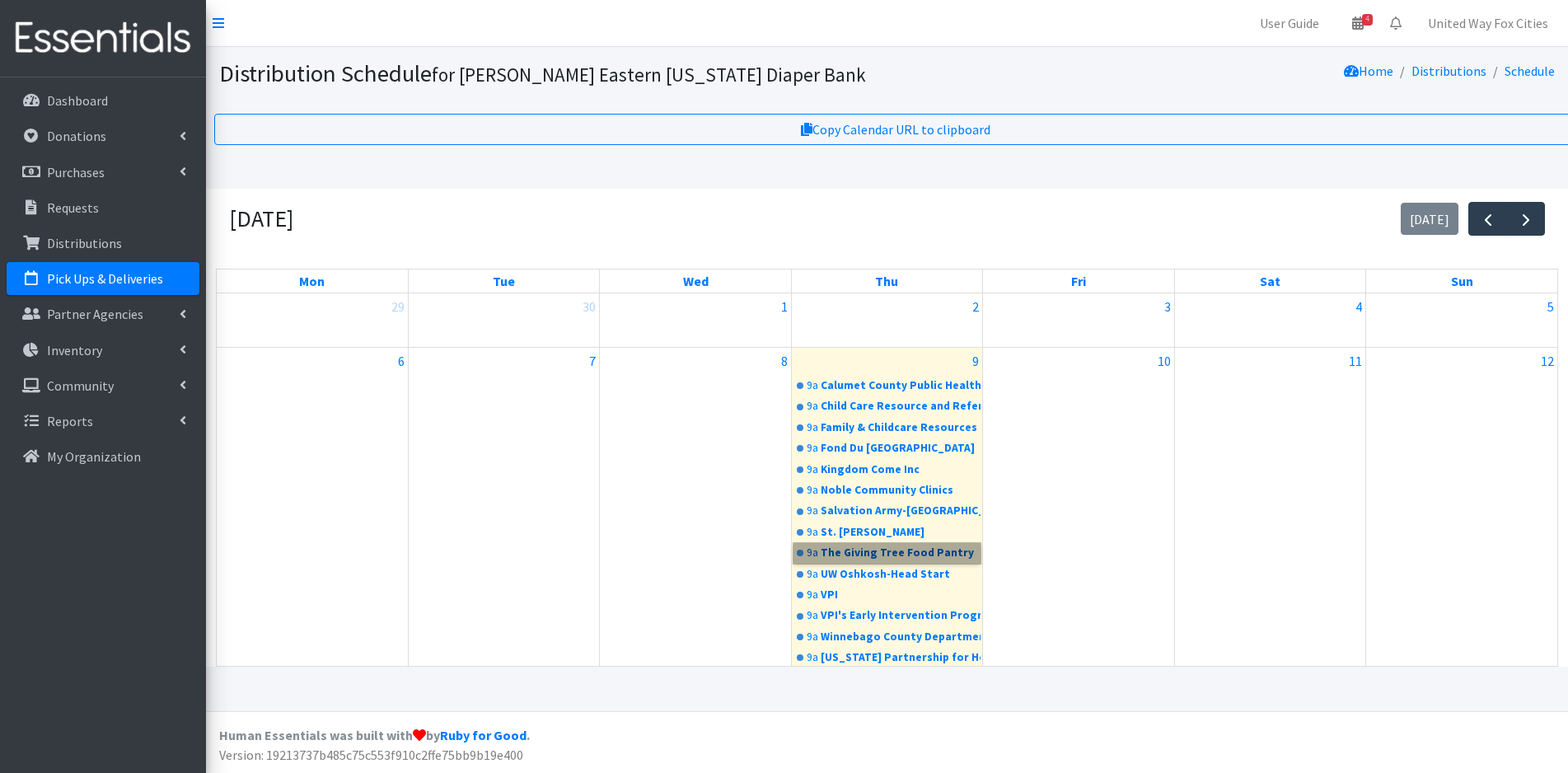
click at [890, 550] on link "9a The Giving Tree Food Pantry" at bounding box center [887, 553] width 187 height 20
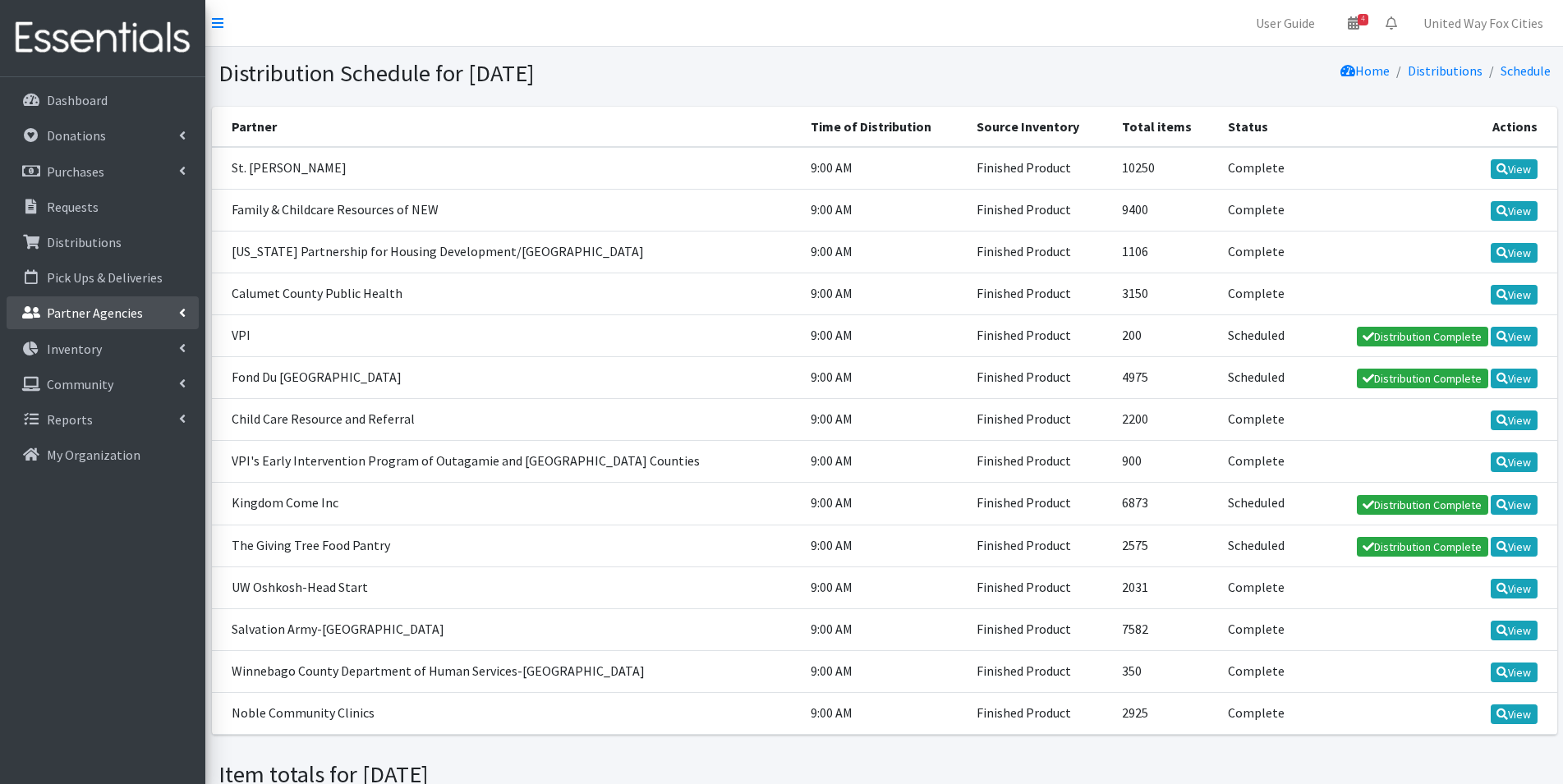
click at [174, 313] on link "Partner Agencies" at bounding box center [103, 313] width 192 height 33
click at [95, 352] on link "All Partners" at bounding box center [103, 349] width 192 height 33
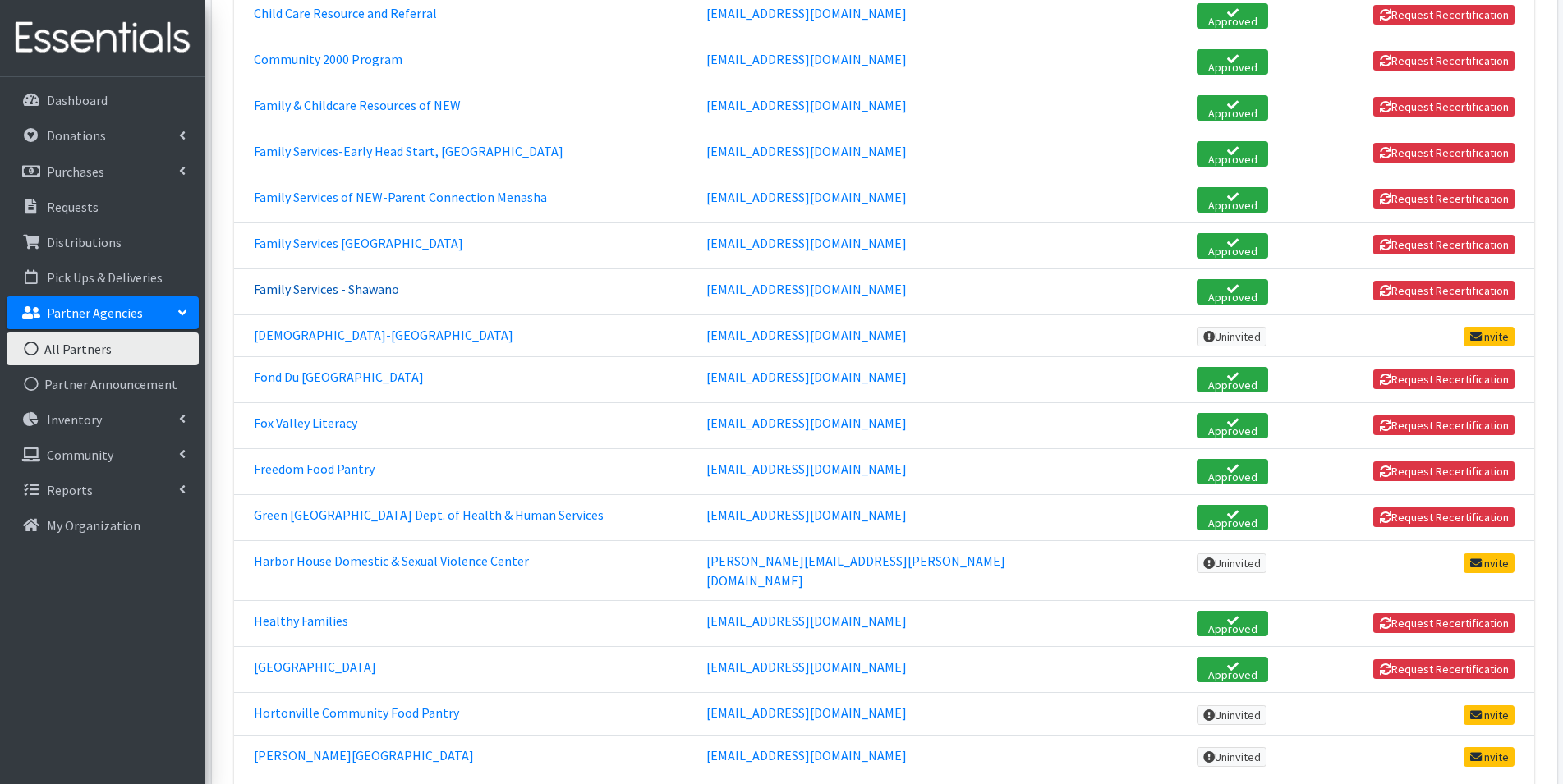
scroll to position [821, 0]
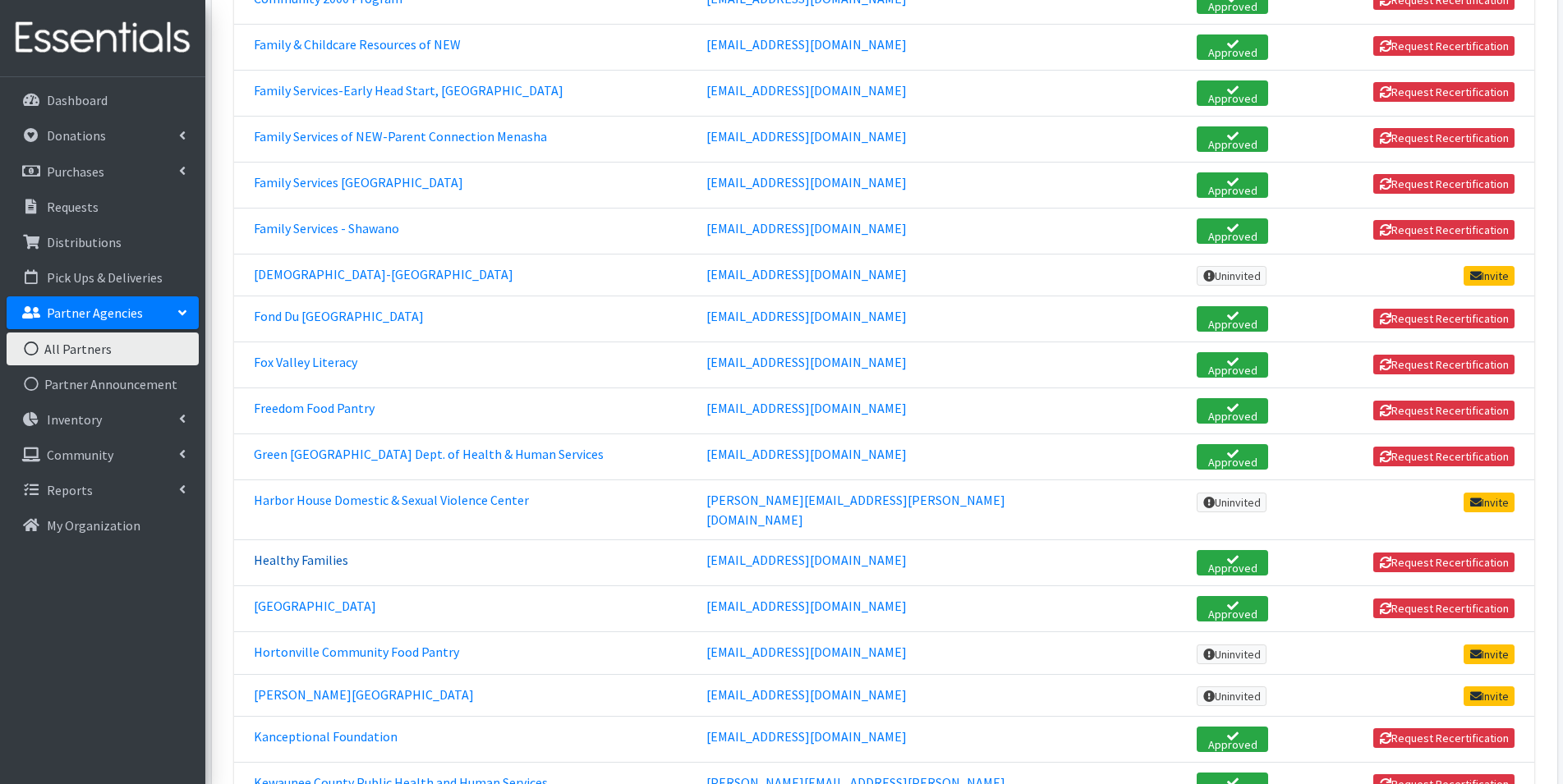
click at [316, 551] on link "Healthy Families" at bounding box center [300, 559] width 94 height 16
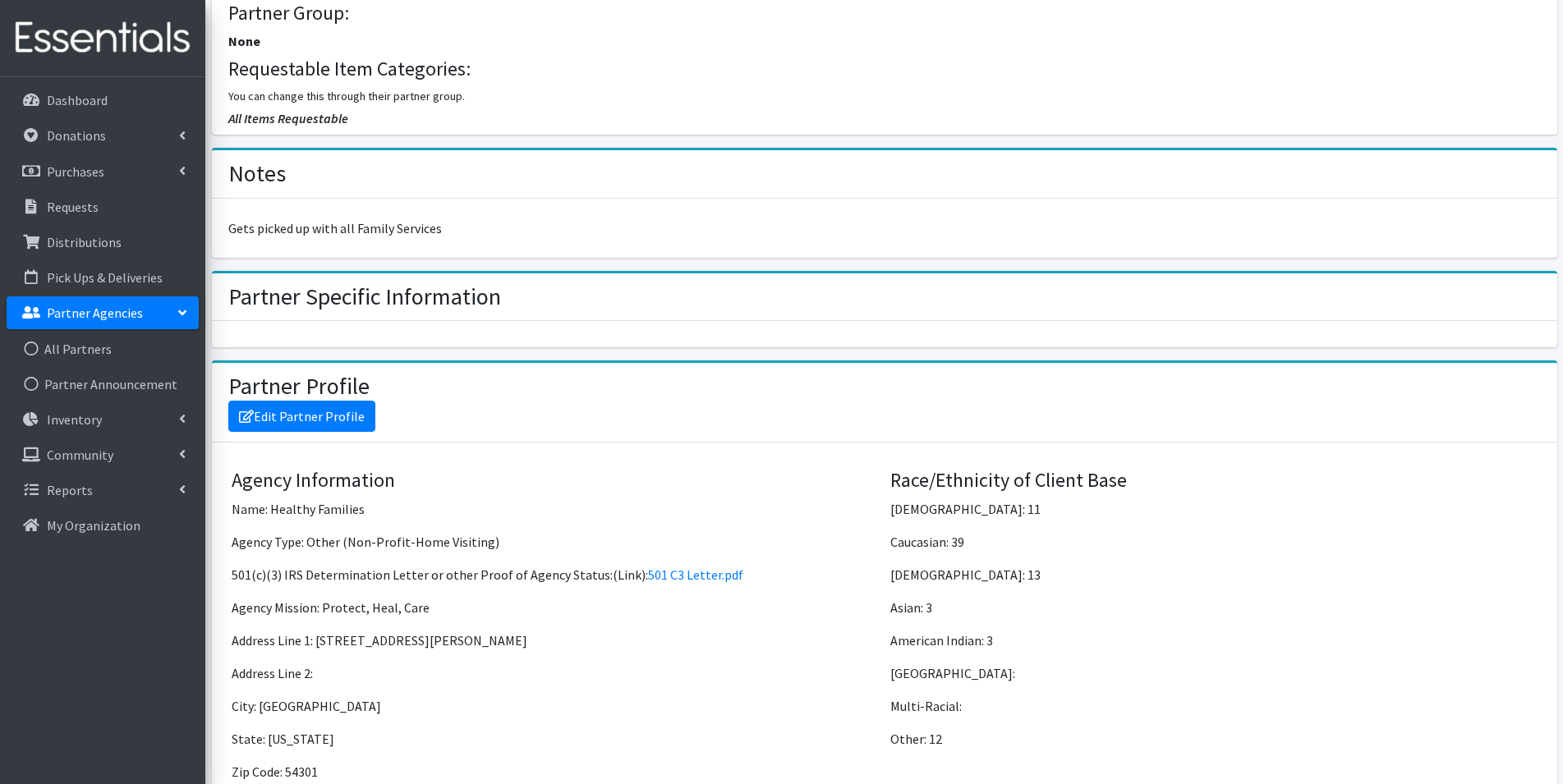
scroll to position [821, 0]
